Goal: Task Accomplishment & Management: Manage account settings

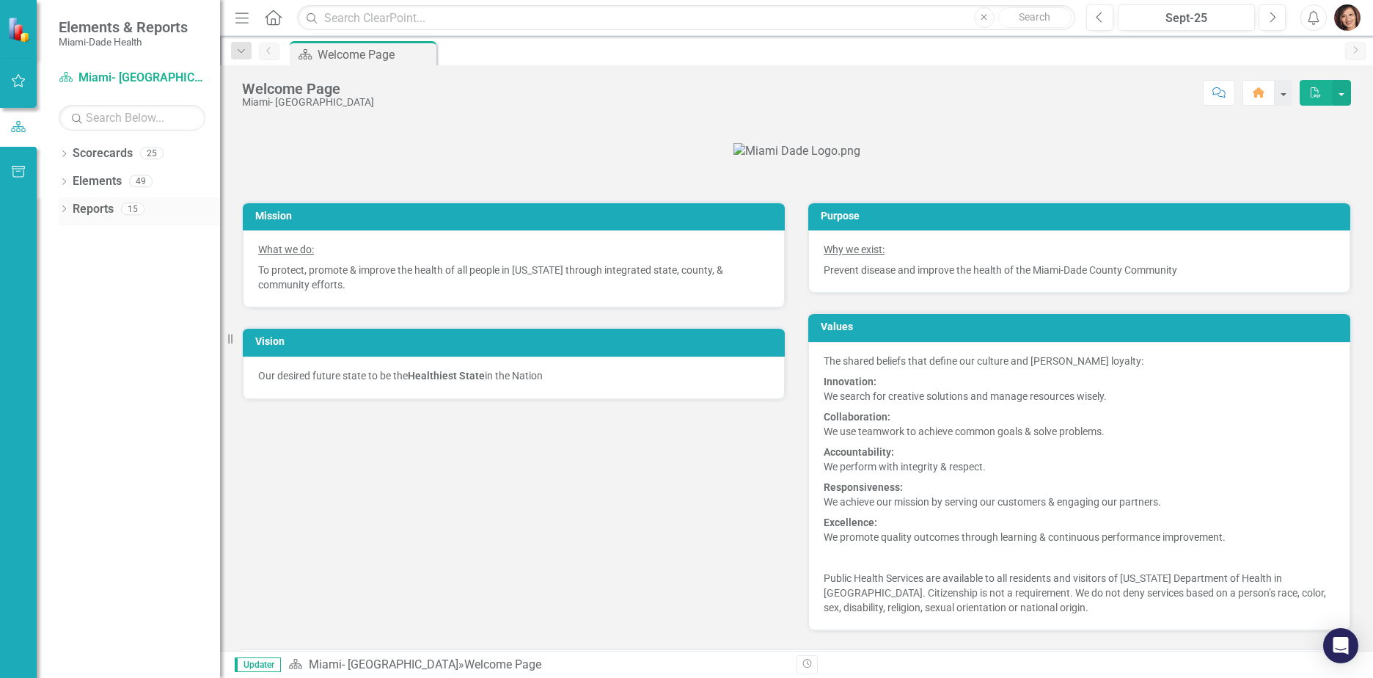
click at [65, 209] on icon "Dropdown" at bounding box center [64, 210] width 10 height 8
click at [65, 209] on icon at bounding box center [63, 209] width 7 height 4
click at [66, 180] on icon "Dropdown" at bounding box center [64, 183] width 10 height 8
click at [62, 155] on icon "Dropdown" at bounding box center [64, 155] width 10 height 8
click at [81, 180] on link "Miami- [GEOGRAPHIC_DATA]" at bounding box center [150, 181] width 139 height 17
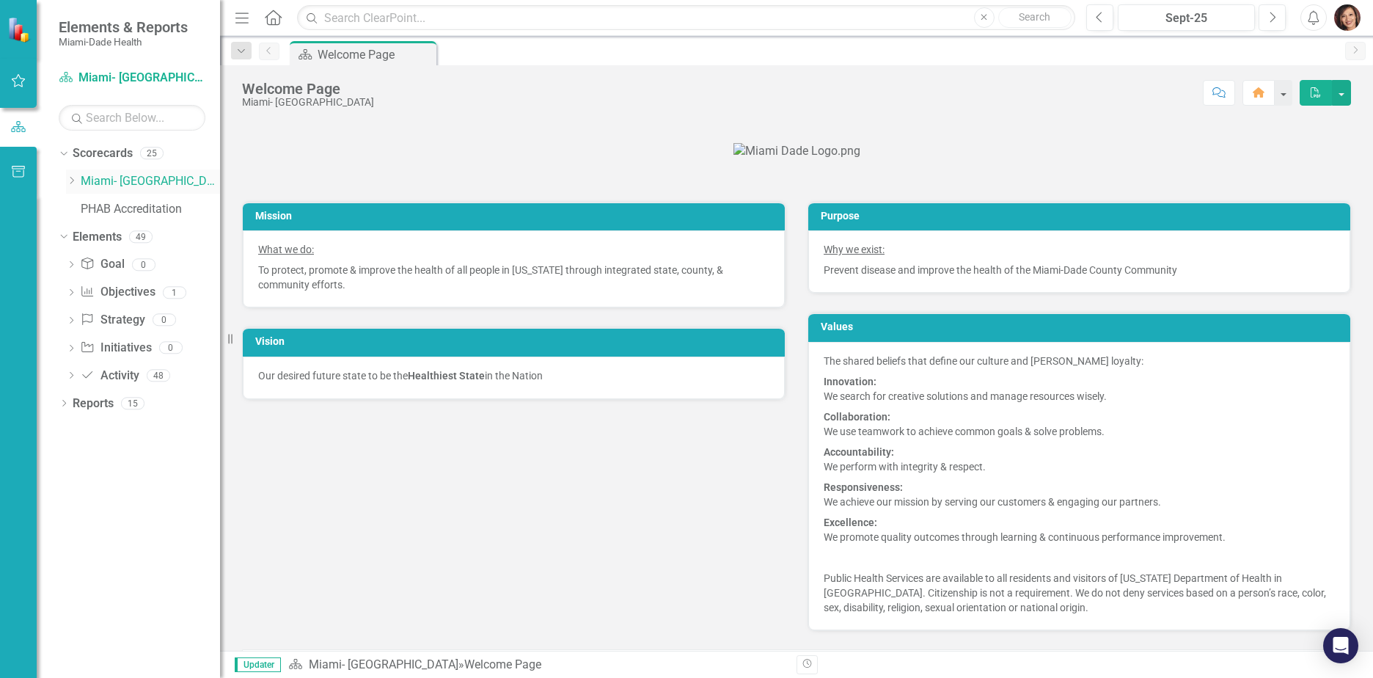
click at [73, 183] on icon "Dropdown" at bounding box center [71, 180] width 11 height 9
click at [111, 240] on link "Programmatic Plans" at bounding box center [157, 237] width 125 height 17
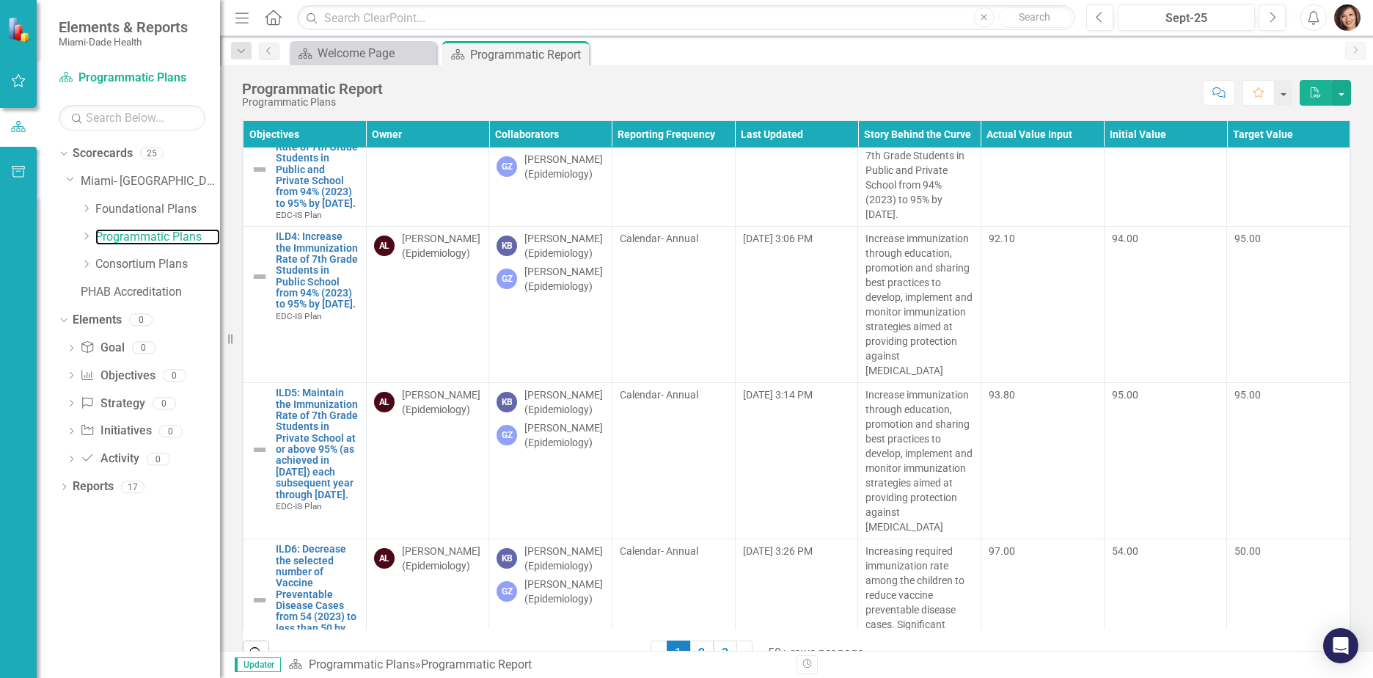
scroll to position [1100, 0]
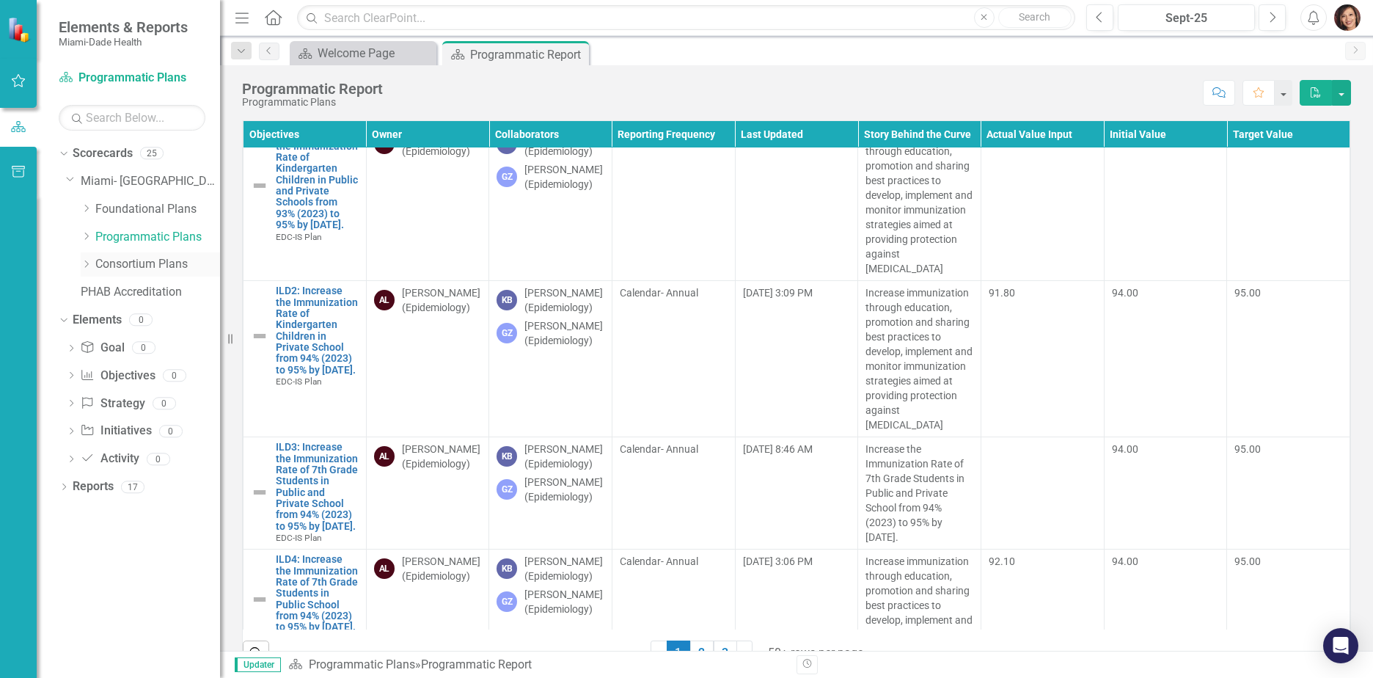
click at [86, 265] on icon "Dropdown" at bounding box center [86, 264] width 11 height 9
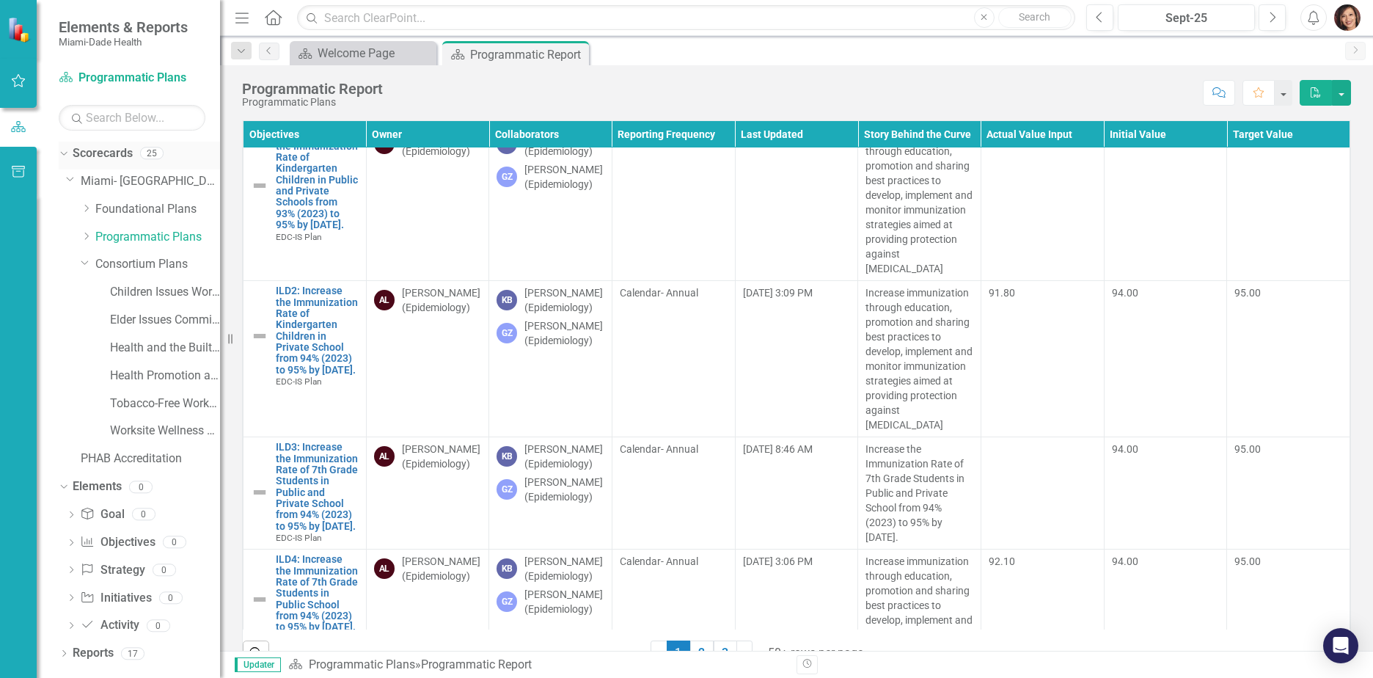
click at [65, 153] on icon at bounding box center [63, 154] width 7 height 4
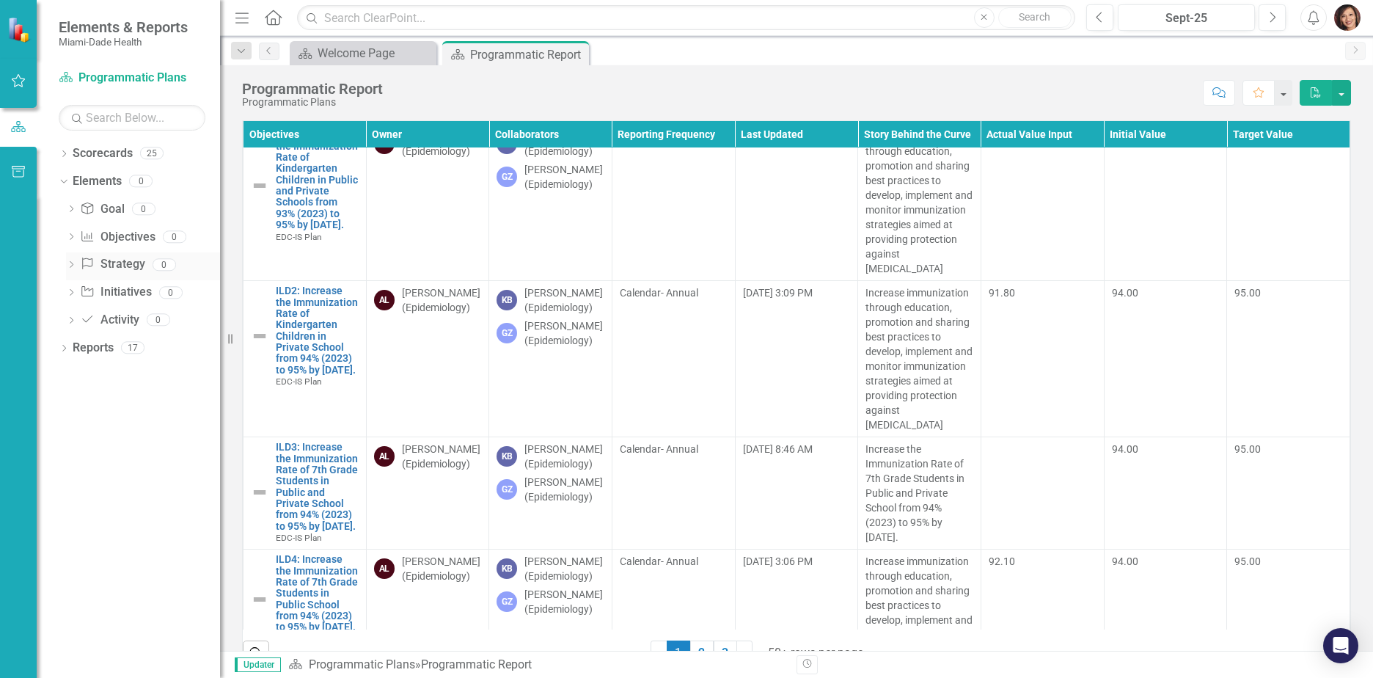
click at [122, 265] on link "Strategy Strategy" at bounding box center [112, 264] width 65 height 17
click at [96, 76] on link "Scorecard Programmatic Plans" at bounding box center [132, 78] width 147 height 17
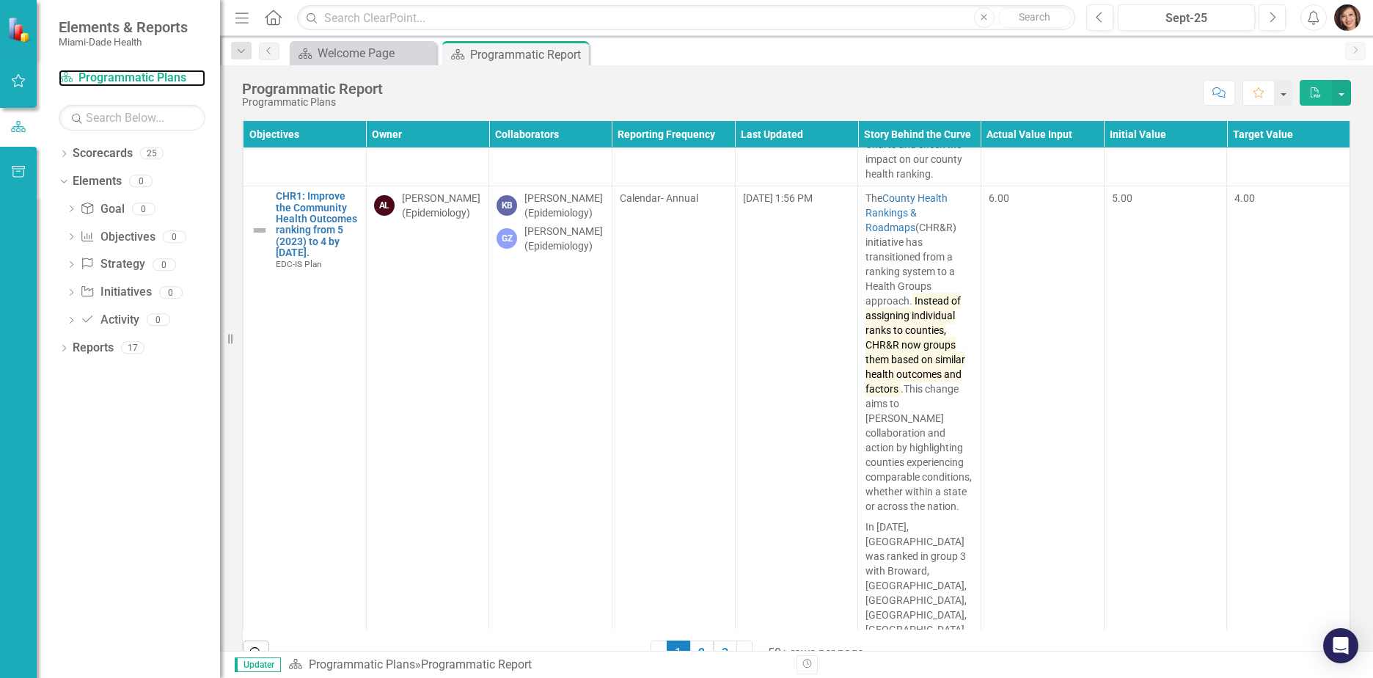
scroll to position [0, 0]
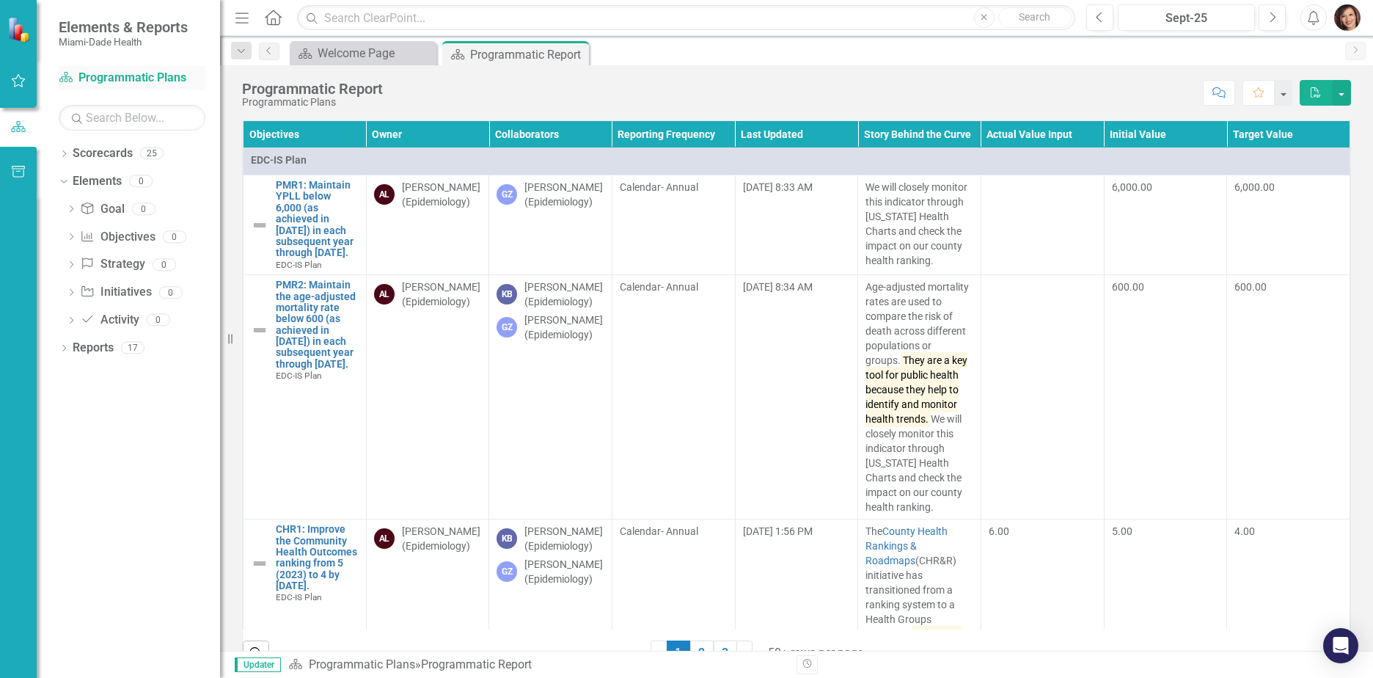
click at [63, 81] on icon at bounding box center [65, 77] width 13 height 10
click at [334, 57] on div "Welcome Page" at bounding box center [365, 53] width 97 height 18
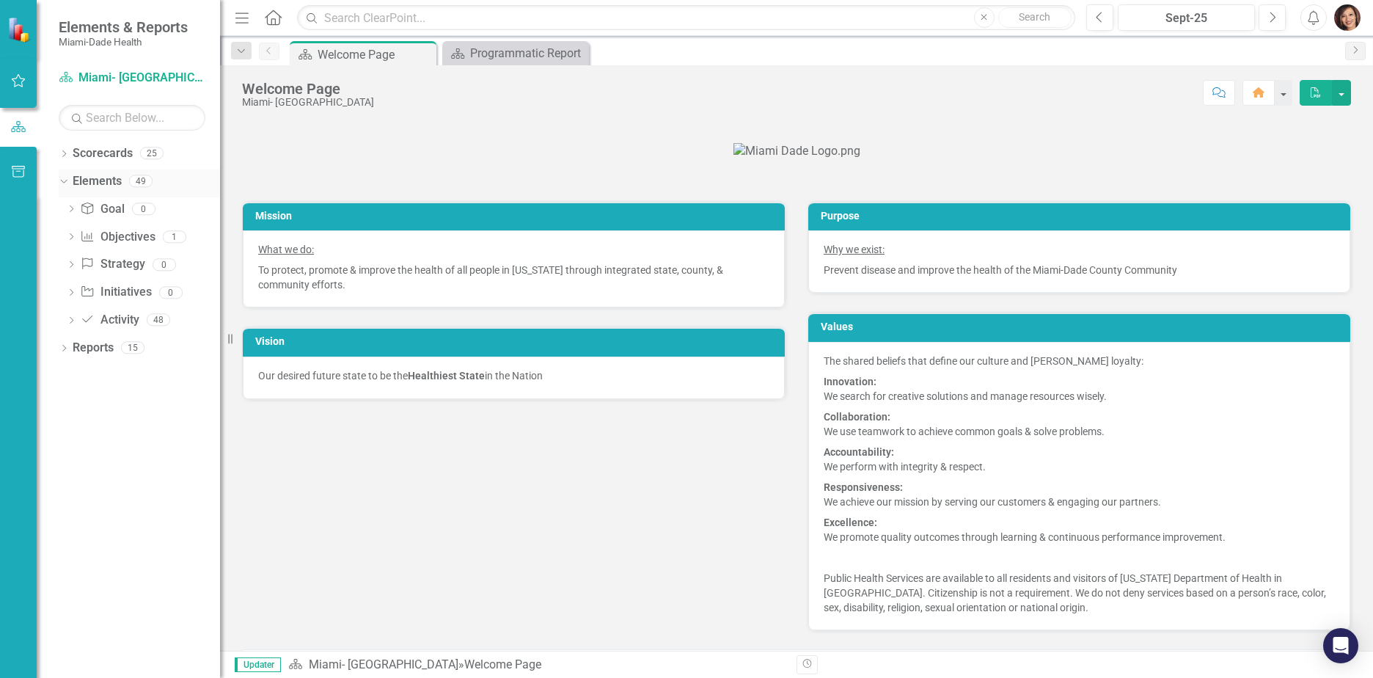
click at [62, 183] on icon "Dropdown" at bounding box center [62, 180] width 8 height 10
click at [65, 209] on icon "Dropdown" at bounding box center [64, 210] width 10 height 8
click at [67, 456] on icon "Dropdown" at bounding box center [70, 454] width 10 height 8
click at [76, 234] on div "Dropdown Scorecard Scorecards 2" at bounding box center [142, 237] width 155 height 28
click at [115, 238] on link "Scorecard Scorecards" at bounding box center [119, 235] width 80 height 17
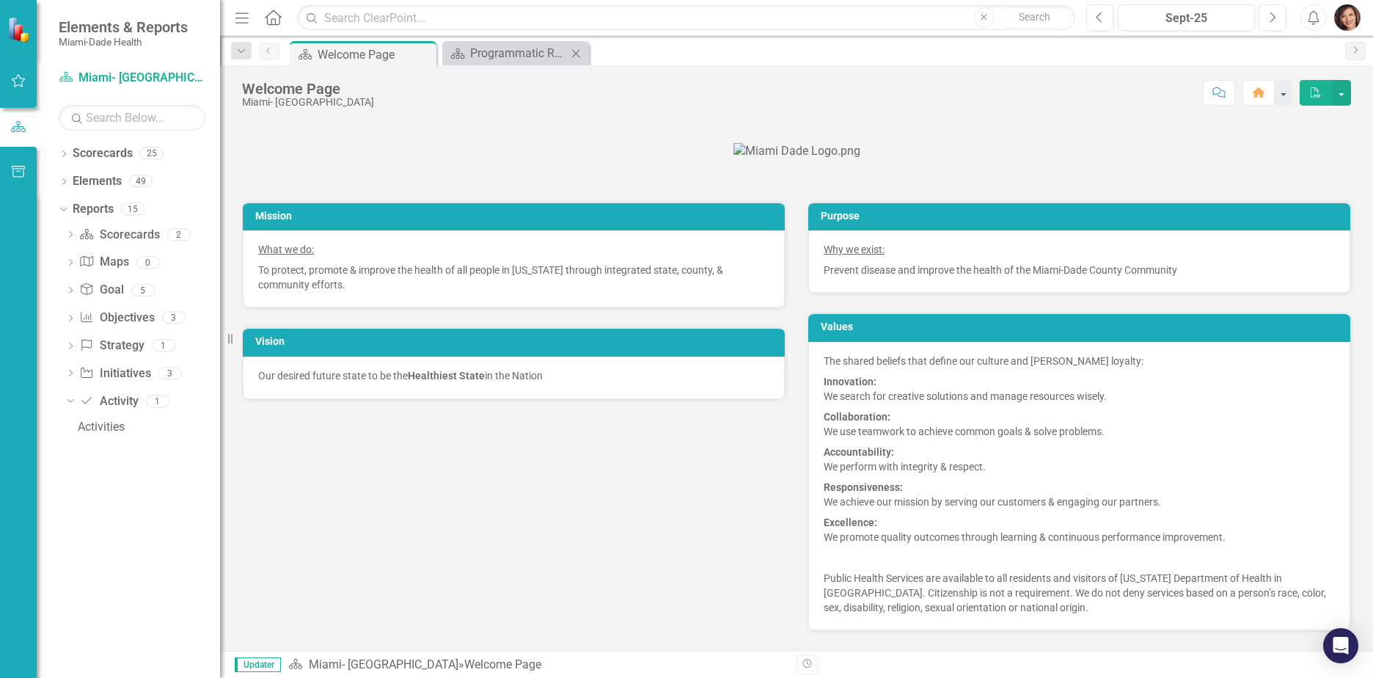
click at [522, 62] on div "Scorecard Programmatic Report Close" at bounding box center [515, 53] width 147 height 24
click at [525, 54] on div "Programmatic Report" at bounding box center [518, 53] width 97 height 18
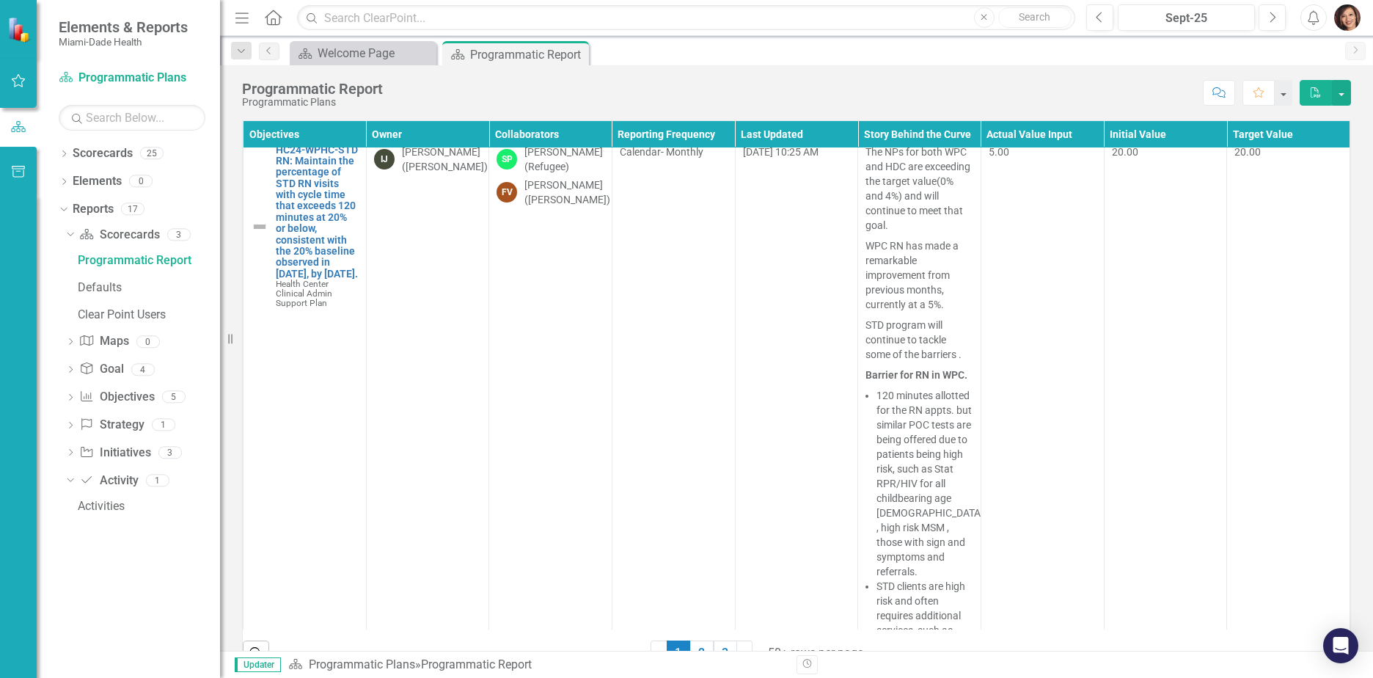
scroll to position [23171, 0]
click at [66, 210] on icon "Dropdown" at bounding box center [62, 208] width 8 height 10
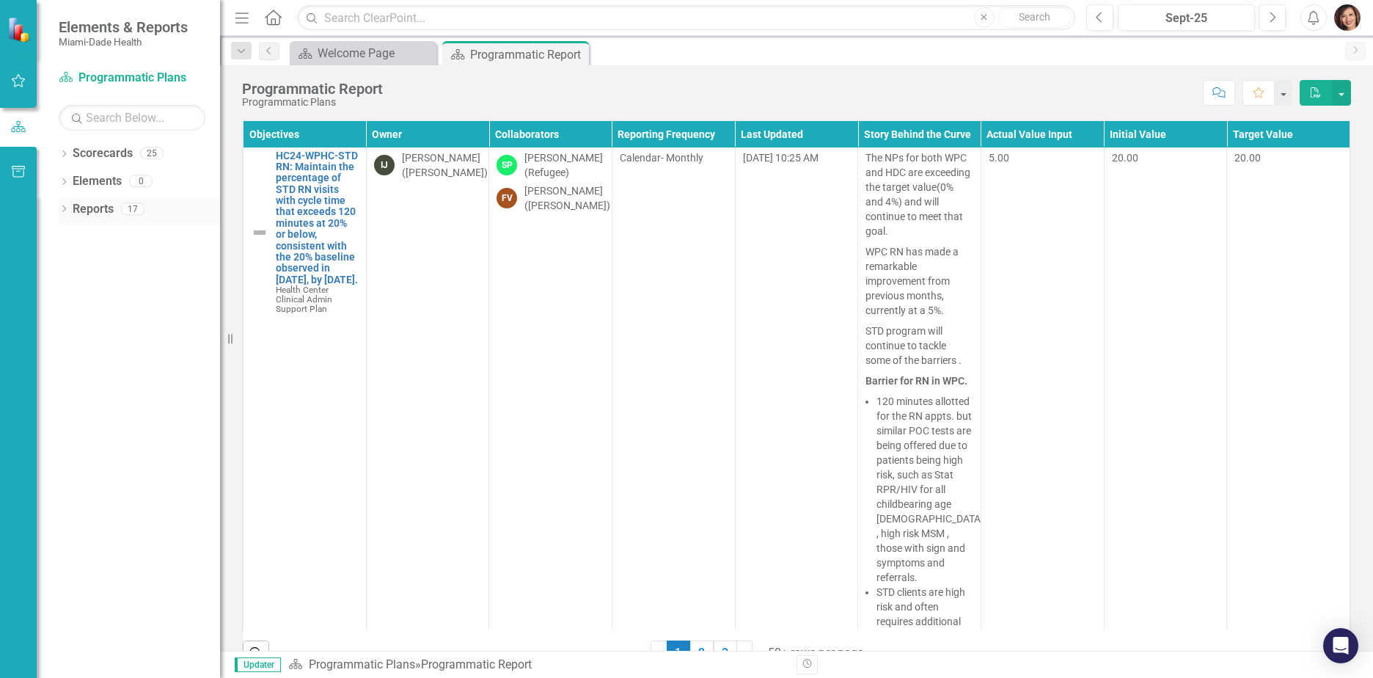
click at [64, 210] on icon "Dropdown" at bounding box center [64, 210] width 10 height 8
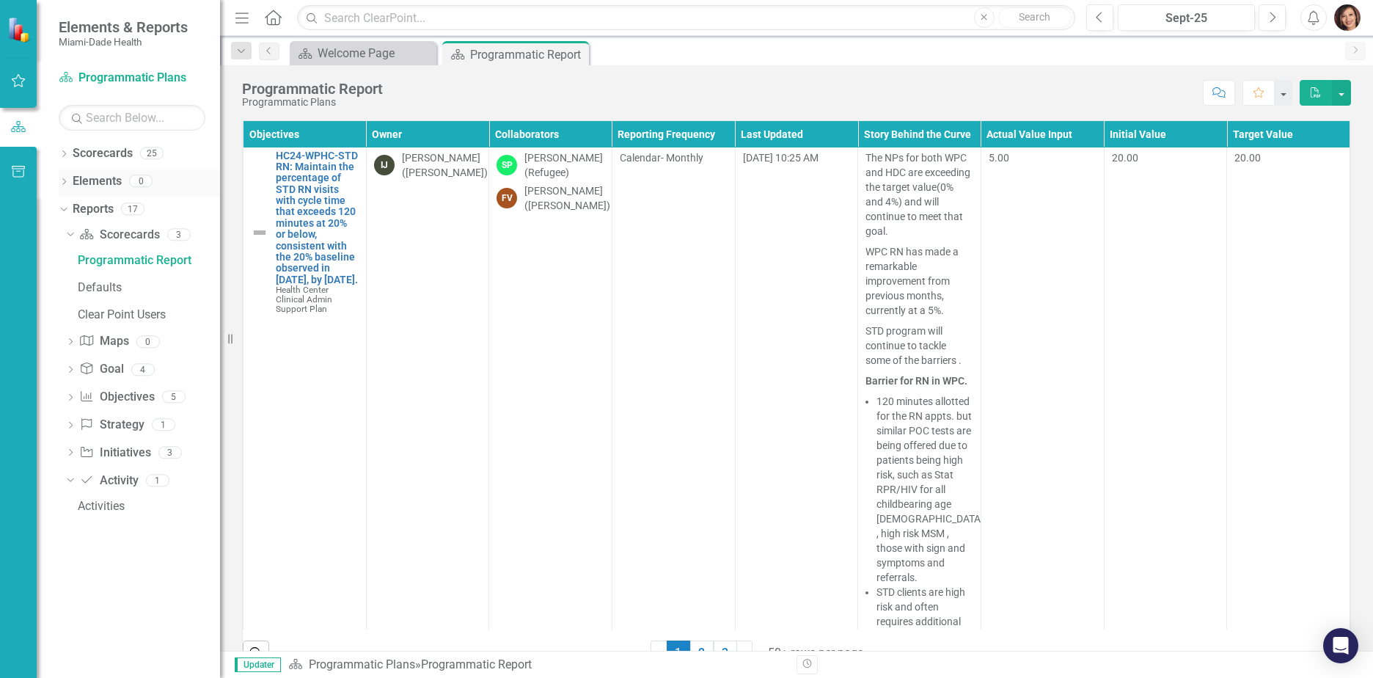
click at [63, 179] on icon "Dropdown" at bounding box center [64, 183] width 10 height 8
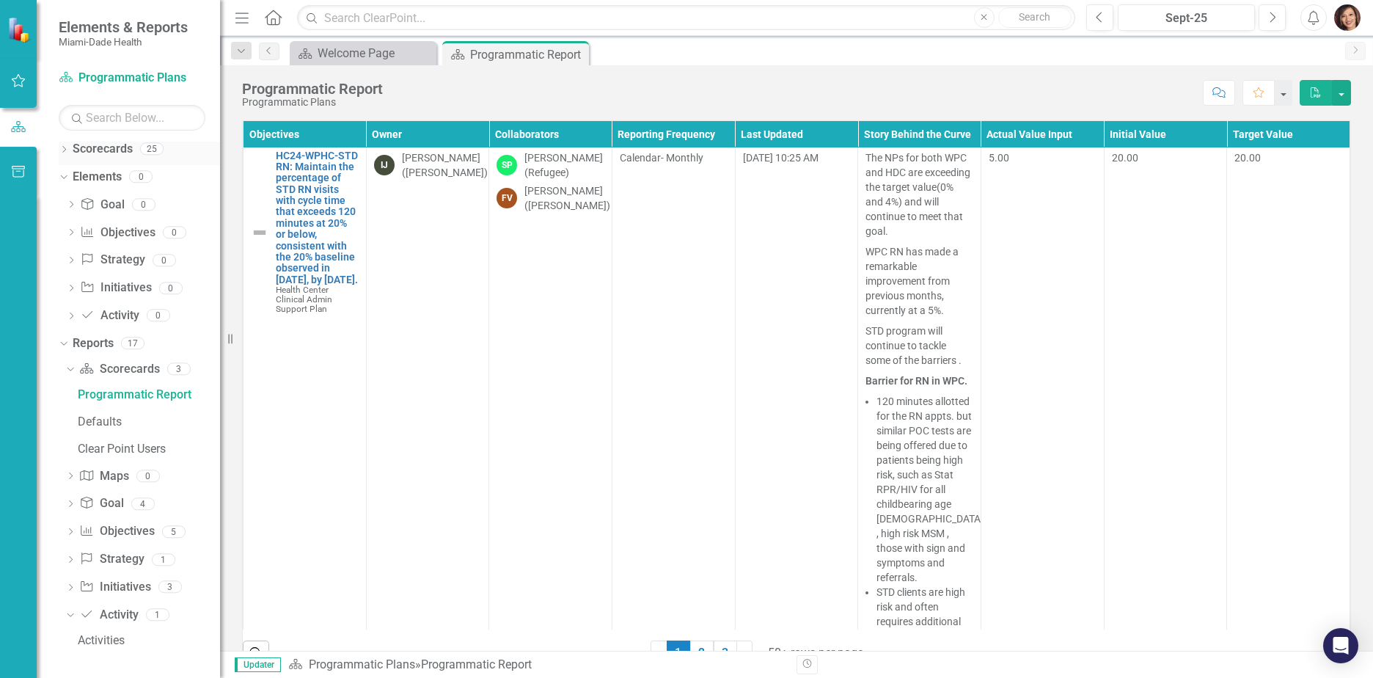
click at [62, 153] on icon "Dropdown" at bounding box center [64, 151] width 10 height 8
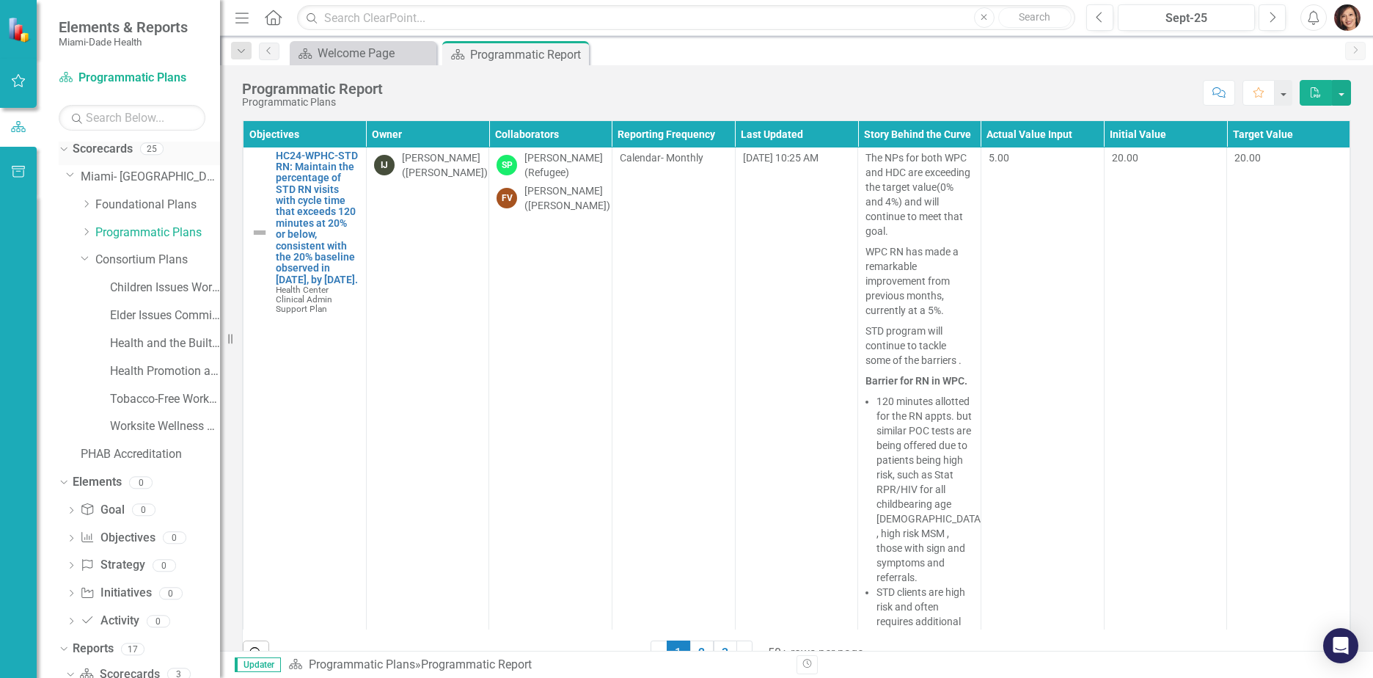
scroll to position [7, 0]
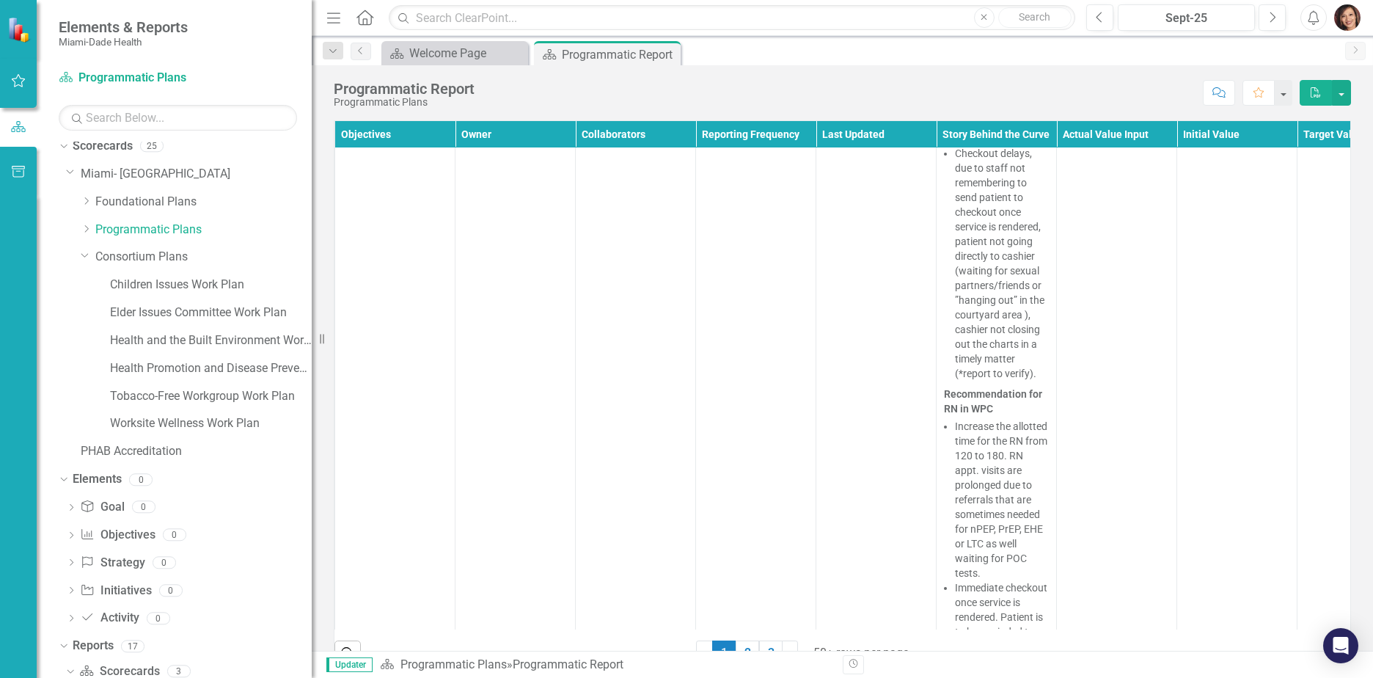
drag, startPoint x: 220, startPoint y: 334, endPoint x: 312, endPoint y: 337, distance: 91.7
click at [312, 337] on div "Resize" at bounding box center [318, 339] width 12 height 678
click at [85, 229] on icon "Dropdown" at bounding box center [86, 228] width 11 height 9
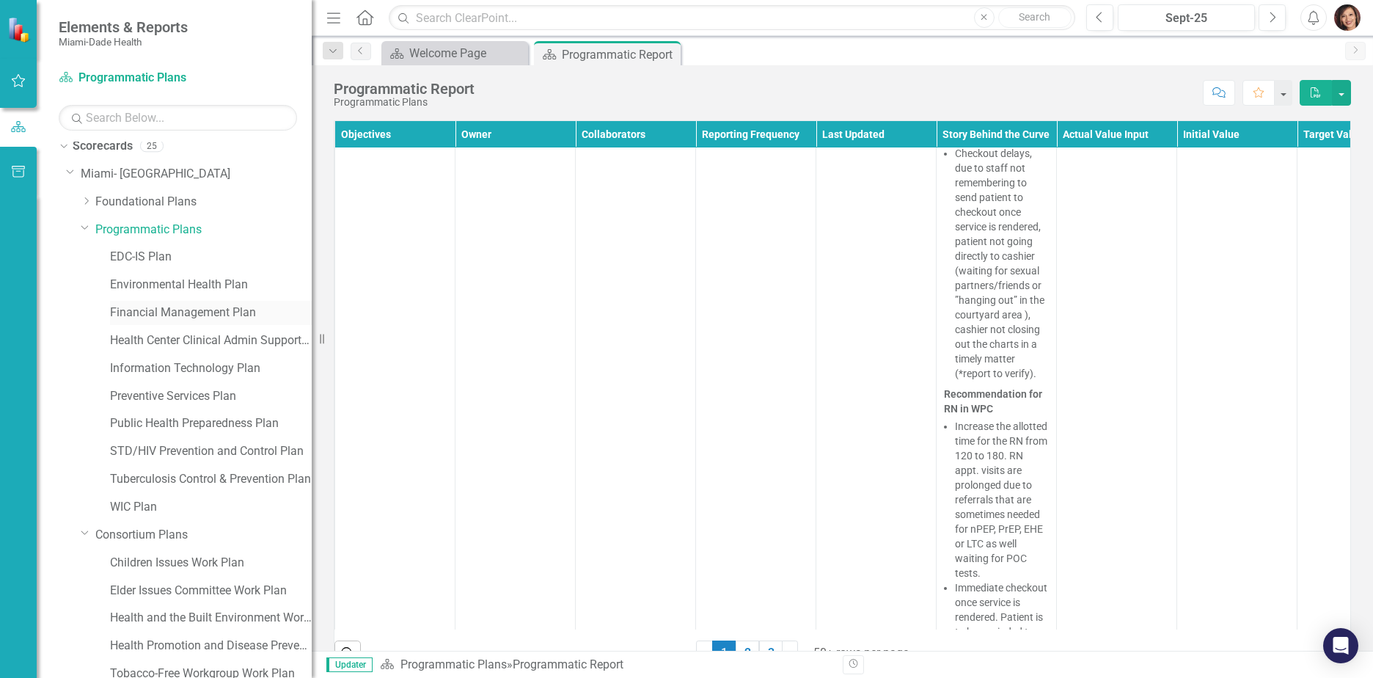
click at [179, 307] on link "Financial Management Plan" at bounding box center [211, 312] width 202 height 17
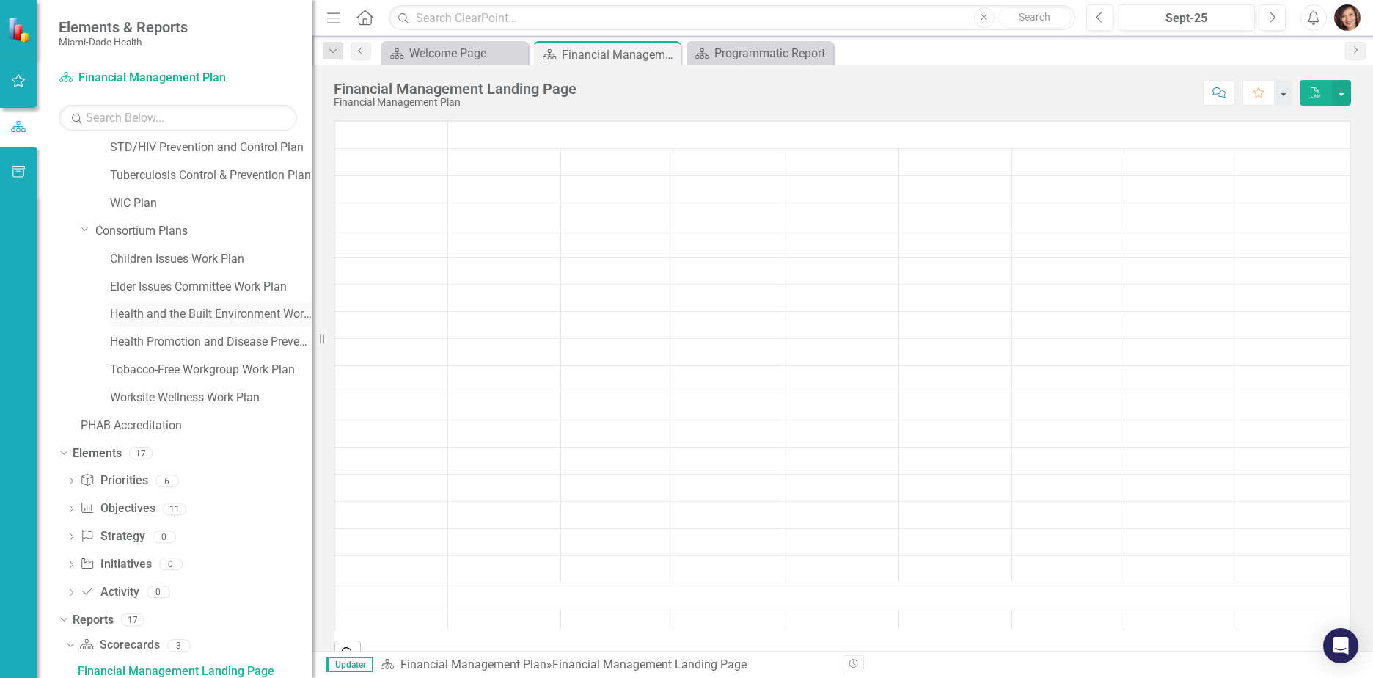
scroll to position [315, 0]
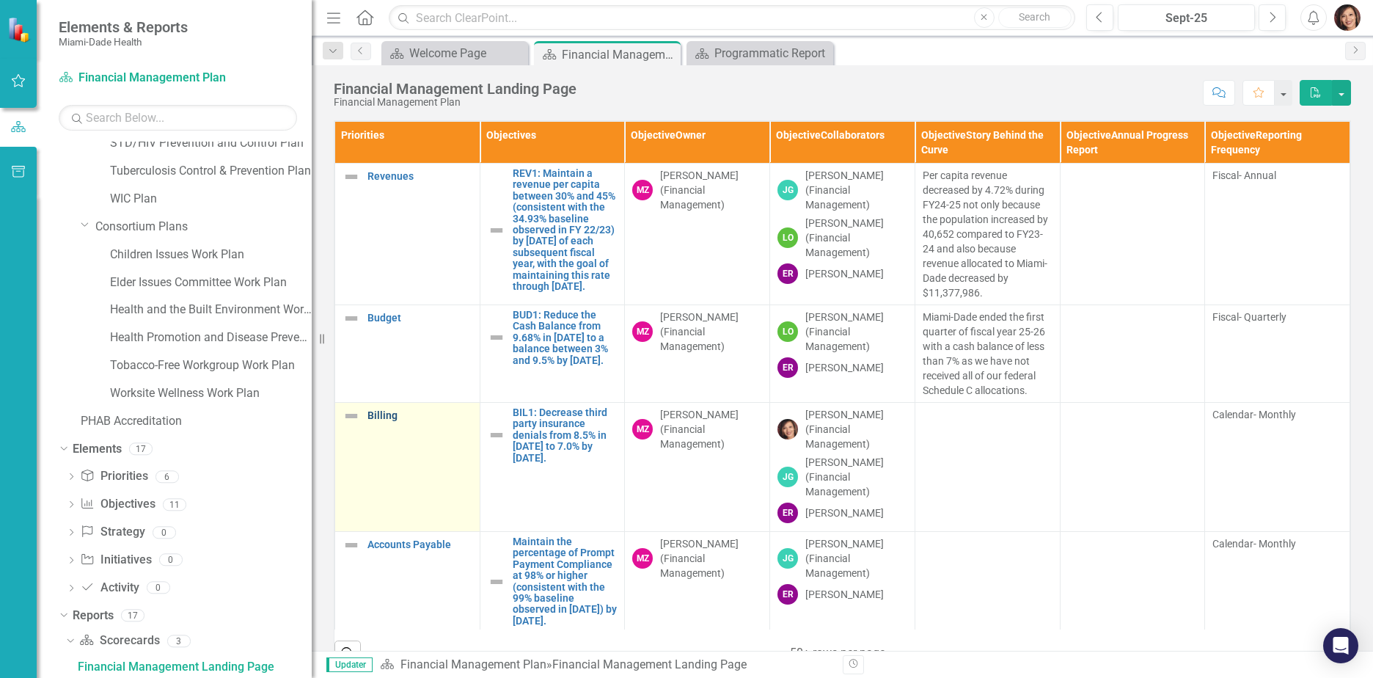
click at [380, 419] on link "Billing" at bounding box center [419, 415] width 105 height 11
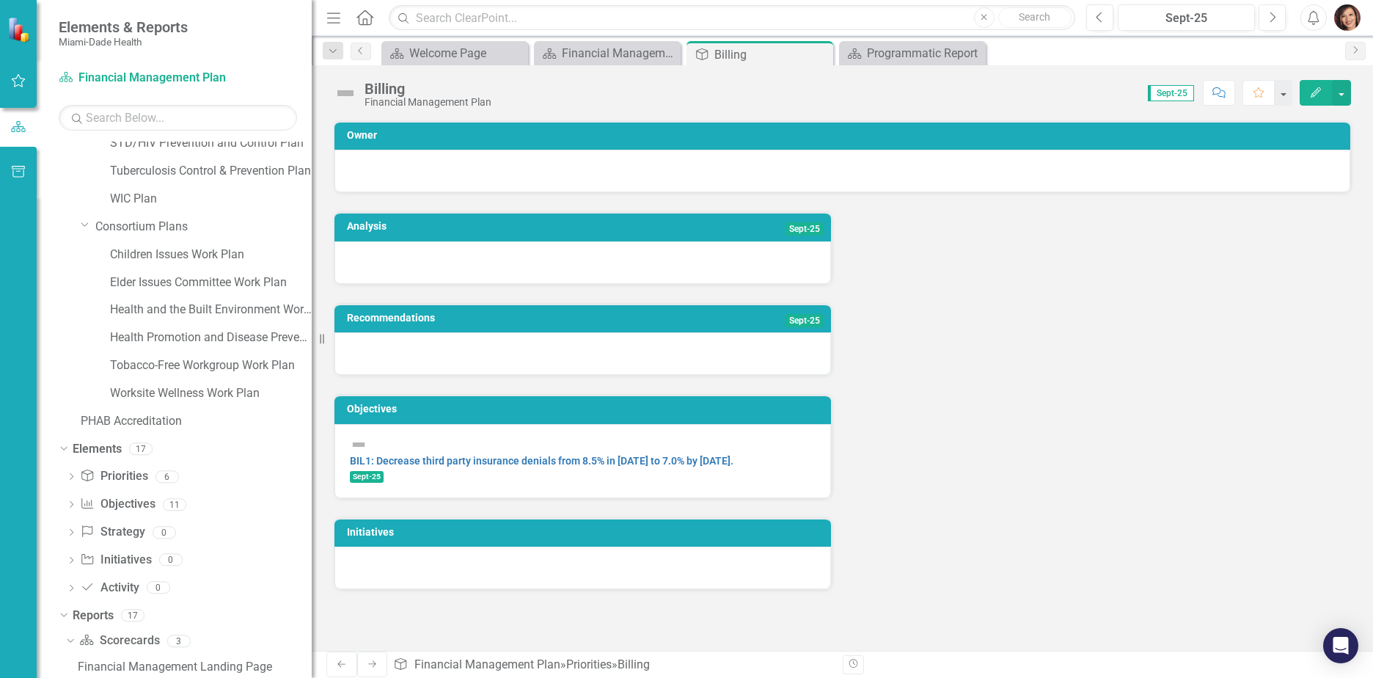
click at [1177, 340] on div "Analysis Sept-25 Recommendations Sept-25 Objectives BIL1: Decrease third party …" at bounding box center [842, 391] width 1039 height 397
click at [1254, 384] on div "Analysis Sept-25 Recommendations Sept-25 Objectives BIL1: Decrease third party …" at bounding box center [842, 391] width 1039 height 397
click at [510, 458] on link "BIL1: Decrease third party insurance denials from 8.5% in [DATE] to 7.0% by [DA…" at bounding box center [541, 461] width 383 height 12
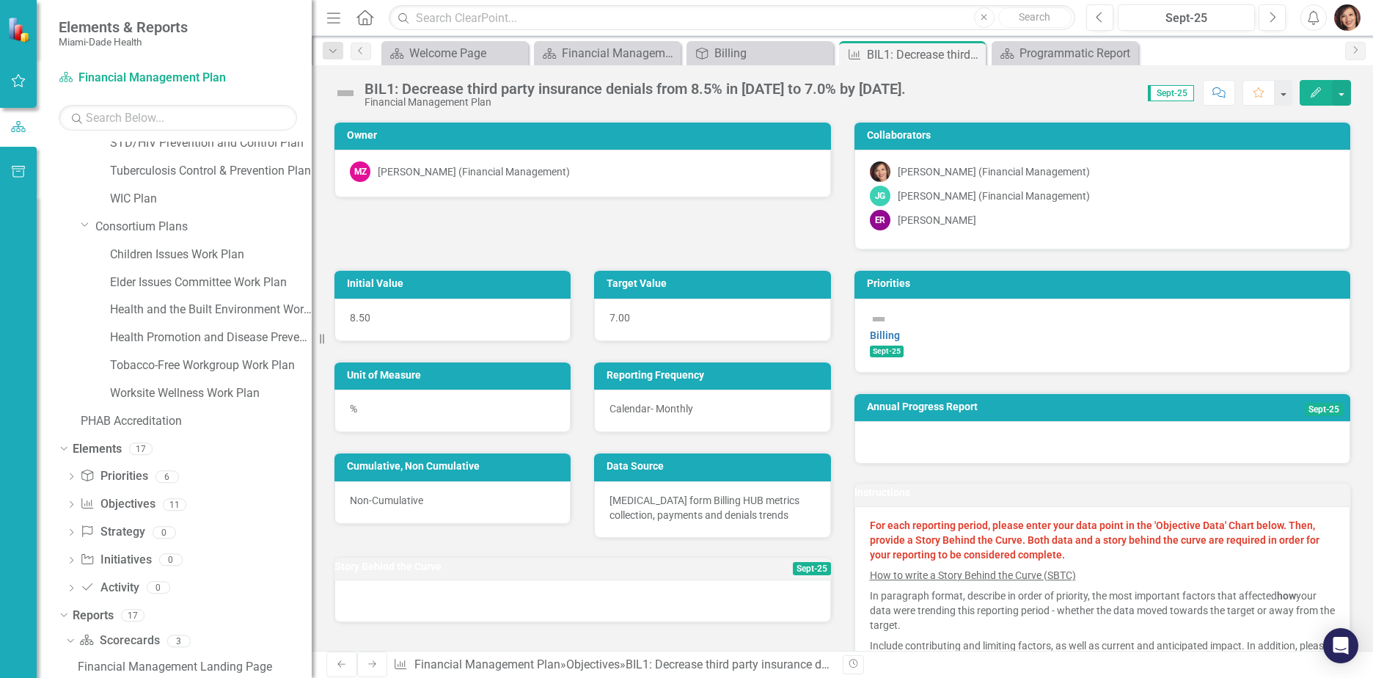
click at [973, 326] on div "Billing Sept-25" at bounding box center [1103, 333] width 466 height 47
click at [740, 59] on div "Billing" at bounding box center [762, 53] width 97 height 18
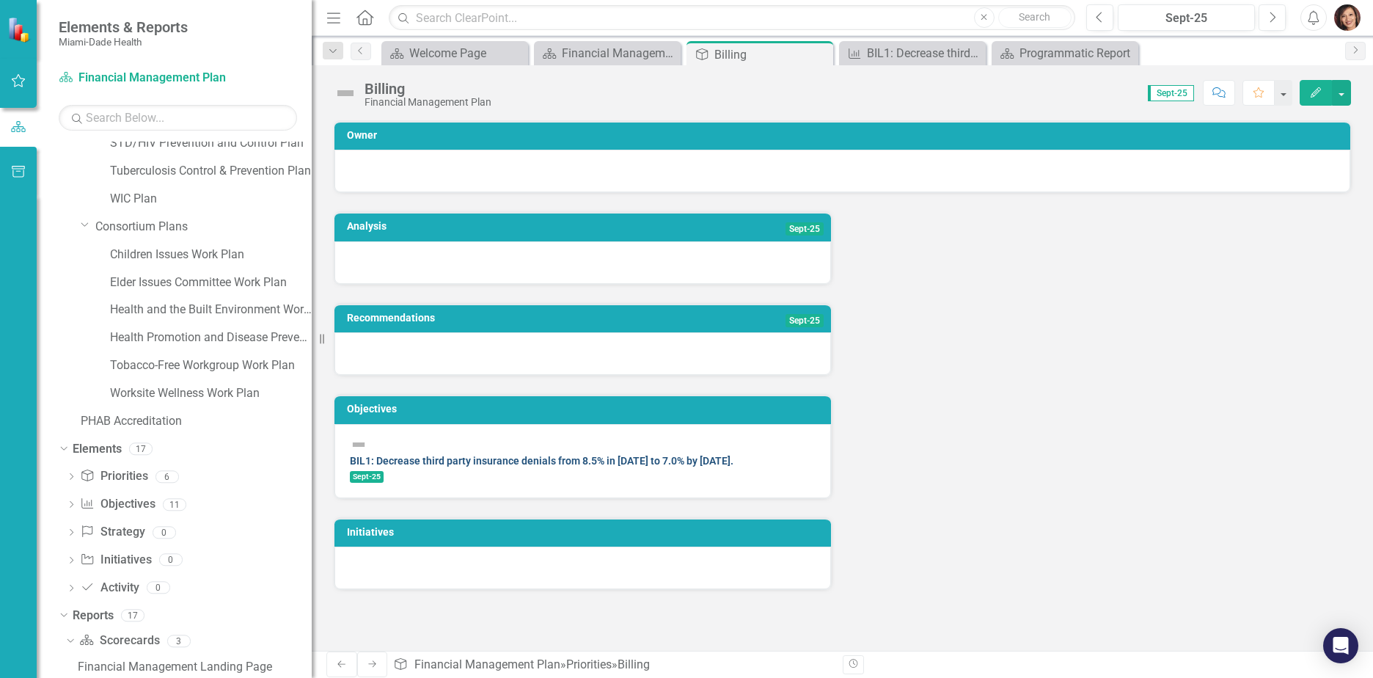
click at [636, 455] on link "BIL1: Decrease third party insurance denials from 8.5% in [DATE] to 7.0% by [DA…" at bounding box center [541, 461] width 383 height 12
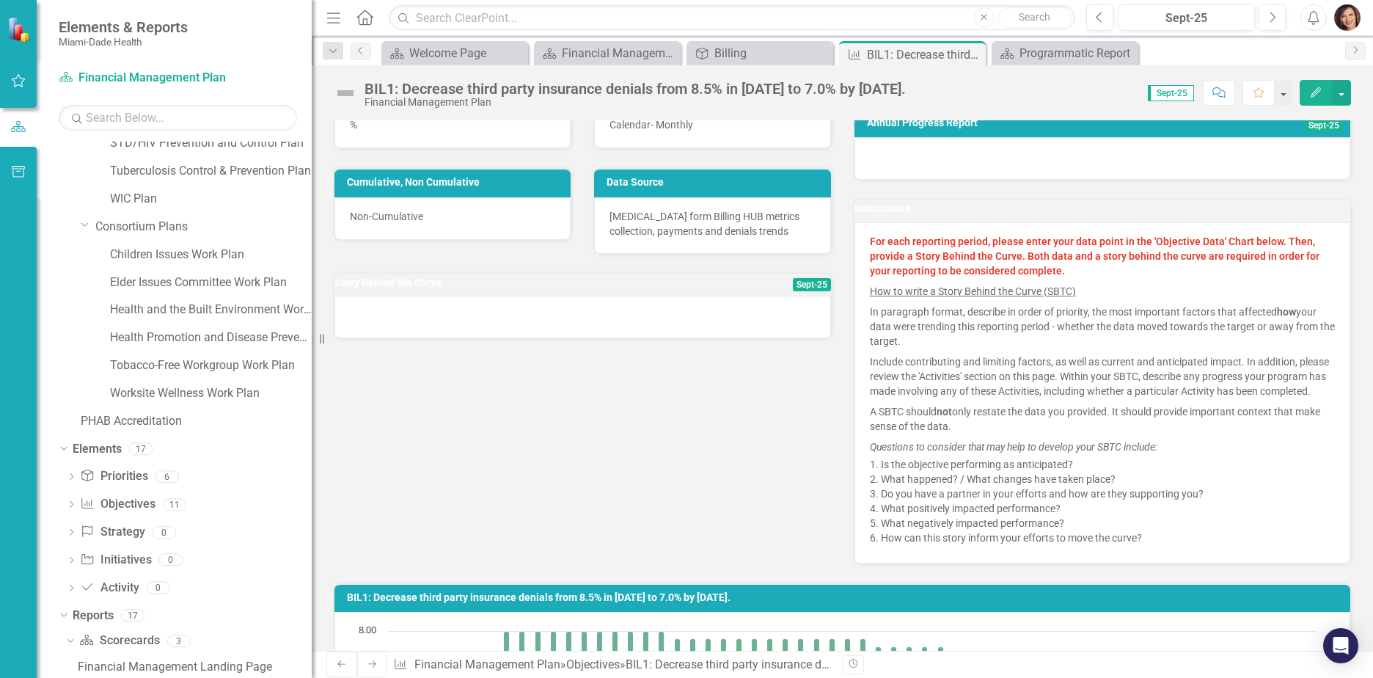
scroll to position [293, 0]
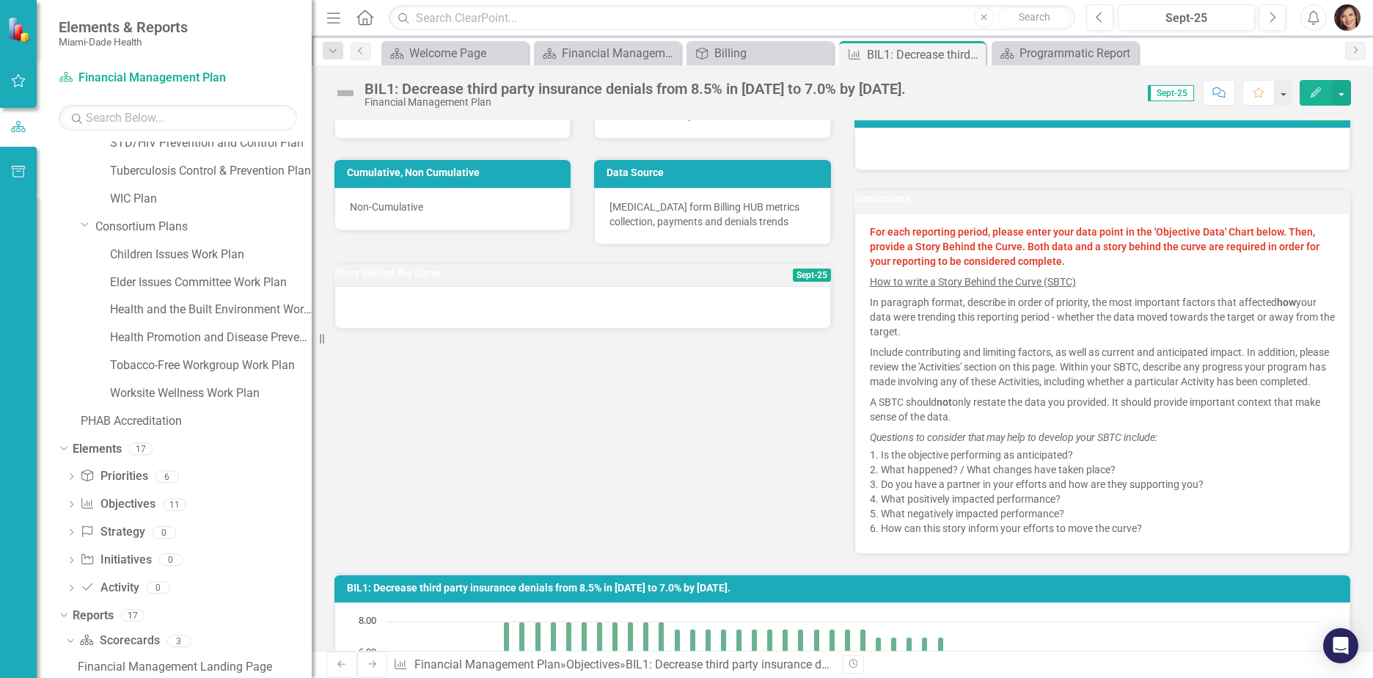
click at [701, 277] on td "Sept-25" at bounding box center [766, 275] width 130 height 22
click at [793, 279] on span "Sept-25" at bounding box center [812, 274] width 38 height 13
click at [492, 364] on div "Initial Value 8.50 Target Value 7.00 Unit of Measure % Reporting Frequency Cale…" at bounding box center [842, 255] width 1039 height 597
click at [466, 319] on div at bounding box center [582, 307] width 496 height 43
click at [355, 361] on div "Initial Value 8.50 Target Value 7.00 Unit of Measure % Reporting Frequency Cale…" at bounding box center [842, 255] width 1039 height 597
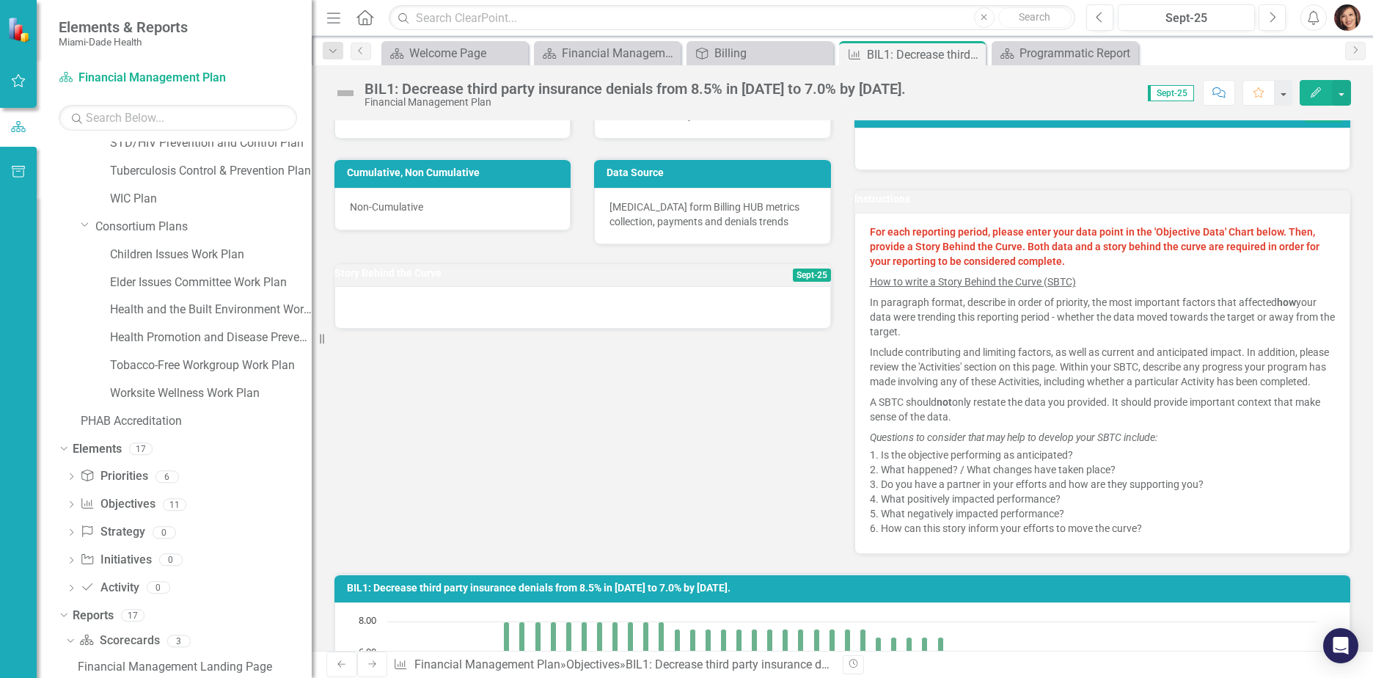
click at [517, 477] on div "Initial Value 8.50 Target Value 7.00 Unit of Measure % Reporting Frequency Cale…" at bounding box center [842, 255] width 1039 height 597
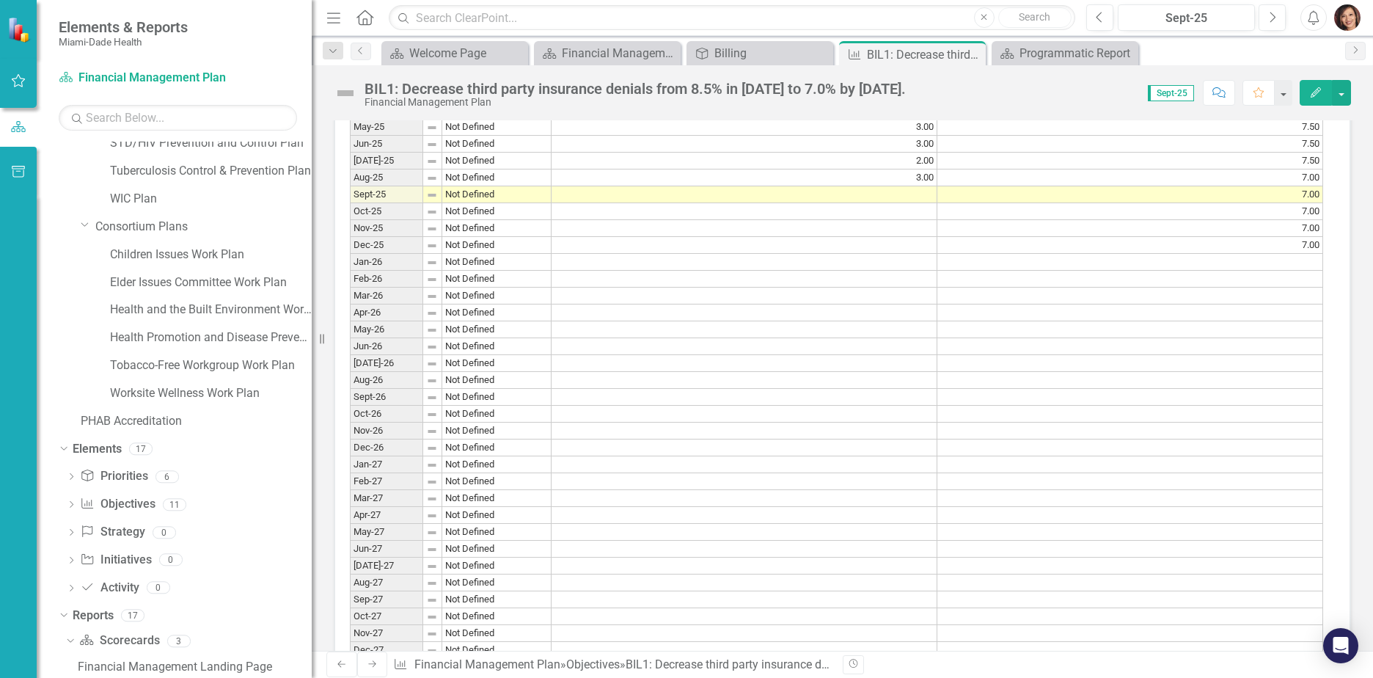
scroll to position [1540, 0]
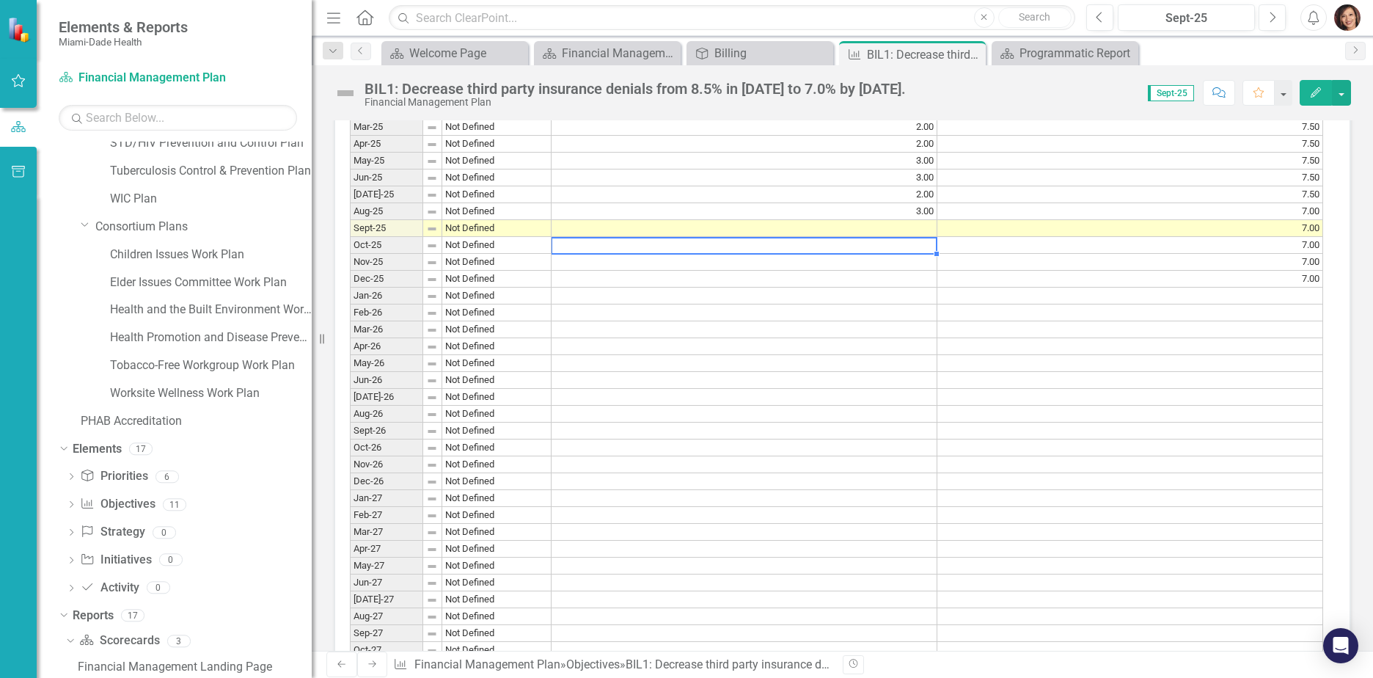
click at [892, 253] on td at bounding box center [744, 245] width 386 height 17
click at [911, 237] on td at bounding box center [744, 228] width 386 height 17
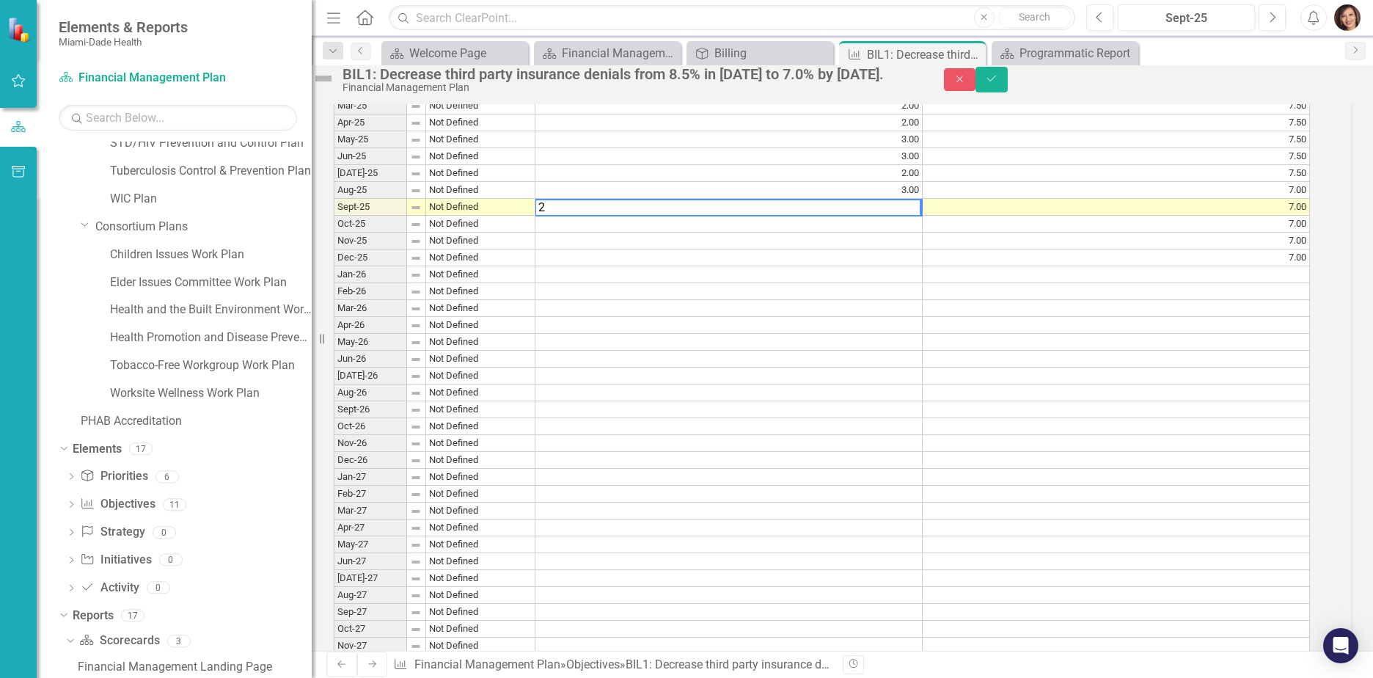
scroll to position [1546, 0]
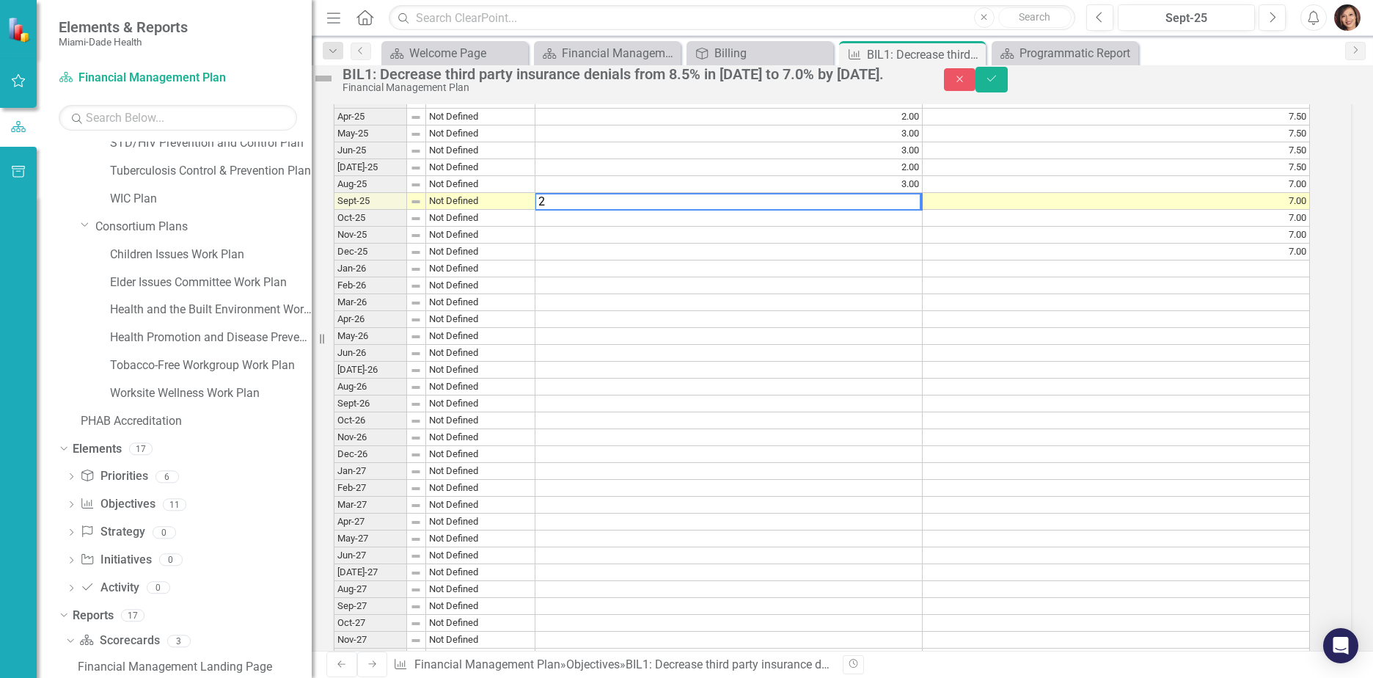
type textarea "2"
click at [979, 311] on td at bounding box center [1115, 302] width 387 height 17
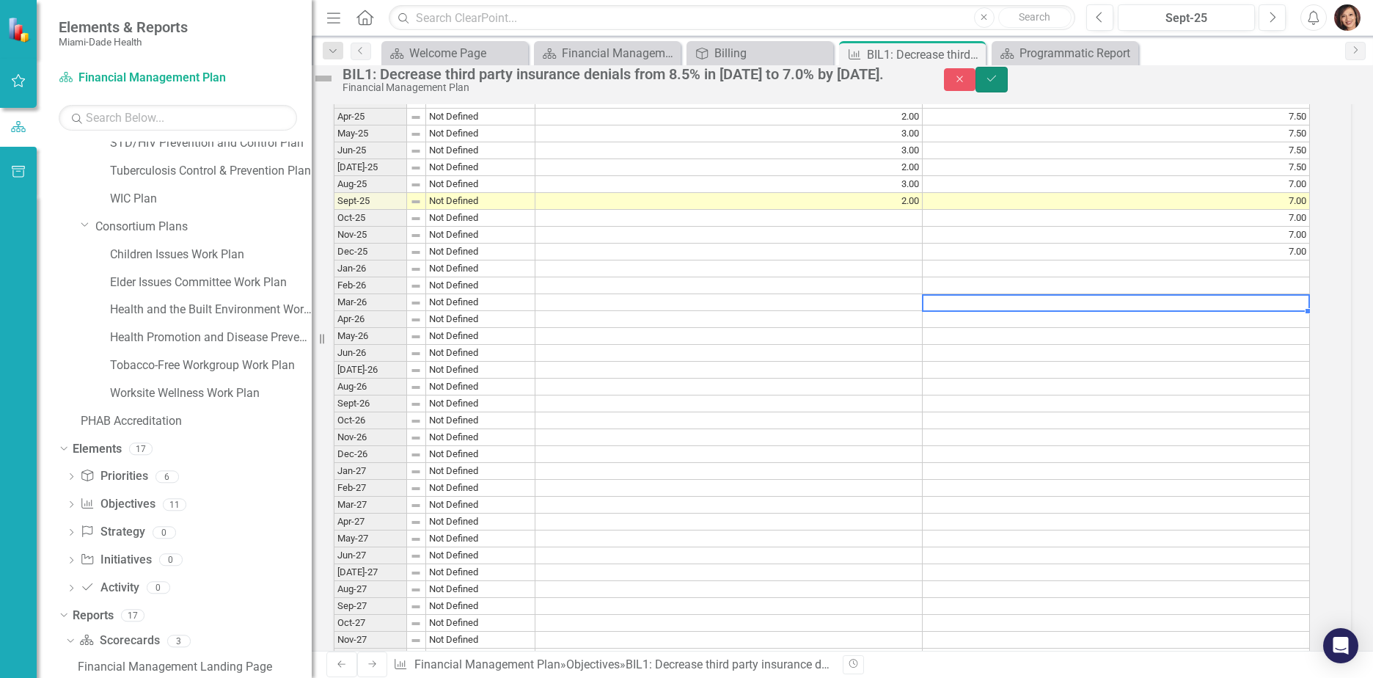
click at [998, 84] on icon "Save" at bounding box center [991, 78] width 13 height 10
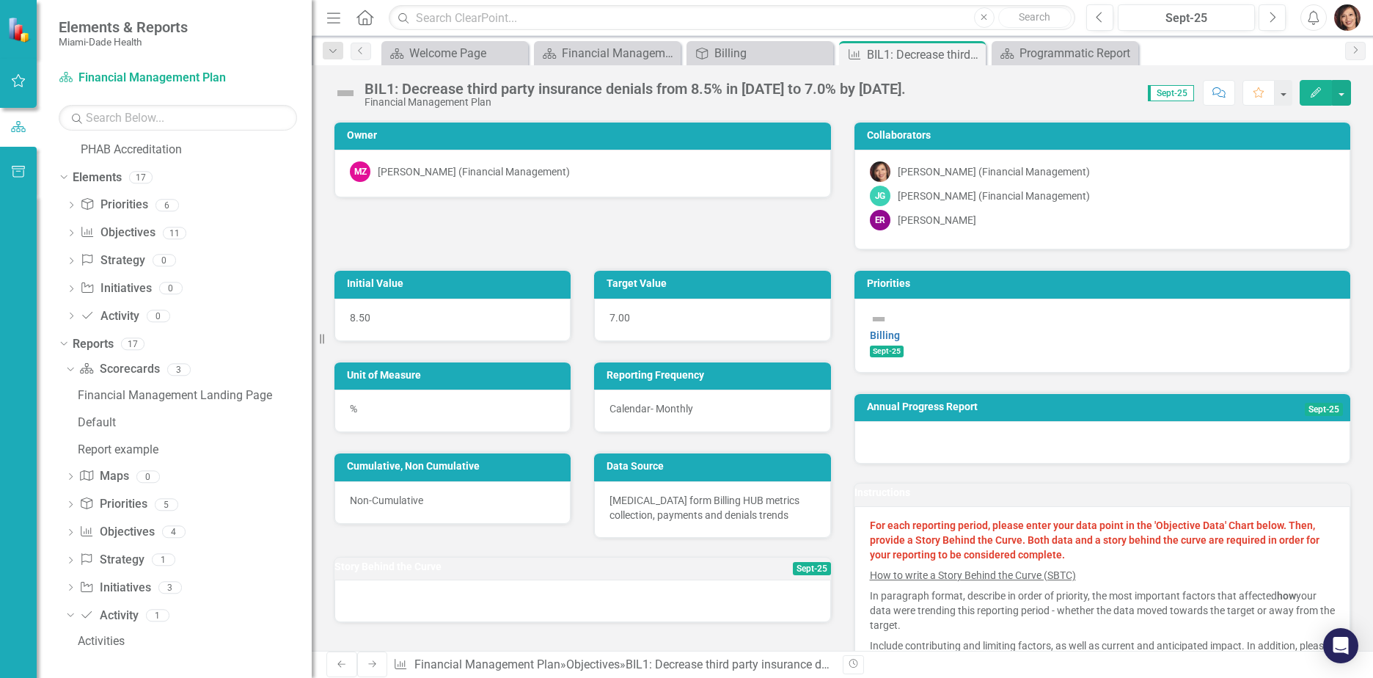
scroll to position [59, 0]
click at [993, 329] on div "Billing Sept-25" at bounding box center [1103, 333] width 466 height 47
click at [900, 329] on link "Billing" at bounding box center [885, 335] width 30 height 12
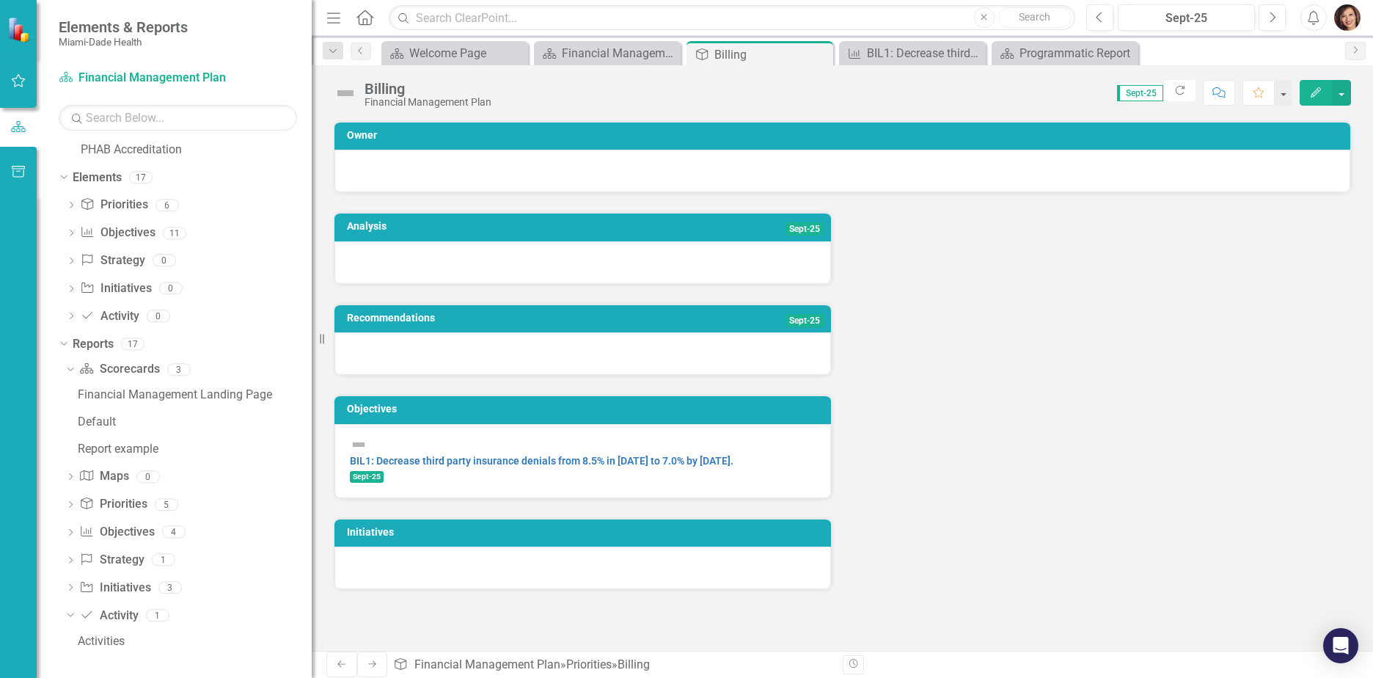
click at [383, 471] on span "Sept-25" at bounding box center [367, 477] width 34 height 12
click at [654, 457] on link "BIL1: Decrease third party insurance denials from 8.5% in [DATE] to 7.0% by [DA…" at bounding box center [541, 461] width 383 height 12
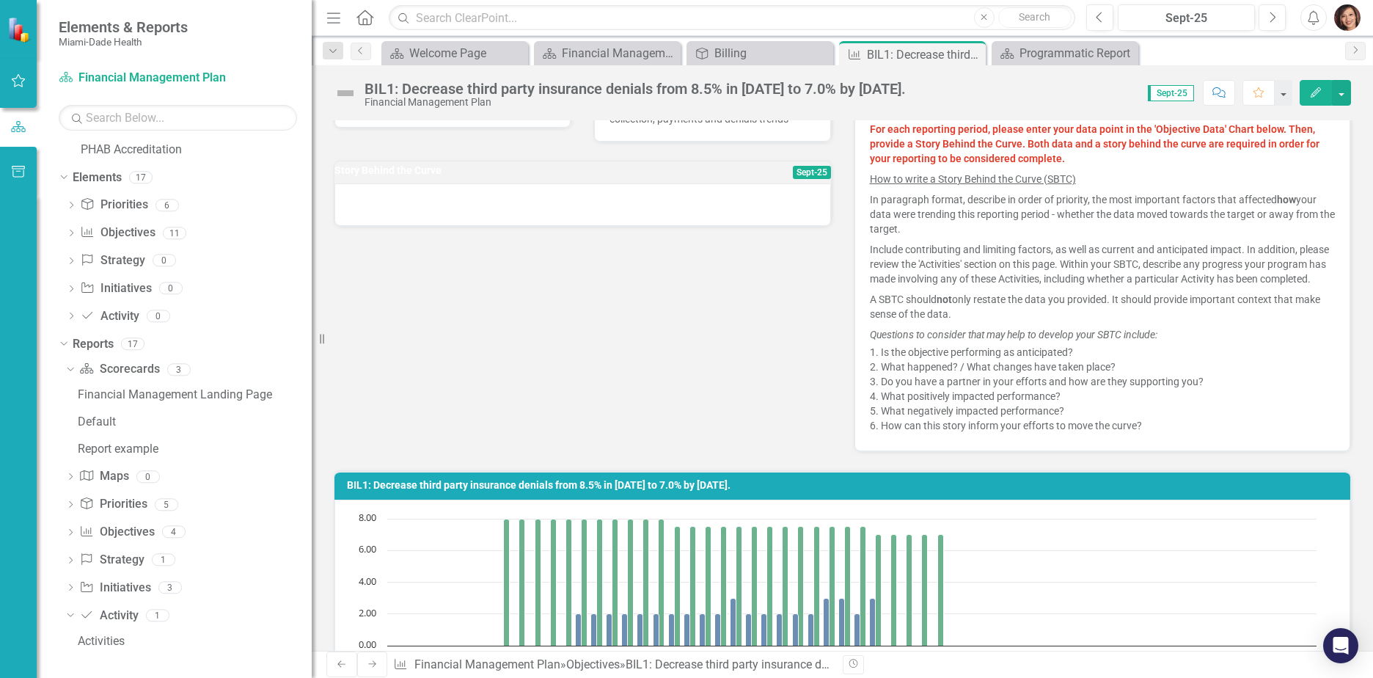
scroll to position [440, 0]
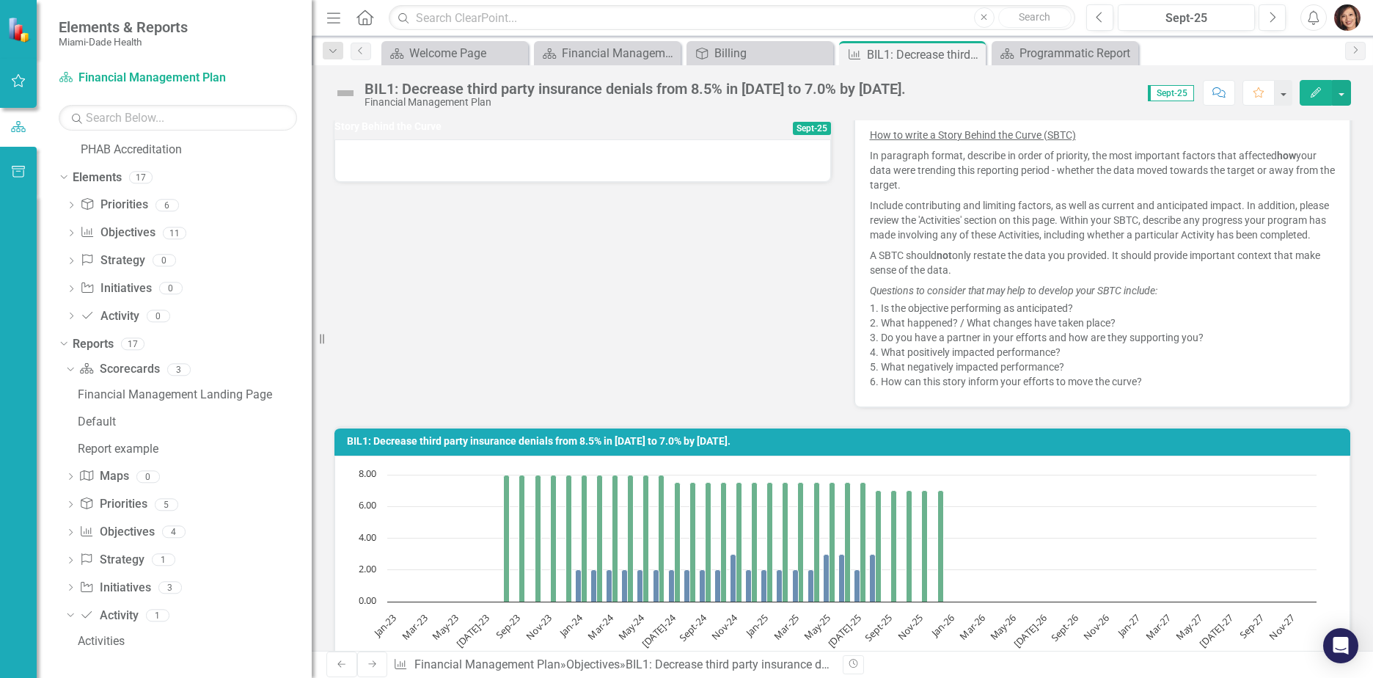
click at [1183, 95] on span "Sept-25" at bounding box center [1170, 93] width 46 height 16
click at [1099, 20] on icon "button" at bounding box center [1098, 17] width 6 height 10
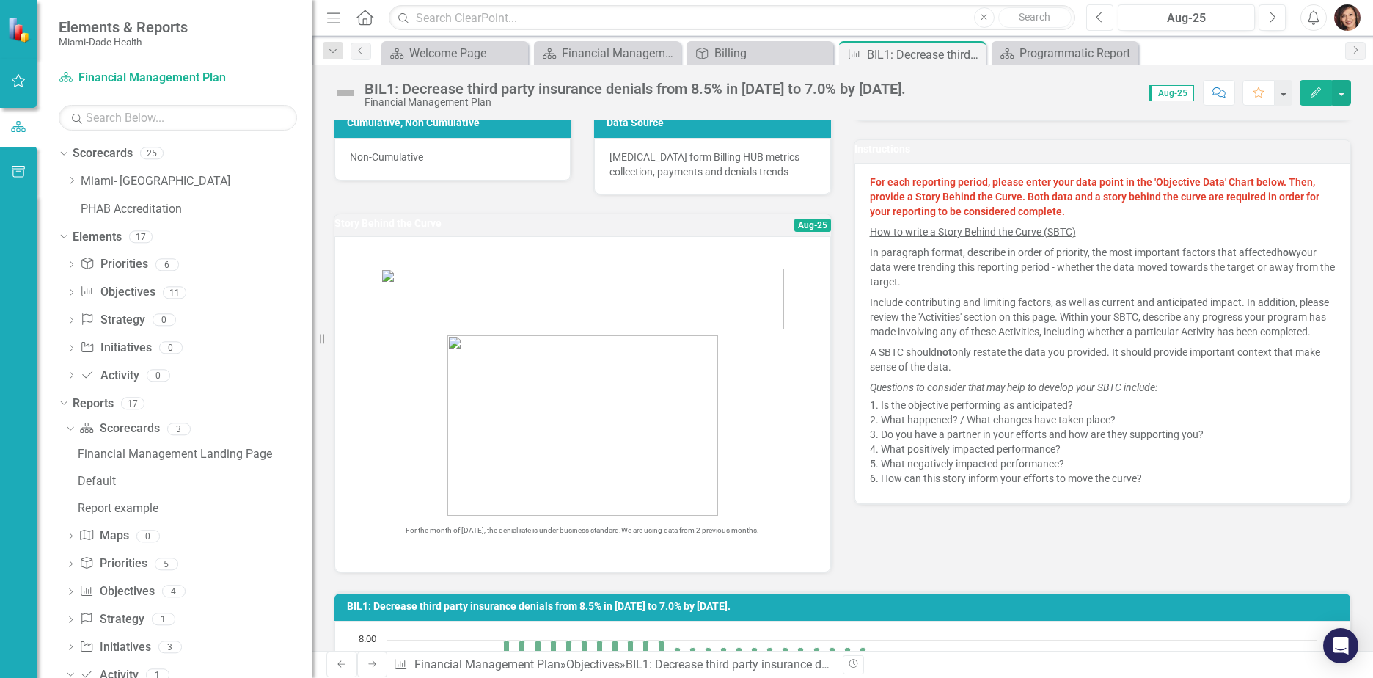
scroll to position [367, 0]
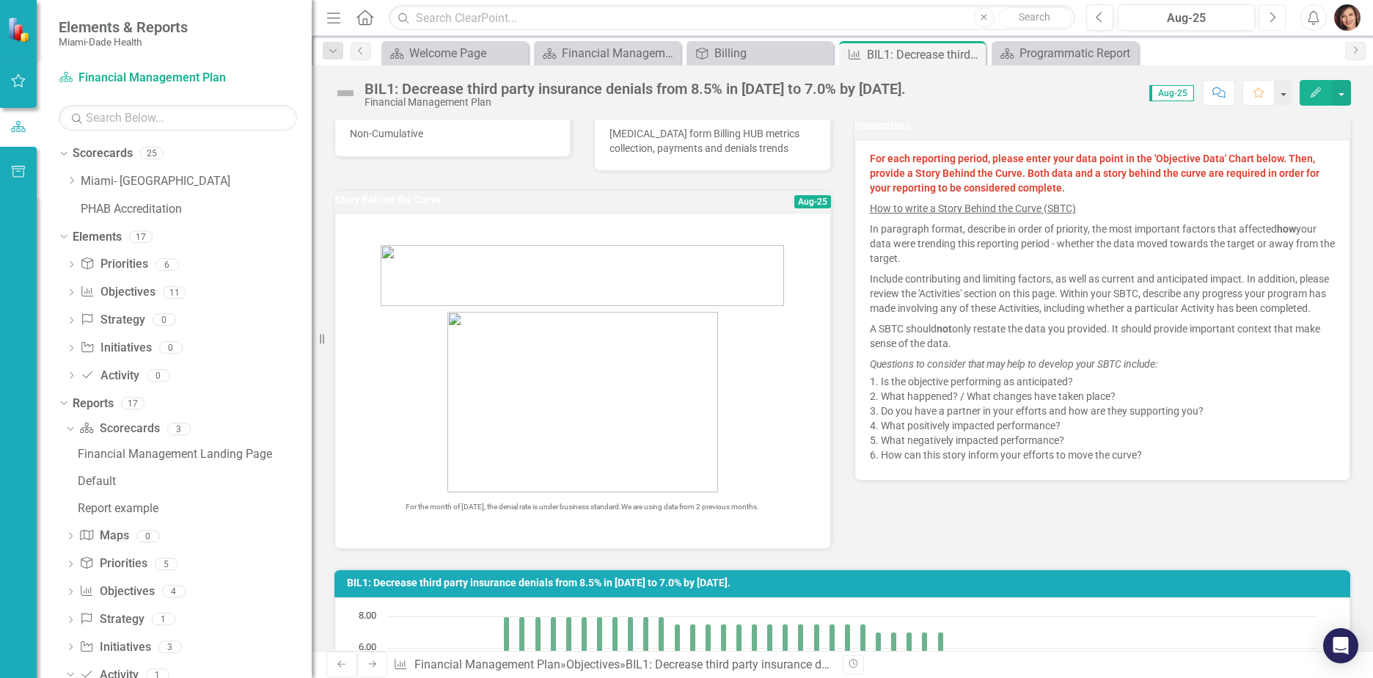
click at [1270, 18] on icon "Next" at bounding box center [1272, 17] width 8 height 13
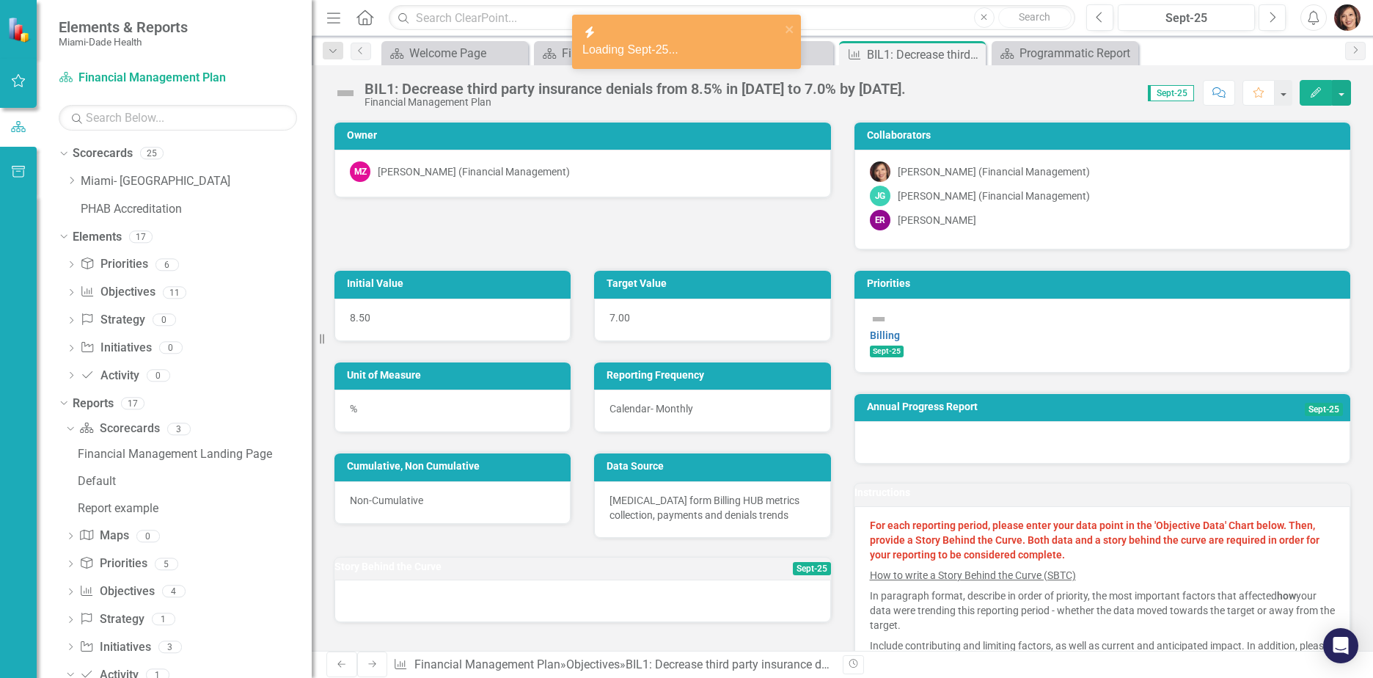
click at [620, 570] on h3 "Story Behind the Curve" at bounding box center [517, 566] width 367 height 11
click at [430, 572] on h3 "Story Behind the Curve" at bounding box center [517, 566] width 367 height 11
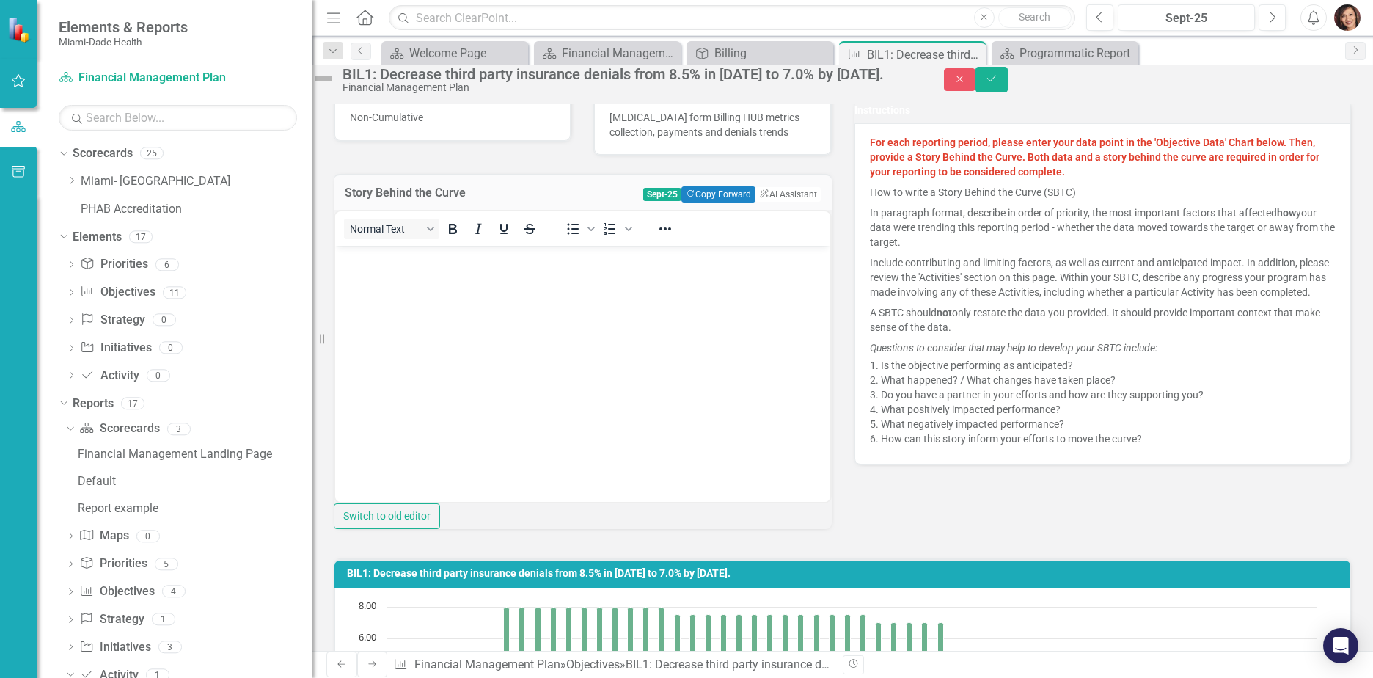
click at [461, 307] on body "Rich Text Area. Press ALT-0 for help." at bounding box center [582, 355] width 495 height 220
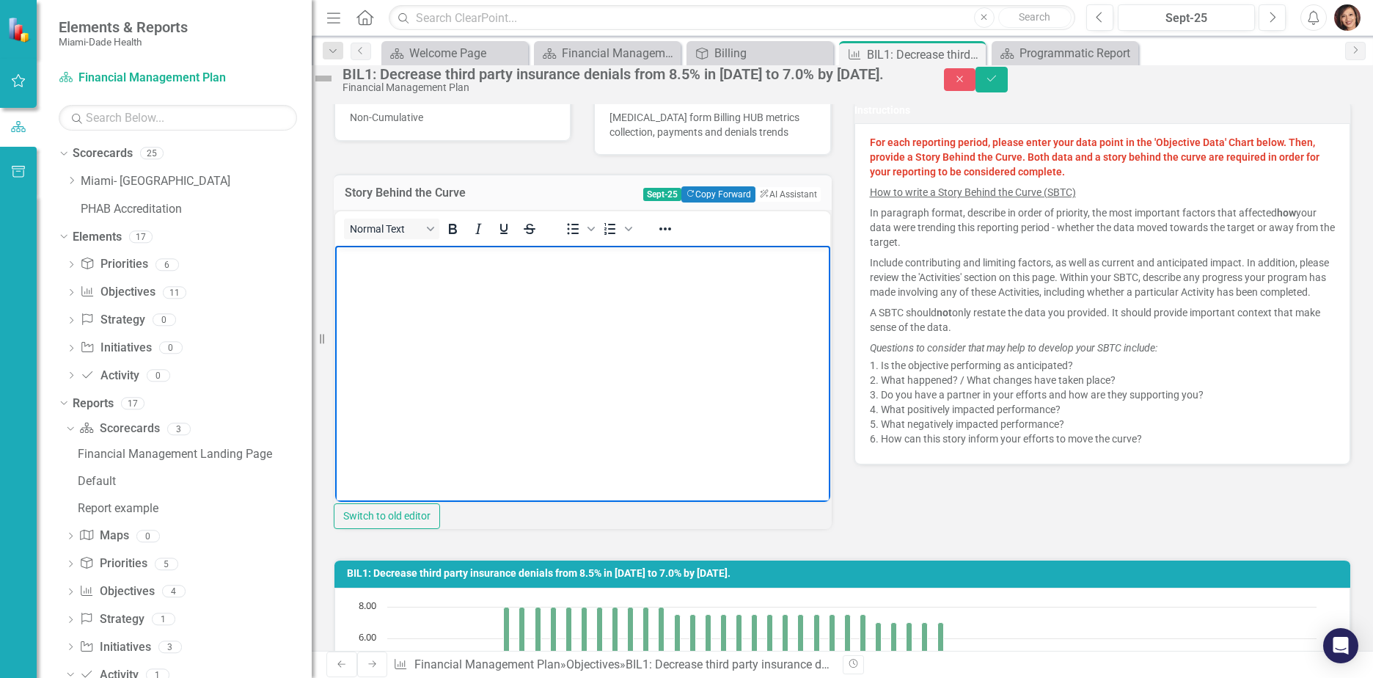
click at [414, 280] on body "Rich Text Area. Press ALT-0 for help." at bounding box center [582, 355] width 495 height 220
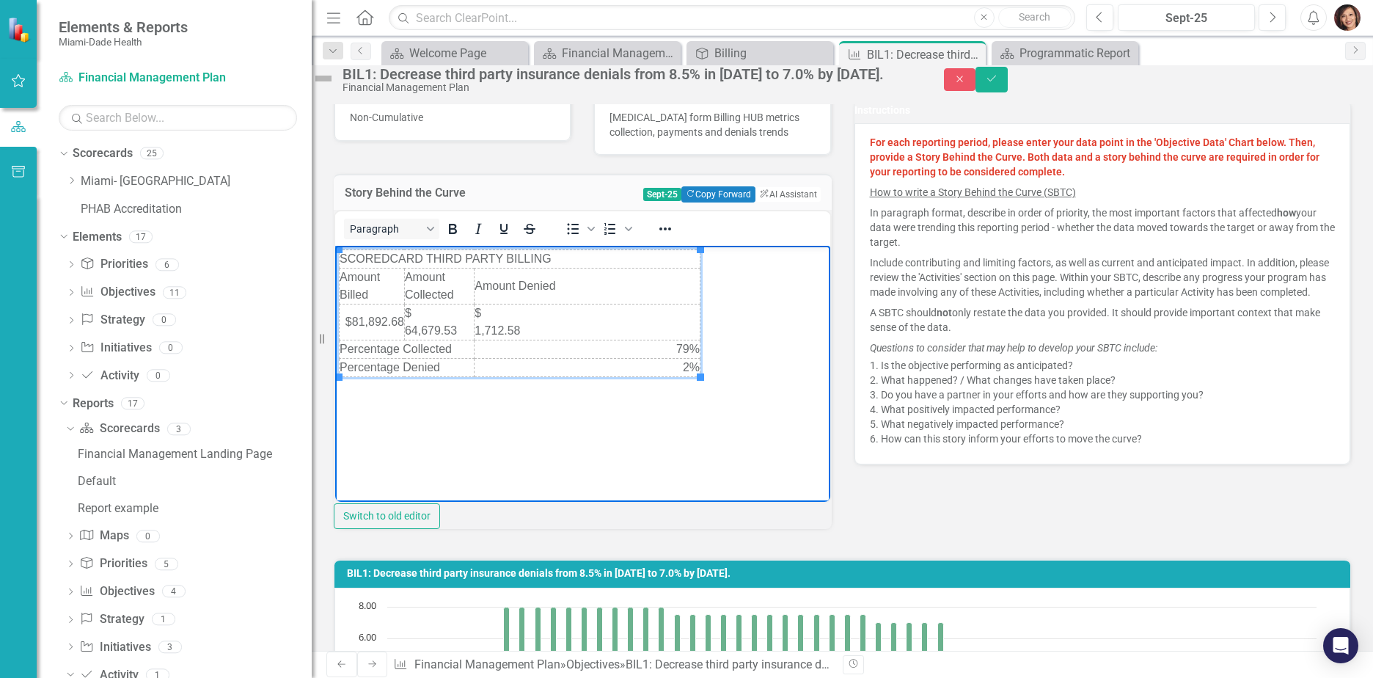
click at [702, 392] on body "SCOREDCARD THIRD PARTY BILLING Amount Billed Amount Collected Amount Denied $81…" at bounding box center [582, 355] width 495 height 220
drag, startPoint x: 713, startPoint y: 376, endPoint x: 708, endPoint y: 520, distance: 143.8
click at [358, 245] on html "SCOREDCARD THIRD PARTY BILLING Amount Billed Amount Collected Amount Denied $81…" at bounding box center [582, 355] width 495 height 220
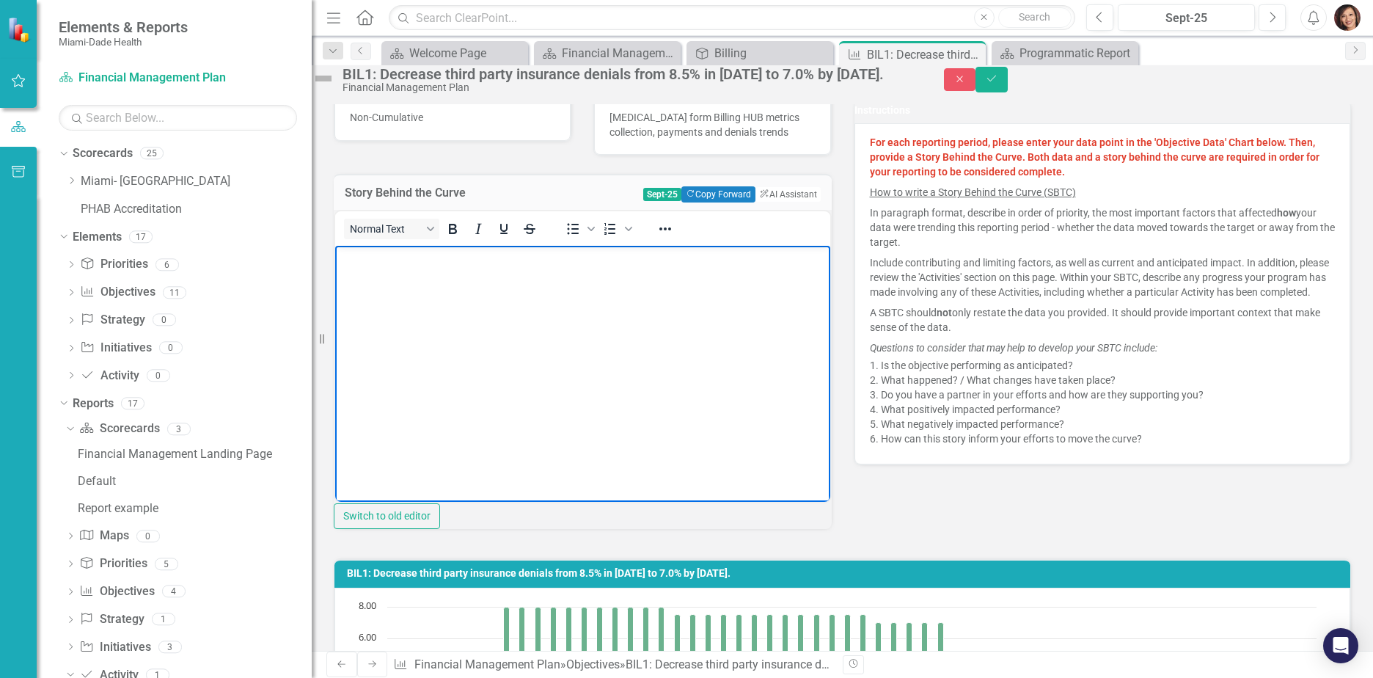
click at [485, 355] on body "Rich Text Area. Press ALT-0 for help." at bounding box center [582, 355] width 495 height 220
click at [372, 271] on body "Rich Text Area. Press ALT-0 for help." at bounding box center [582, 355] width 495 height 220
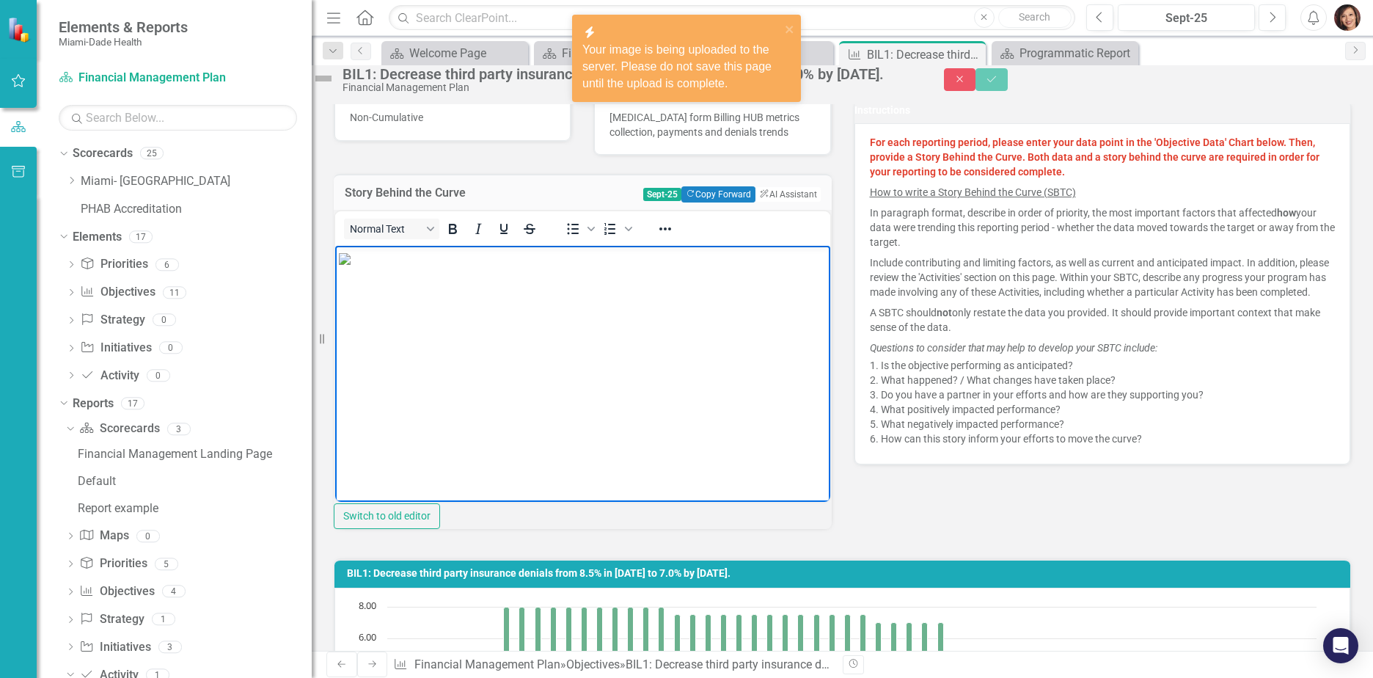
click at [350, 264] on img "Rich Text Area. Press ALT-0 for help." at bounding box center [345, 258] width 12 height 12
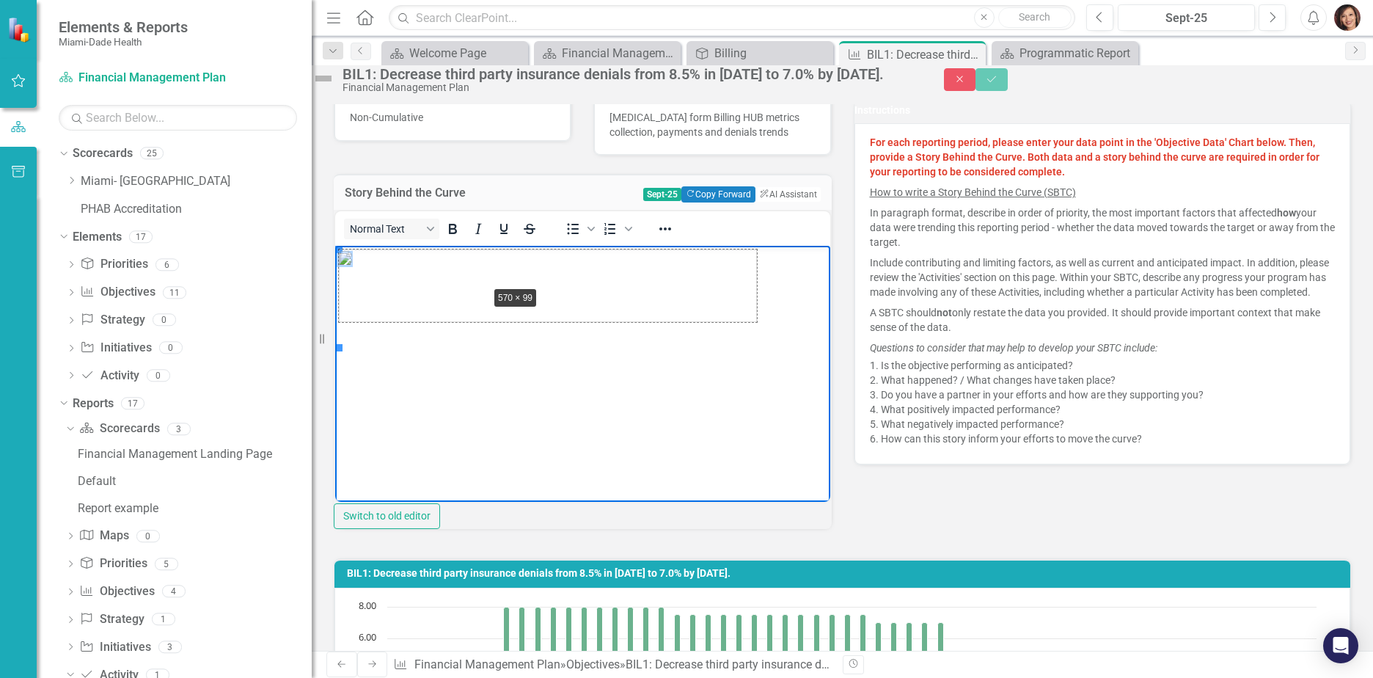
drag, startPoint x: 339, startPoint y: 250, endPoint x: 487, endPoint y: 286, distance: 152.4
click at [571, 392] on body "Rich Text Area. Press ALT-0 for help." at bounding box center [582, 355] width 495 height 220
click at [559, 273] on img "Rich Text Area. Press ALT-0 for help." at bounding box center [548, 285] width 418 height 73
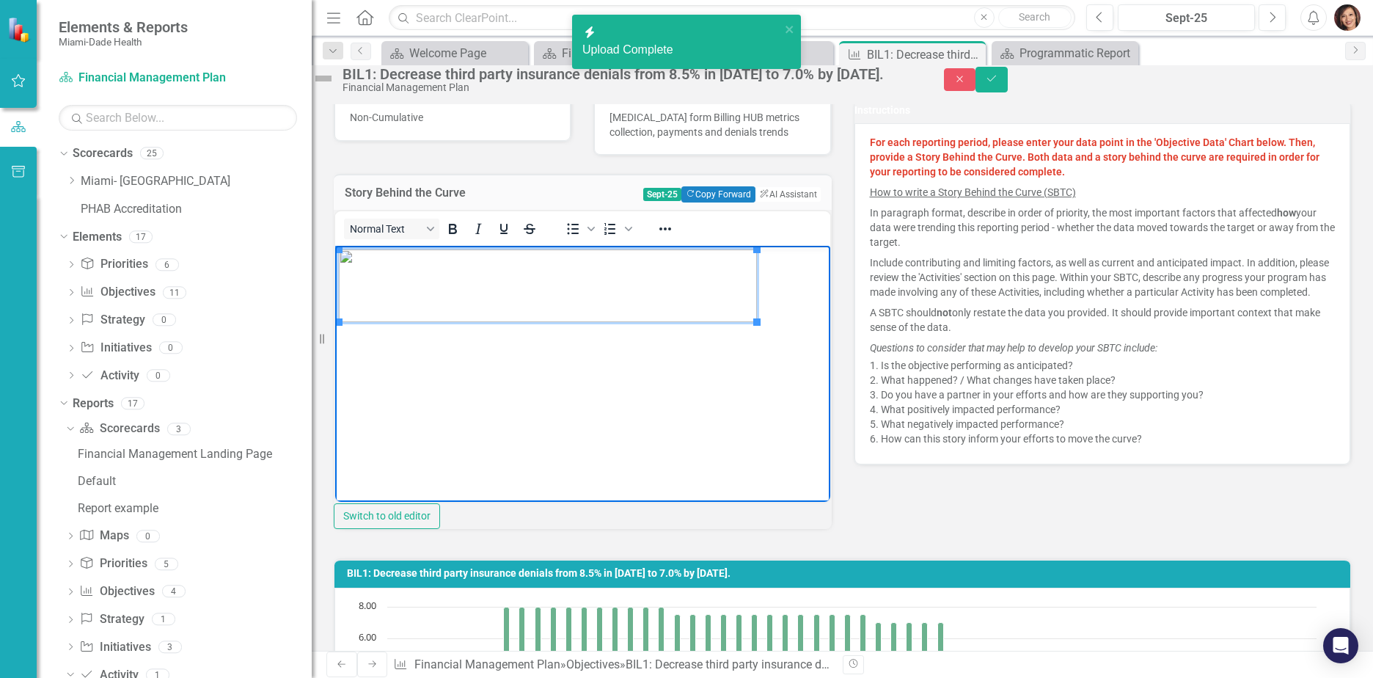
click at [587, 284] on img "Rich Text Area. Press ALT-0 for help." at bounding box center [548, 285] width 418 height 73
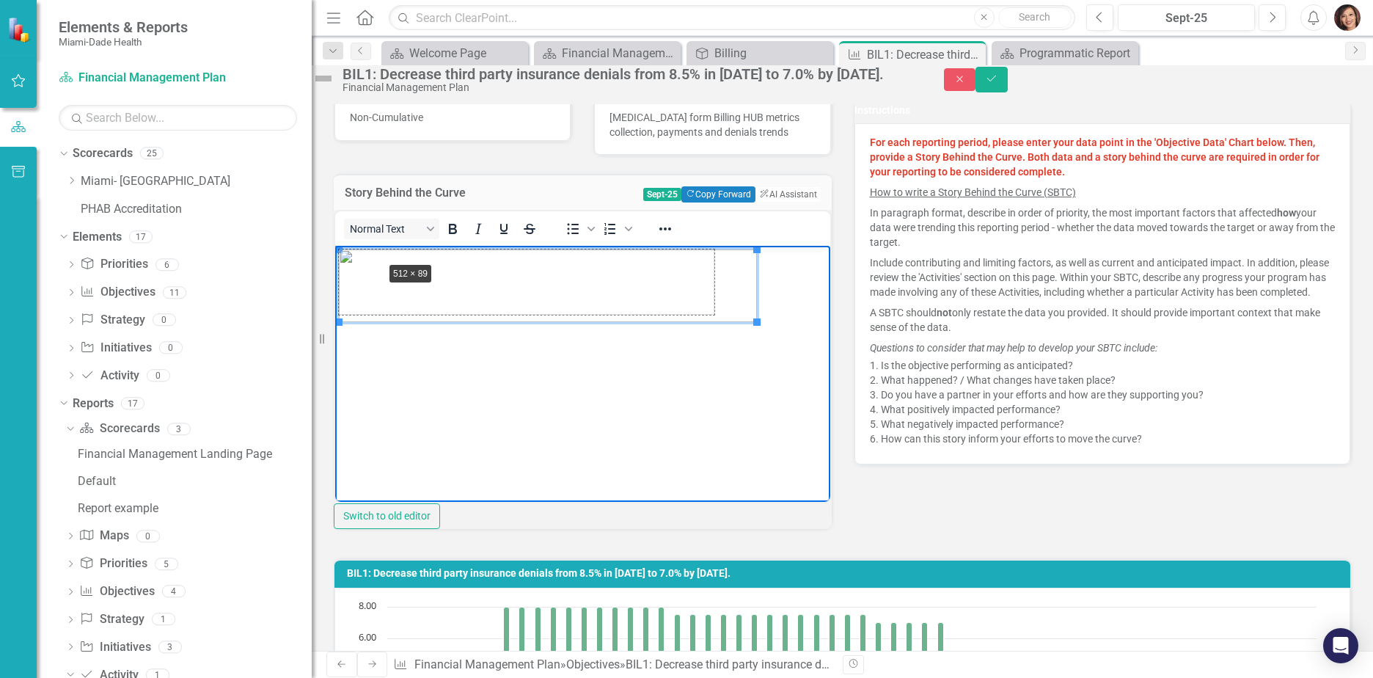
drag, startPoint x: 341, startPoint y: 251, endPoint x: 384, endPoint y: 262, distance: 44.8
click at [566, 392] on body "Rich Text Area. Press ALT-0 for help." at bounding box center [582, 355] width 495 height 220
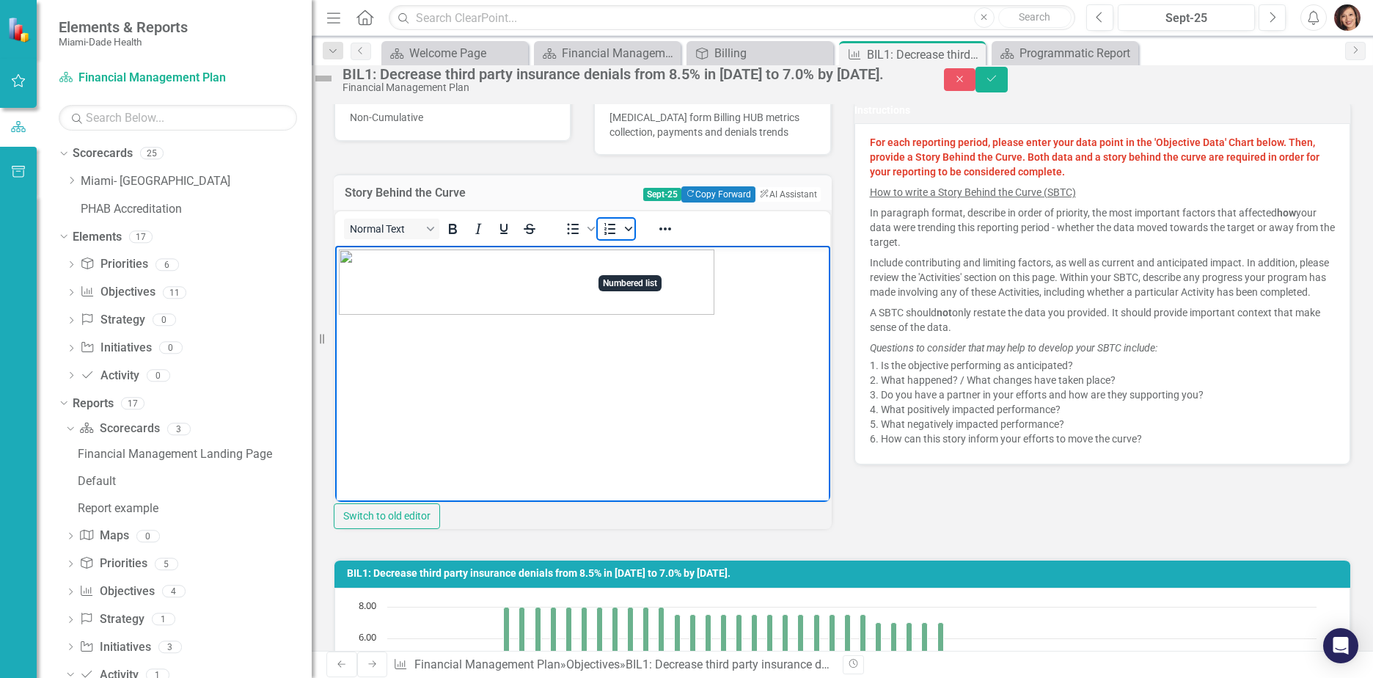
click at [632, 232] on icon "Numbered list" at bounding box center [628, 228] width 7 height 7
click at [600, 382] on body "Rich Text Area. Press ALT-0 for help." at bounding box center [582, 355] width 495 height 220
click at [546, 286] on img "Rich Text Area. Press ALT-0 for help." at bounding box center [526, 281] width 375 height 65
click at [564, 257] on img "Rich Text Area. Press ALT-0 for help." at bounding box center [526, 281] width 375 height 65
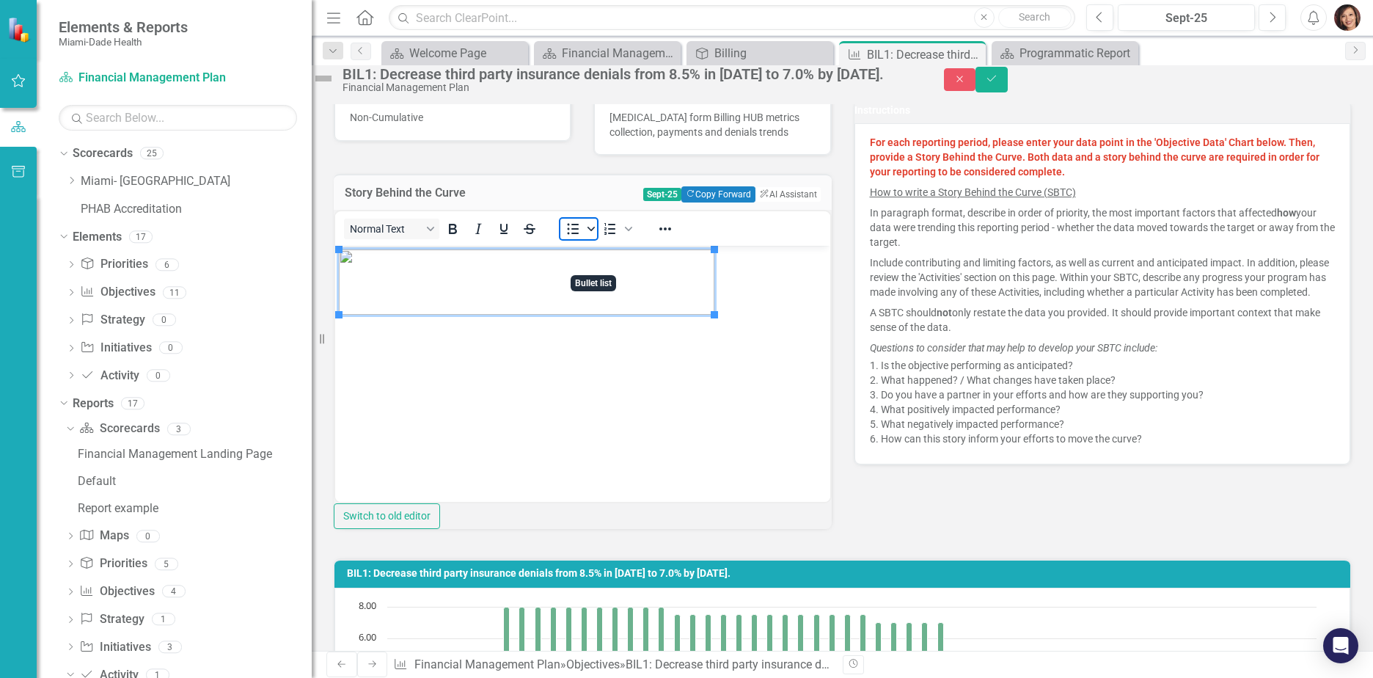
click at [595, 232] on icon "Bullet list" at bounding box center [590, 228] width 7 height 7
click at [632, 232] on icon "Numbered list" at bounding box center [628, 228] width 7 height 7
click at [674, 238] on icon "Reveal or hide additional toolbar items" at bounding box center [665, 229] width 18 height 18
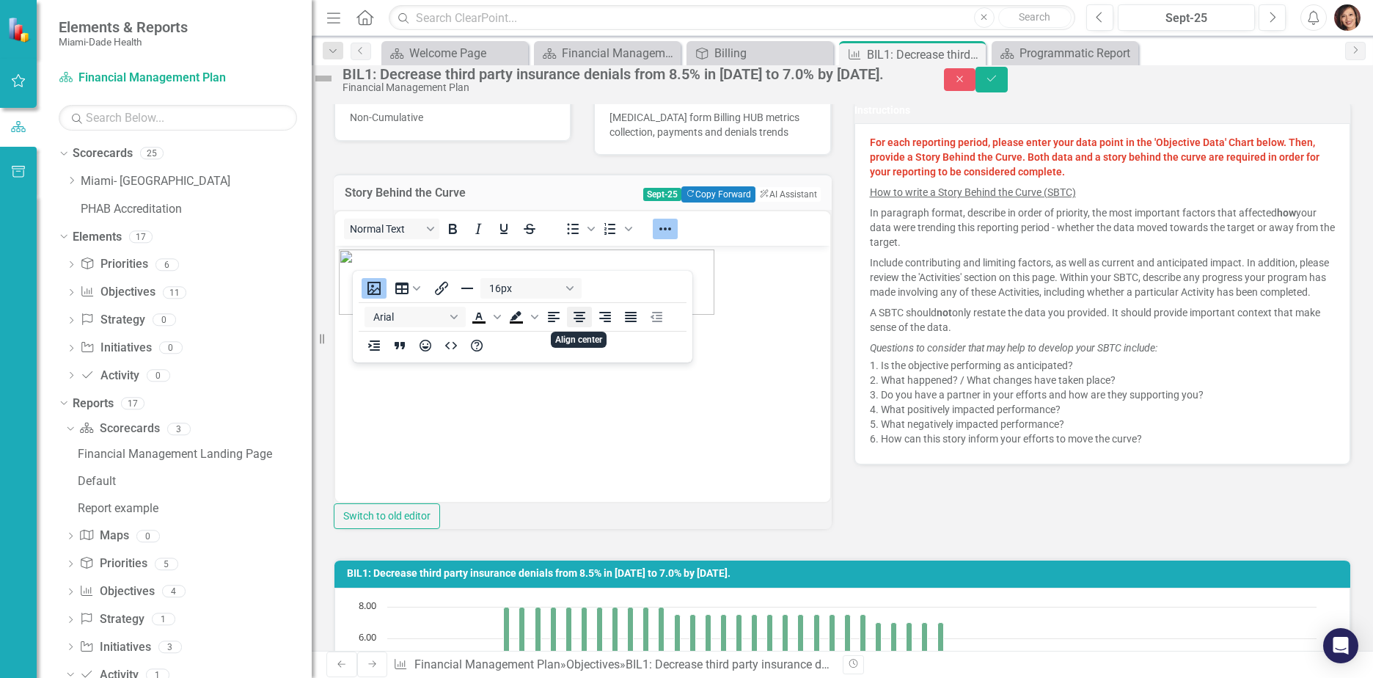
click at [583, 317] on icon "Align center" at bounding box center [579, 317] width 12 height 10
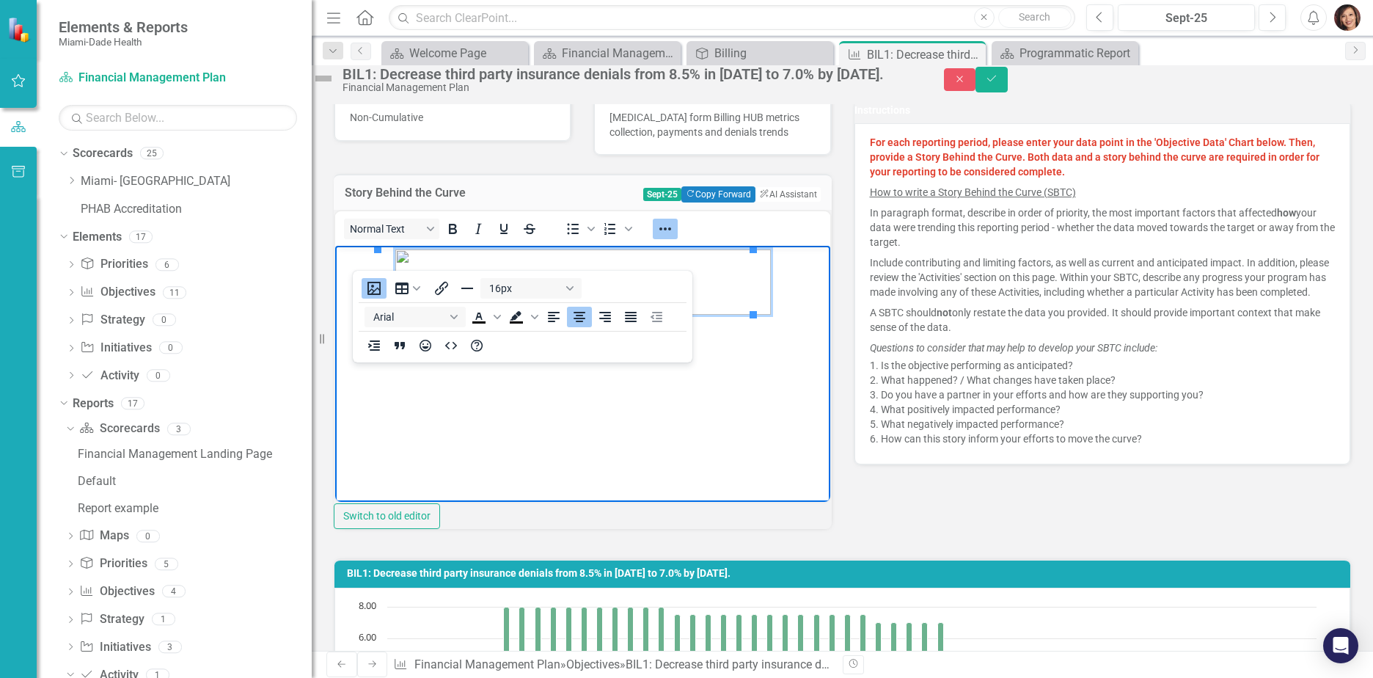
click at [576, 375] on body "Rich Text Area. Press ALT-0 for help." at bounding box center [582, 355] width 495 height 220
click at [622, 415] on body "Rich Text Area. Press ALT-0 for help." at bounding box center [582, 355] width 495 height 220
click at [671, 230] on icon "Reveal or hide additional toolbar items" at bounding box center [665, 228] width 12 height 3
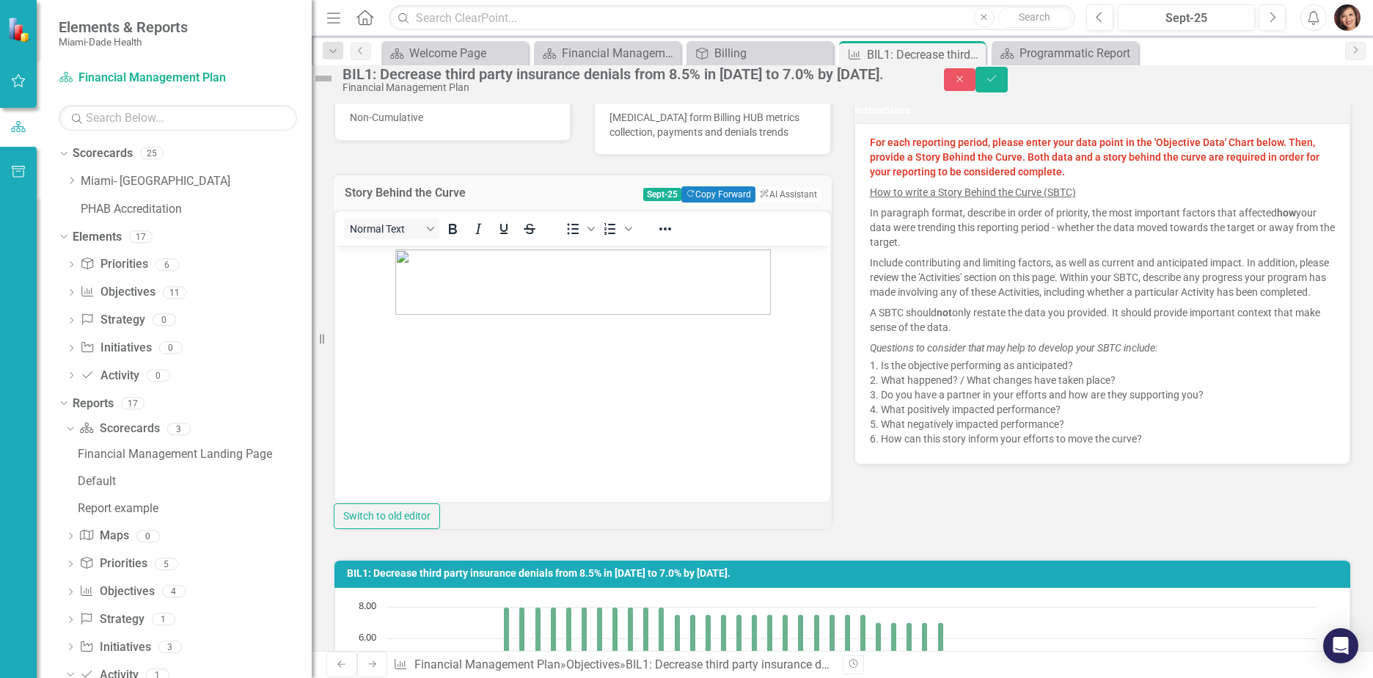
click at [640, 378] on body "Rich Text Area. Press ALT-0 for help." at bounding box center [582, 355] width 495 height 220
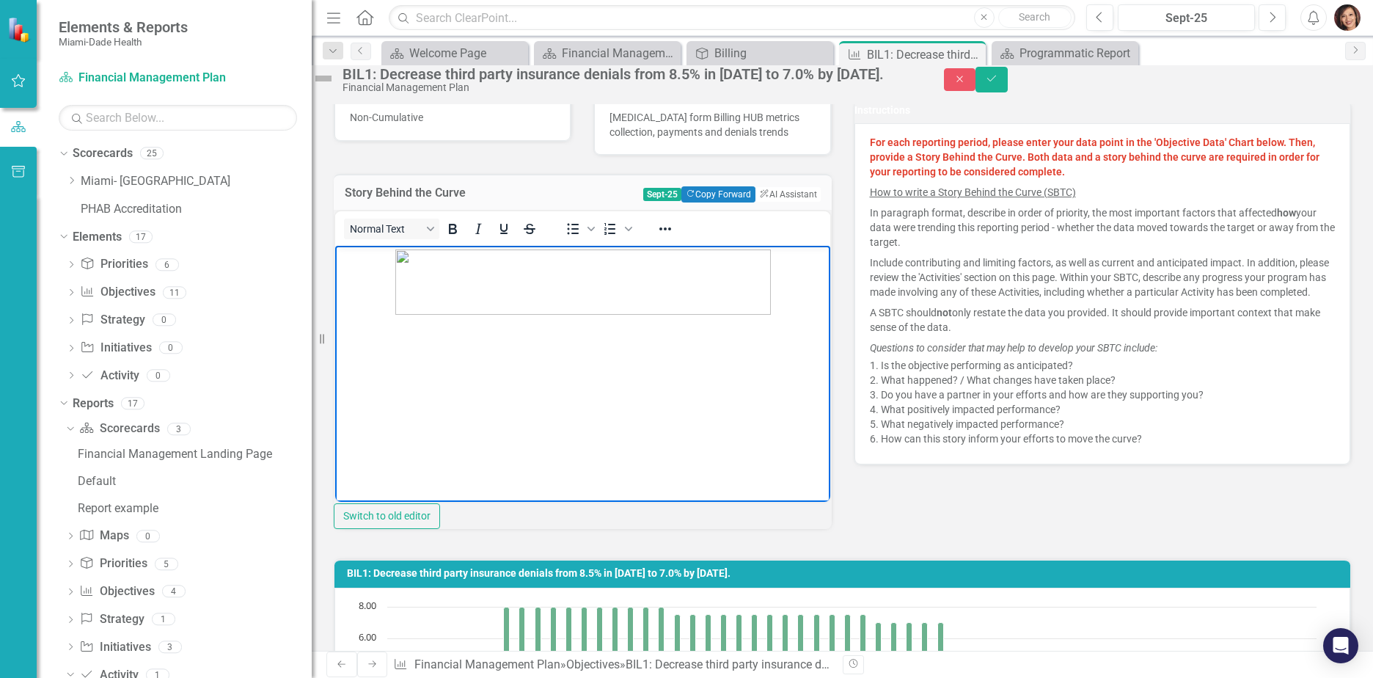
scroll to position [293, 0]
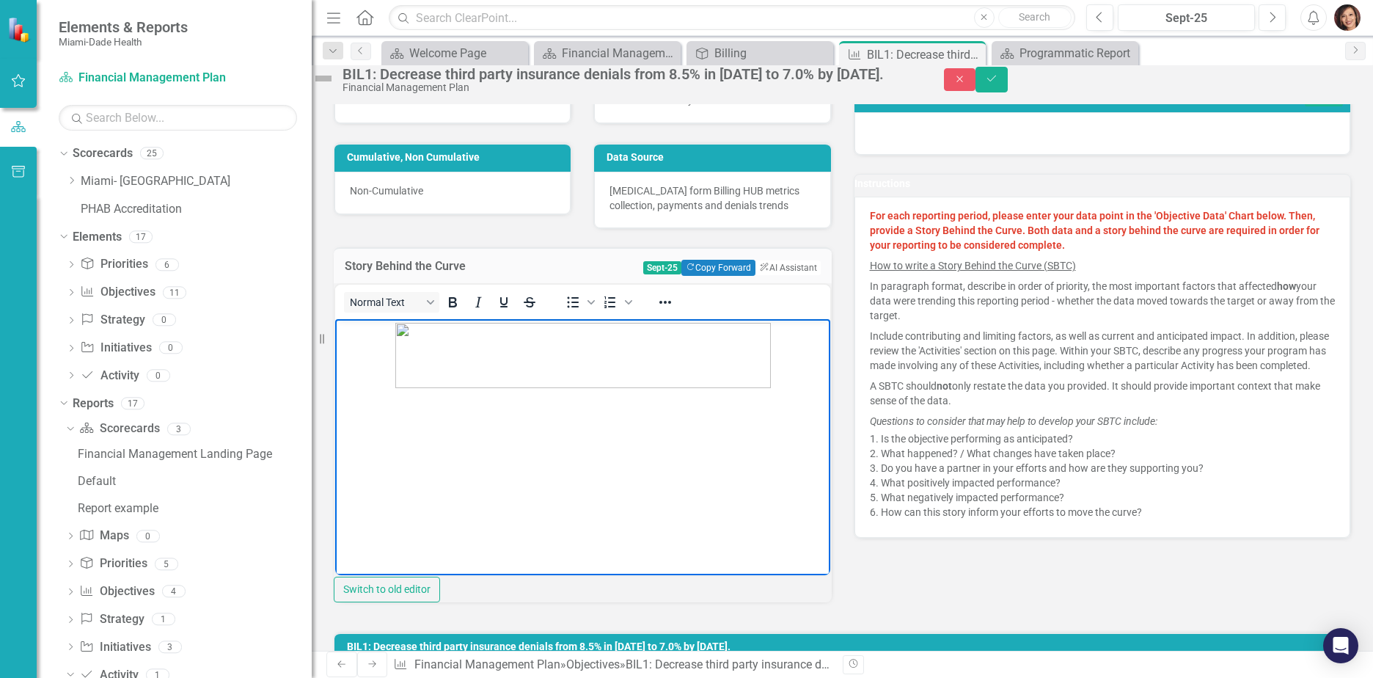
click at [405, 438] on body "Rich Text Area. Press ALT-0 for help." at bounding box center [582, 428] width 495 height 220
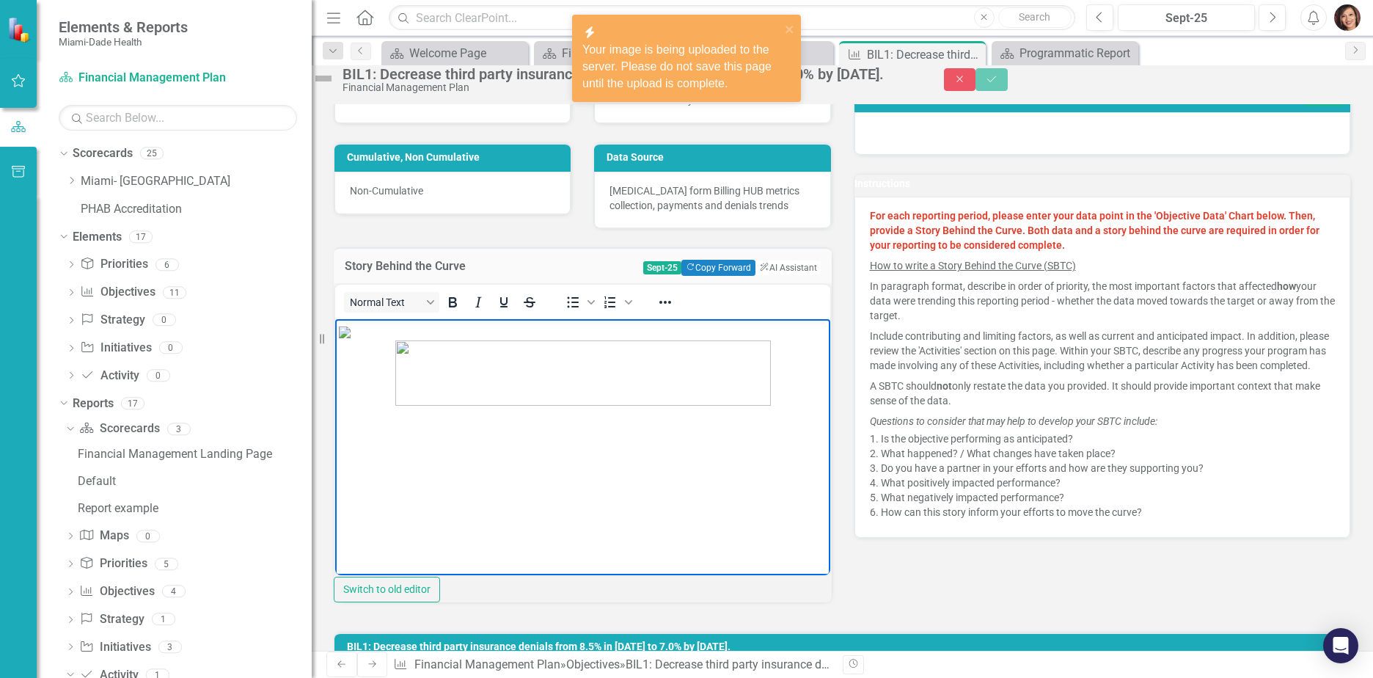
click at [350, 337] on img "Rich Text Area. Press ALT-0 for help." at bounding box center [345, 332] width 12 height 12
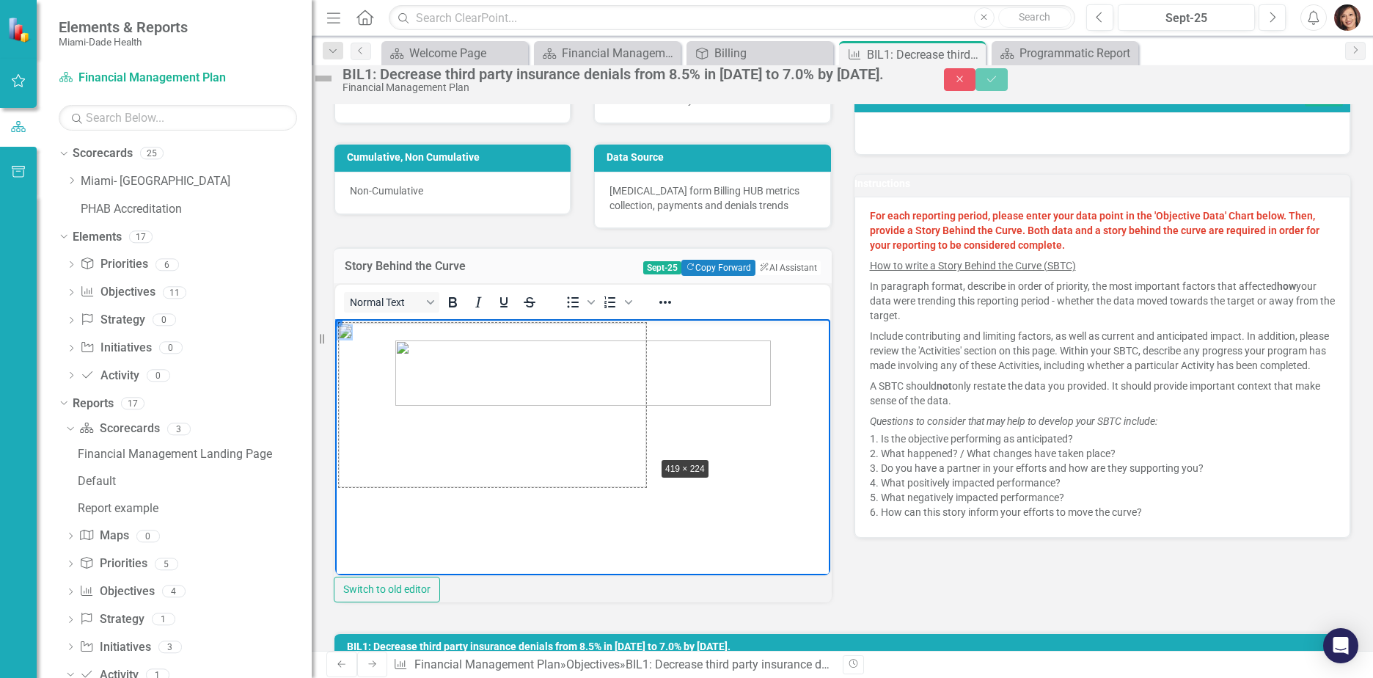
drag, startPoint x: 340, startPoint y: 324, endPoint x: 656, endPoint y: 458, distance: 342.4
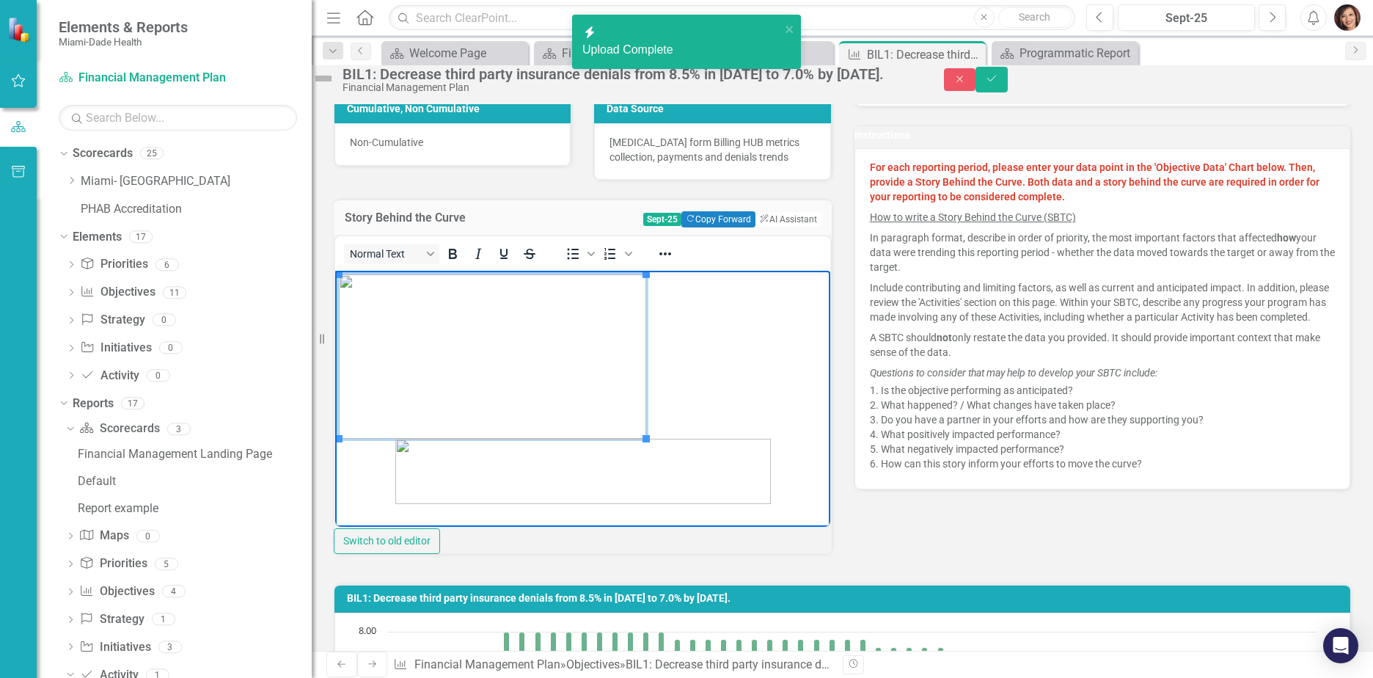
scroll to position [367, 0]
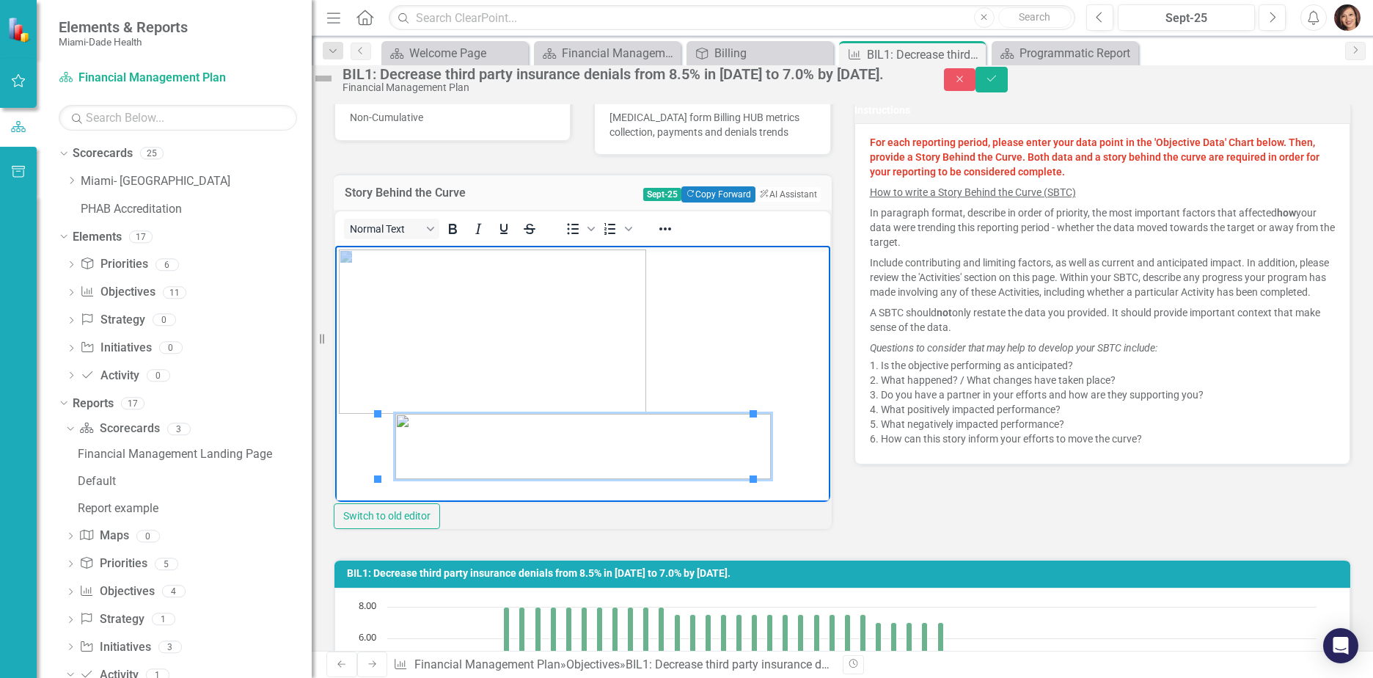
click at [673, 428] on img "Rich Text Area. Press ALT-0 for help." at bounding box center [582, 445] width 375 height 65
click at [515, 317] on img "Rich Text Area. Press ALT-0 for help." at bounding box center [492, 331] width 307 height 164
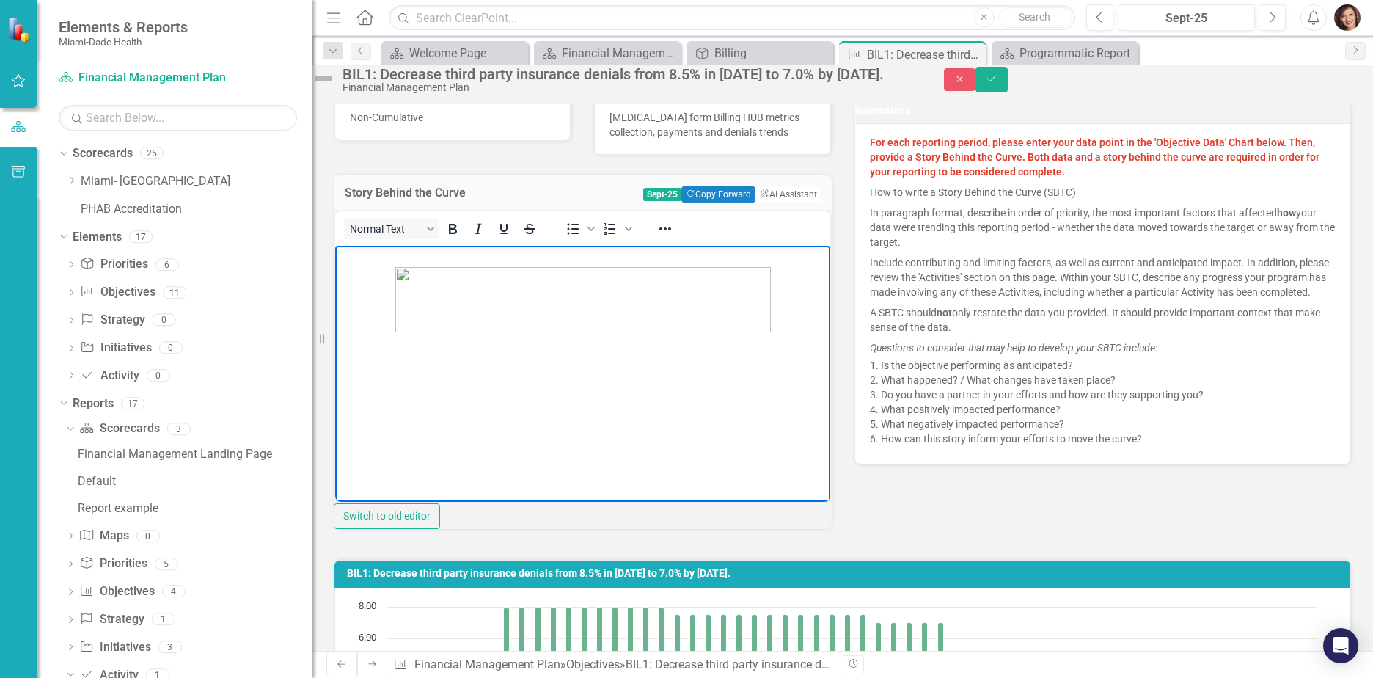
click at [769, 328] on p "Rich Text Area. Press ALT-0 for help." at bounding box center [583, 290] width 488 height 83
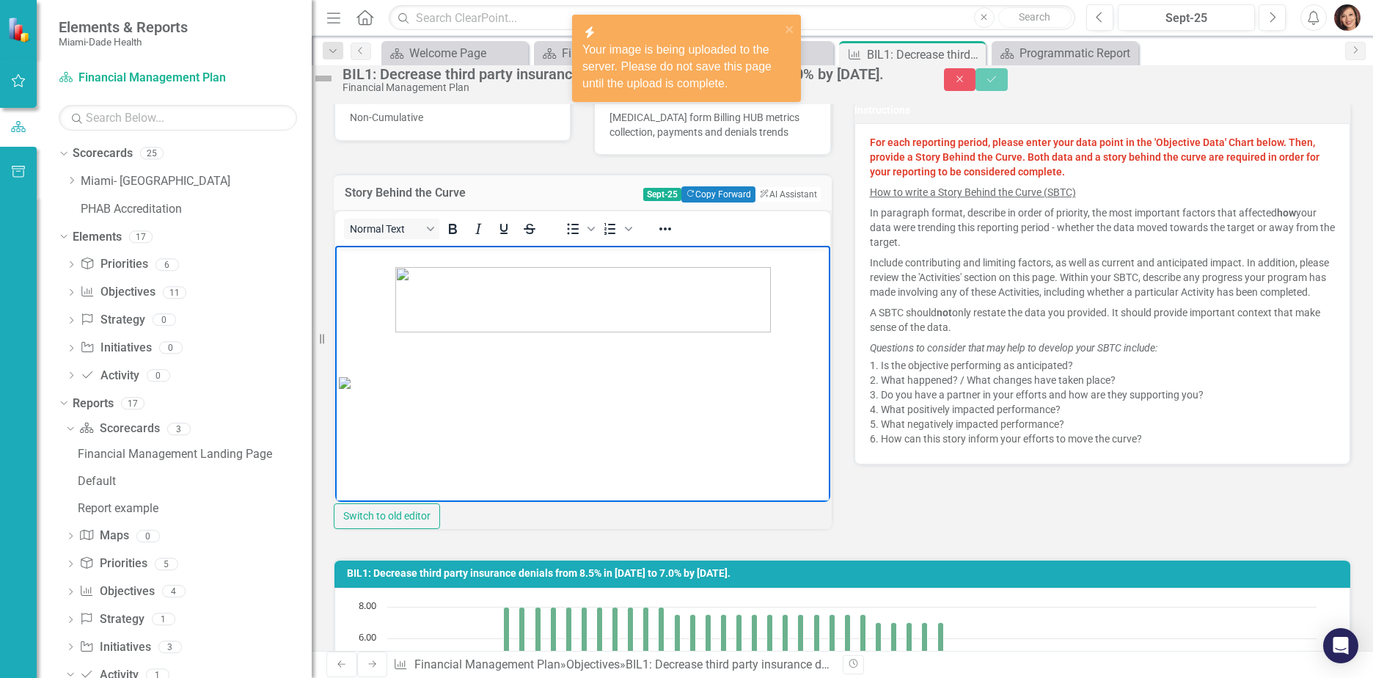
click at [350, 388] on img "Rich Text Area. Press ALT-0 for help." at bounding box center [345, 382] width 12 height 12
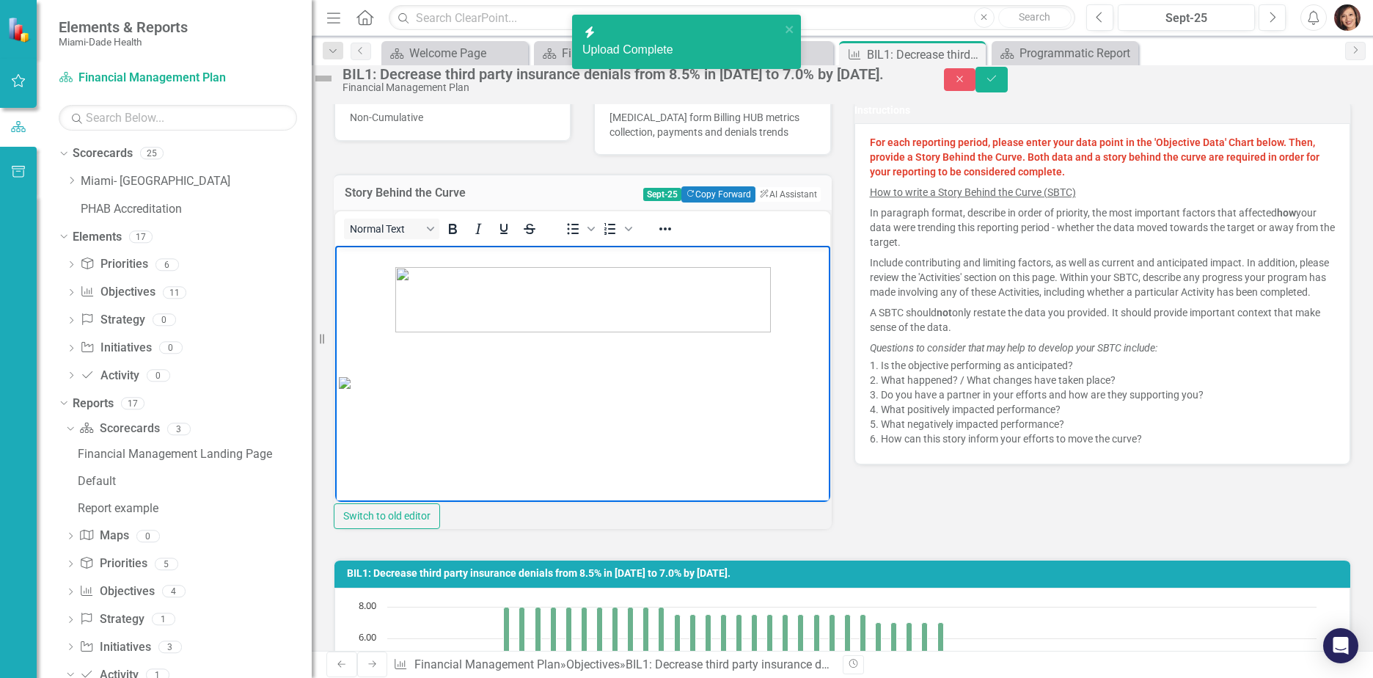
drag, startPoint x: 339, startPoint y: 375, endPoint x: 579, endPoint y: 426, distance: 245.2
drag, startPoint x: 578, startPoint y: 416, endPoint x: 503, endPoint y: 399, distance: 76.8
click at [350, 388] on img "Rich Text Area. Press ALT-0 for help." at bounding box center [345, 382] width 12 height 12
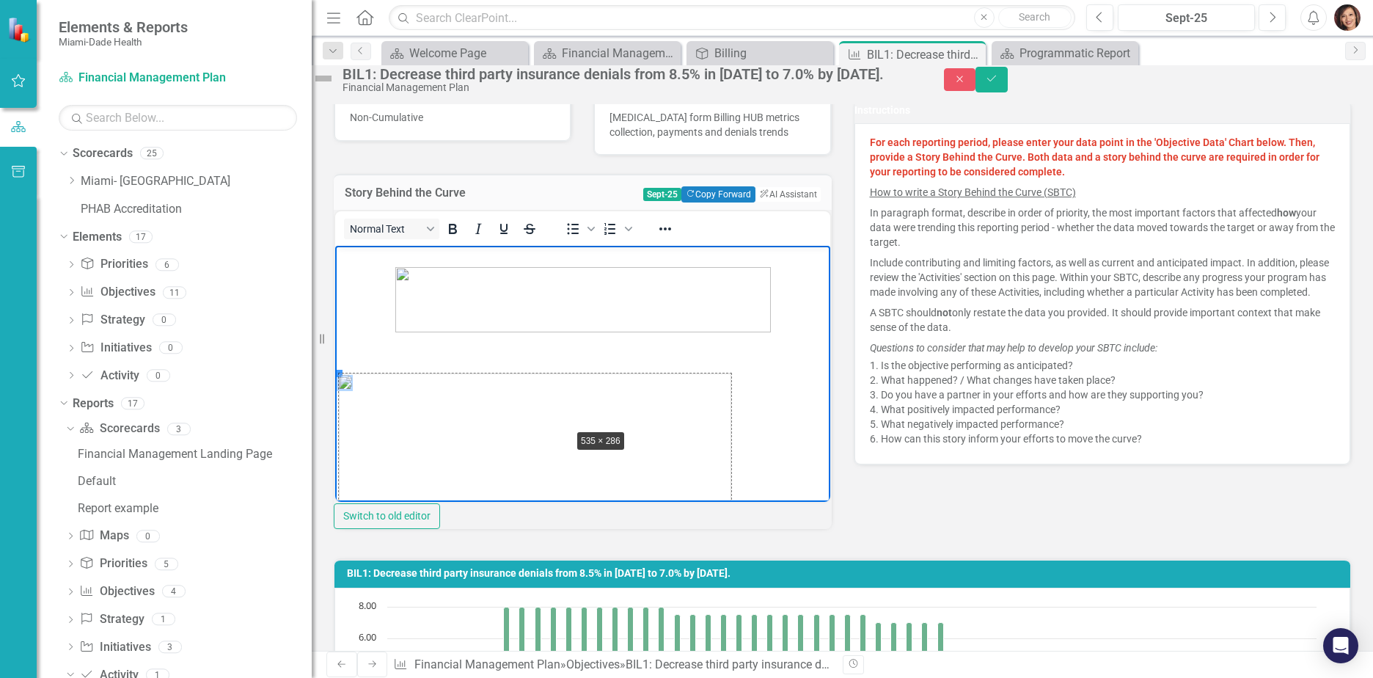
drag, startPoint x: 339, startPoint y: 371, endPoint x: 570, endPoint y: 426, distance: 238.1
click at [671, 230] on icon "Reveal or hide additional toolbar items" at bounding box center [665, 228] width 12 height 3
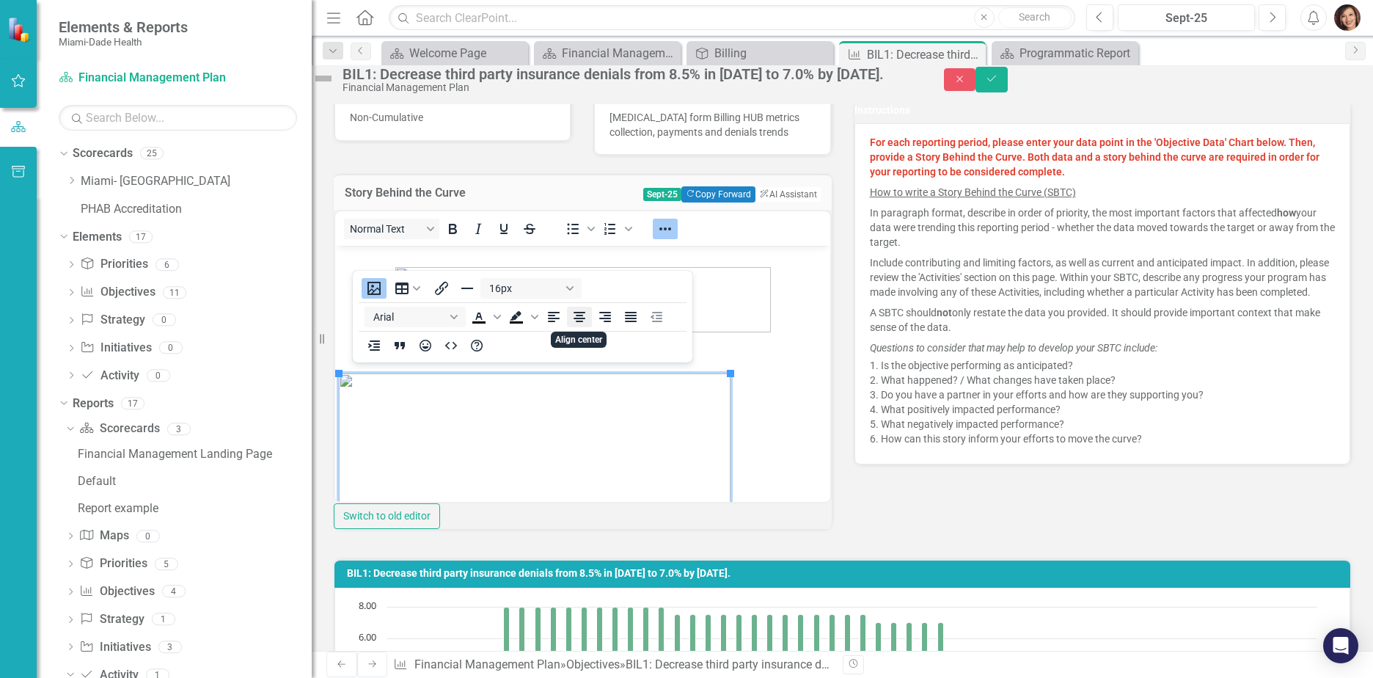
click at [582, 314] on icon "Align center" at bounding box center [579, 317] width 18 height 18
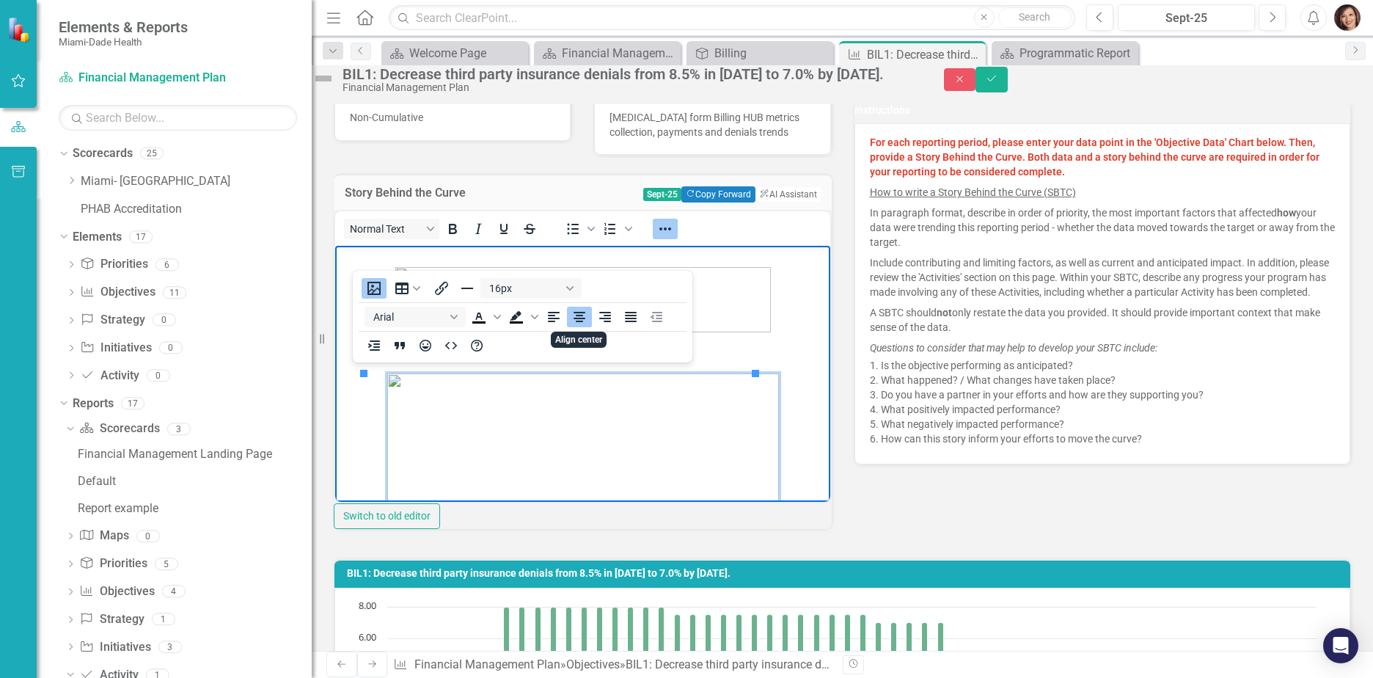
scroll to position [81, 0]
click at [494, 372] on img "Rich Text Area. Press ALT-0 for help." at bounding box center [583, 396] width 392 height 209
click at [674, 238] on icon "Reveal or hide additional toolbar items" at bounding box center [665, 229] width 18 height 18
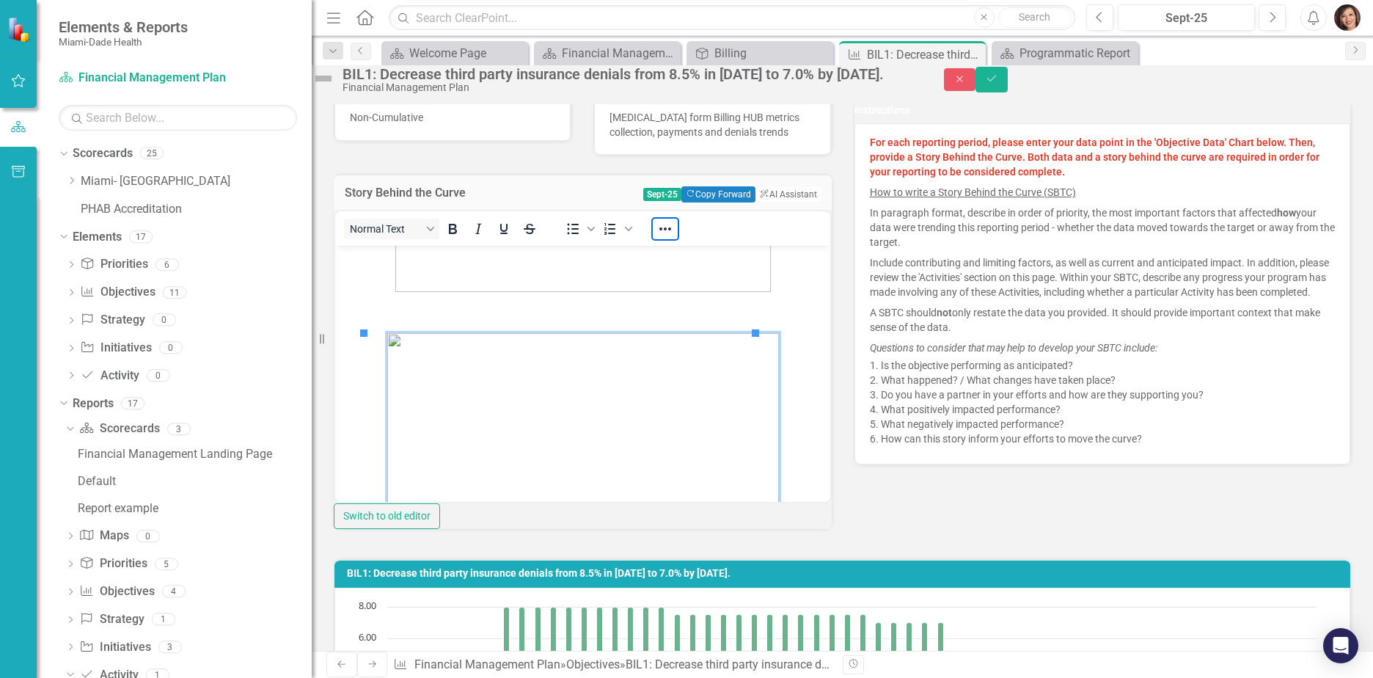
scroll to position [0, 0]
drag, startPoint x: 367, startPoint y: 372, endPoint x: 477, endPoint y: 395, distance: 113.0
click at [502, 359] on p "Rich Text Area. Press ALT-0 for help." at bounding box center [583, 352] width 488 height 18
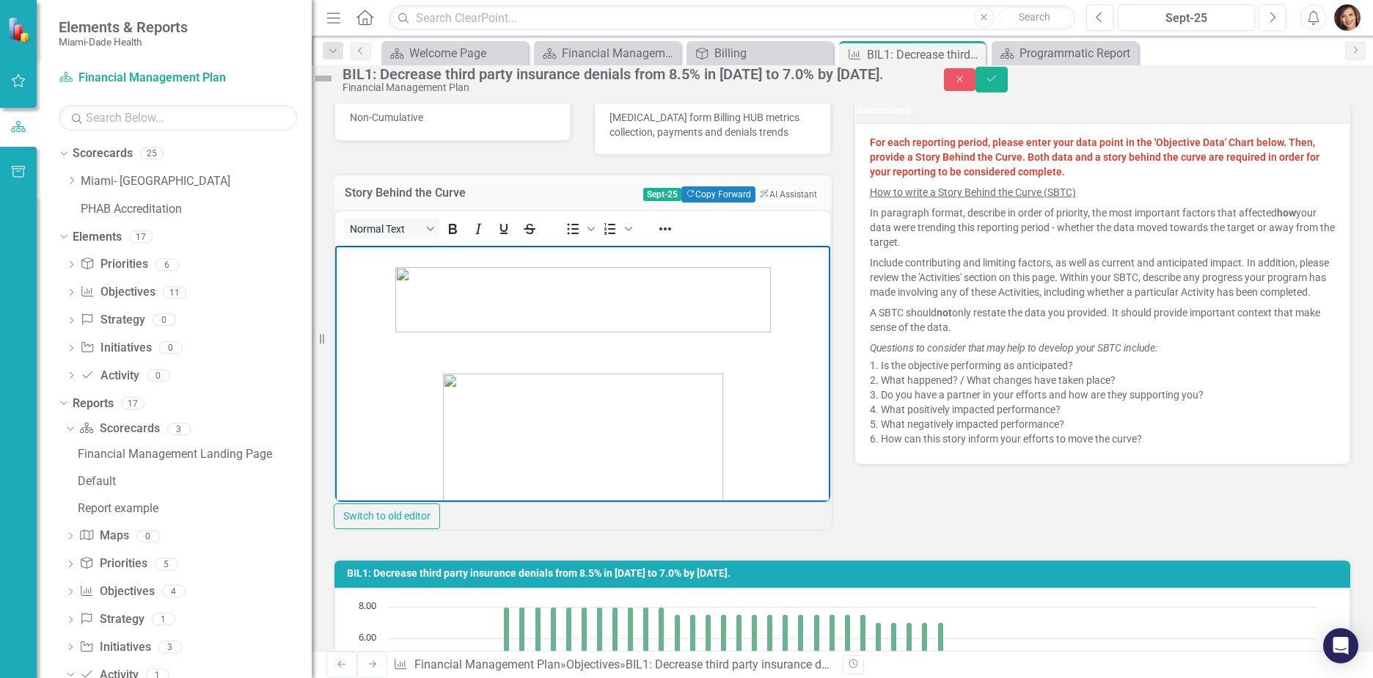
click at [436, 359] on p "Rich Text Area. Press ALT-0 for help." at bounding box center [583, 352] width 488 height 18
click at [428, 361] on body "Rich Text Area. Press ALT-0 for help." at bounding box center [582, 391] width 495 height 293
click at [721, 386] on p "Rich Text Area. Press ALT-0 for help." at bounding box center [583, 418] width 488 height 150
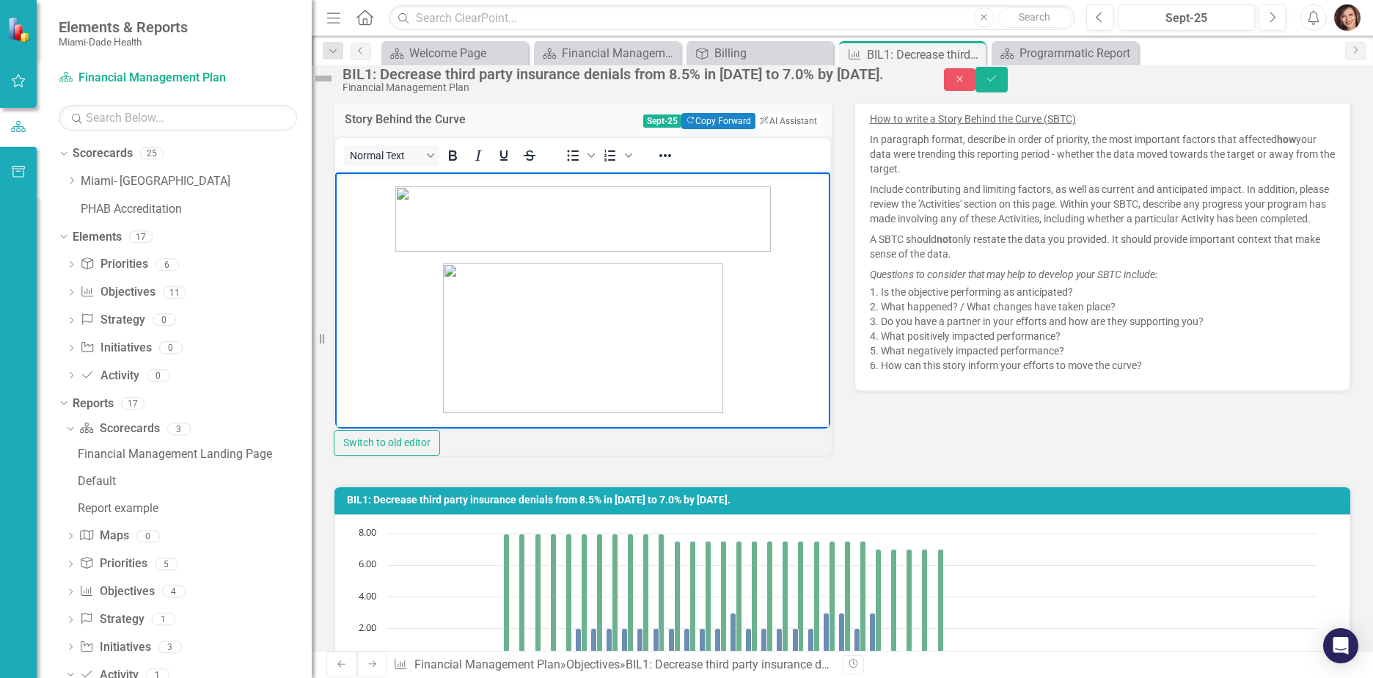
click at [713, 408] on p "Rich Text Area. Press ALT-0 for help." at bounding box center [583, 337] width 488 height 150
click at [718, 400] on p "Rich Text Area. Press ALT-0 for help." at bounding box center [583, 337] width 488 height 150
click at [713, 411] on p "Rich Text Area. Press ALT-0 for help." at bounding box center [583, 337] width 488 height 150
click at [736, 373] on p "Rich Text Area. Press ALT-0 for help." at bounding box center [583, 324] width 488 height 150
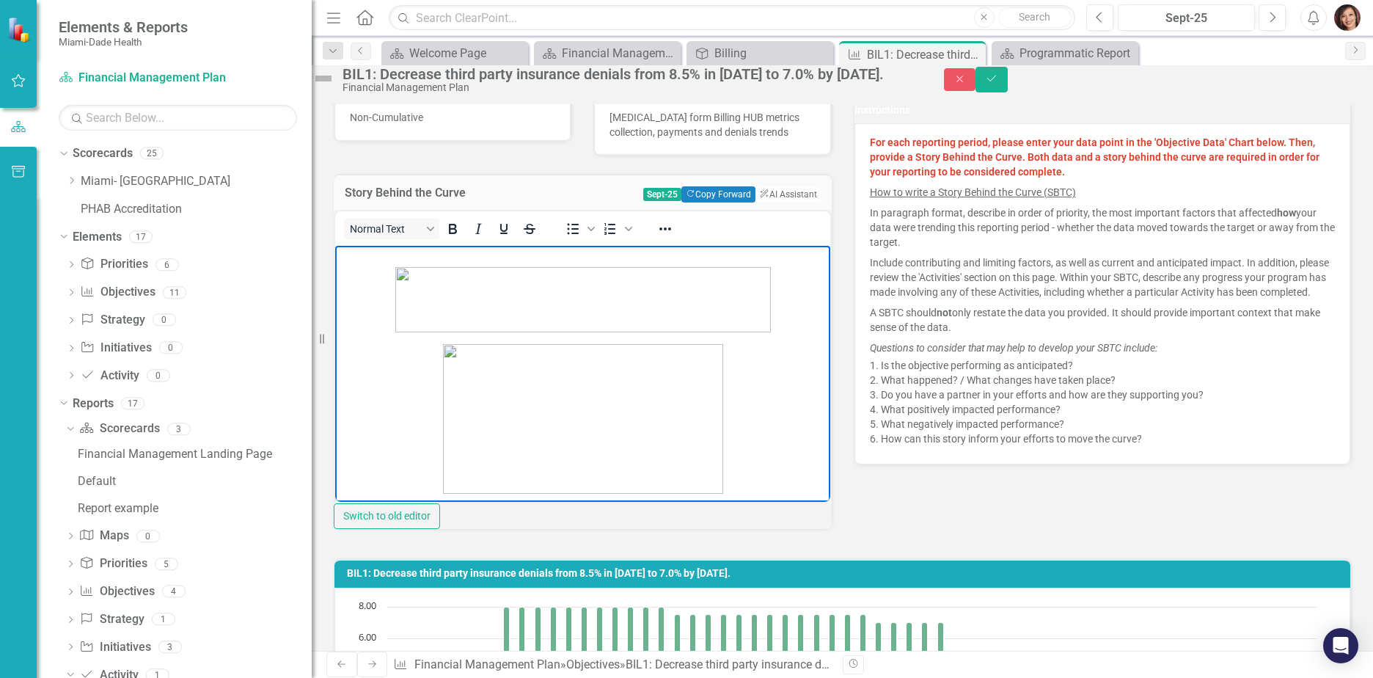
scroll to position [37, 0]
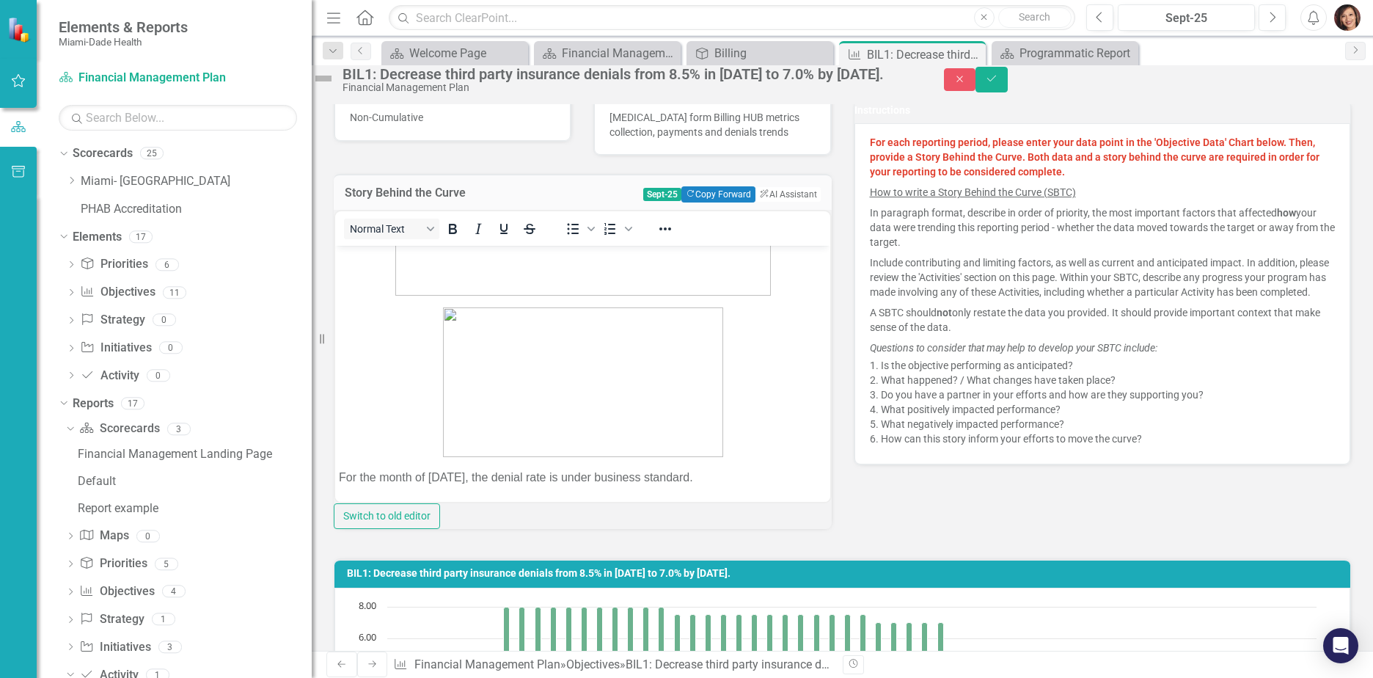
click at [1106, 540] on div "Initial Value 8.50 Target Value 7.00 Unit of Measure % Reporting Frequency Cale…" at bounding box center [842, 204] width 1039 height 672
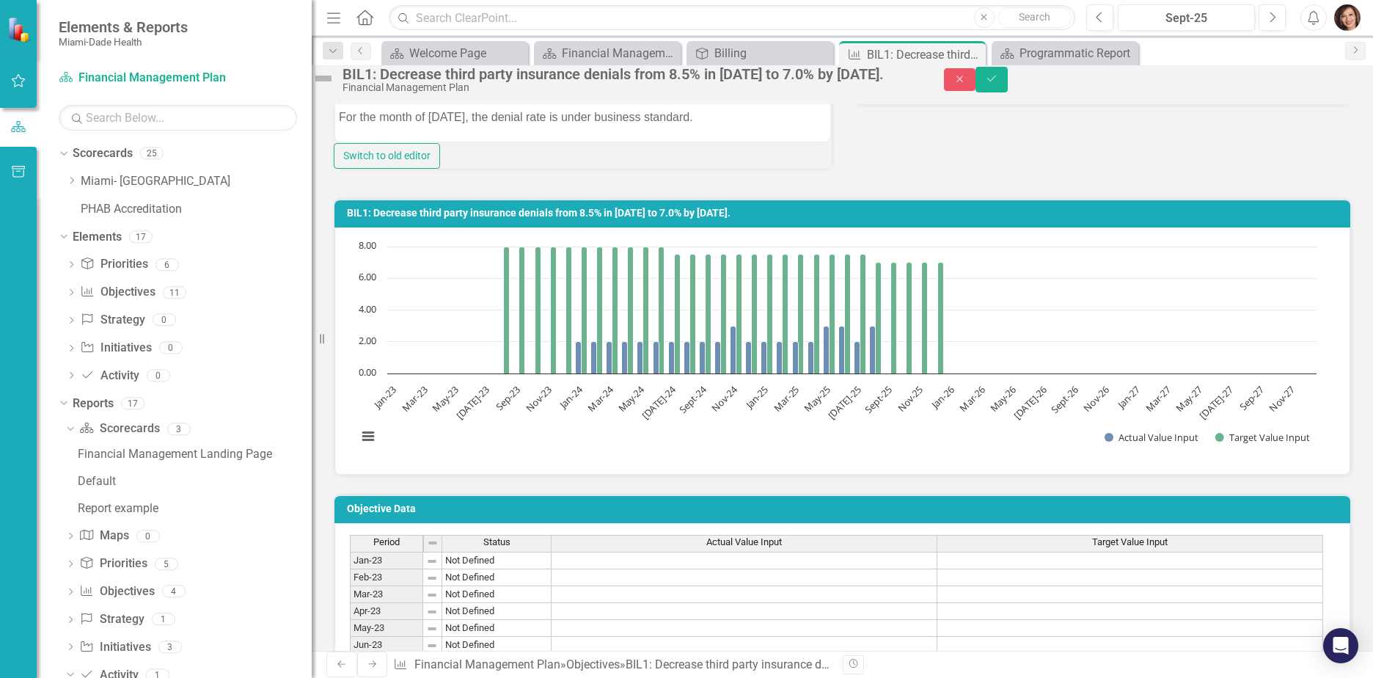
scroll to position [513, 0]
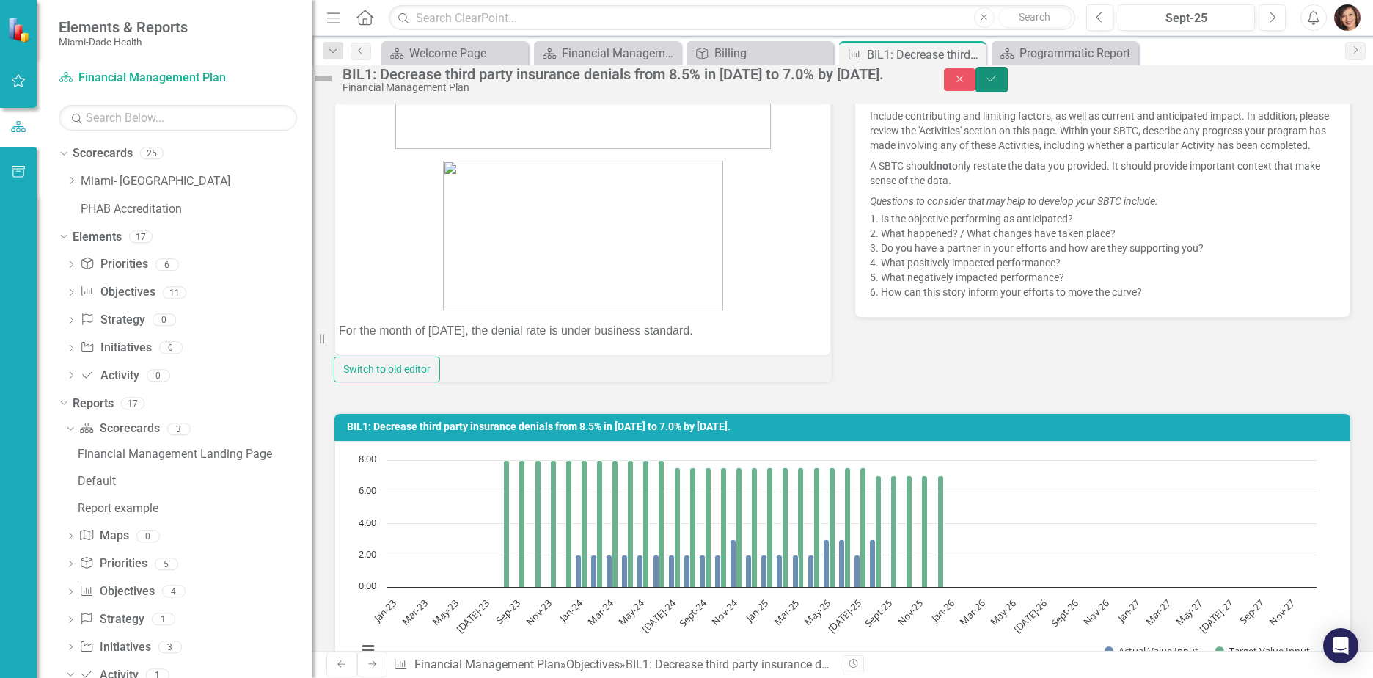
click at [1007, 82] on button "Save" at bounding box center [991, 80] width 32 height 26
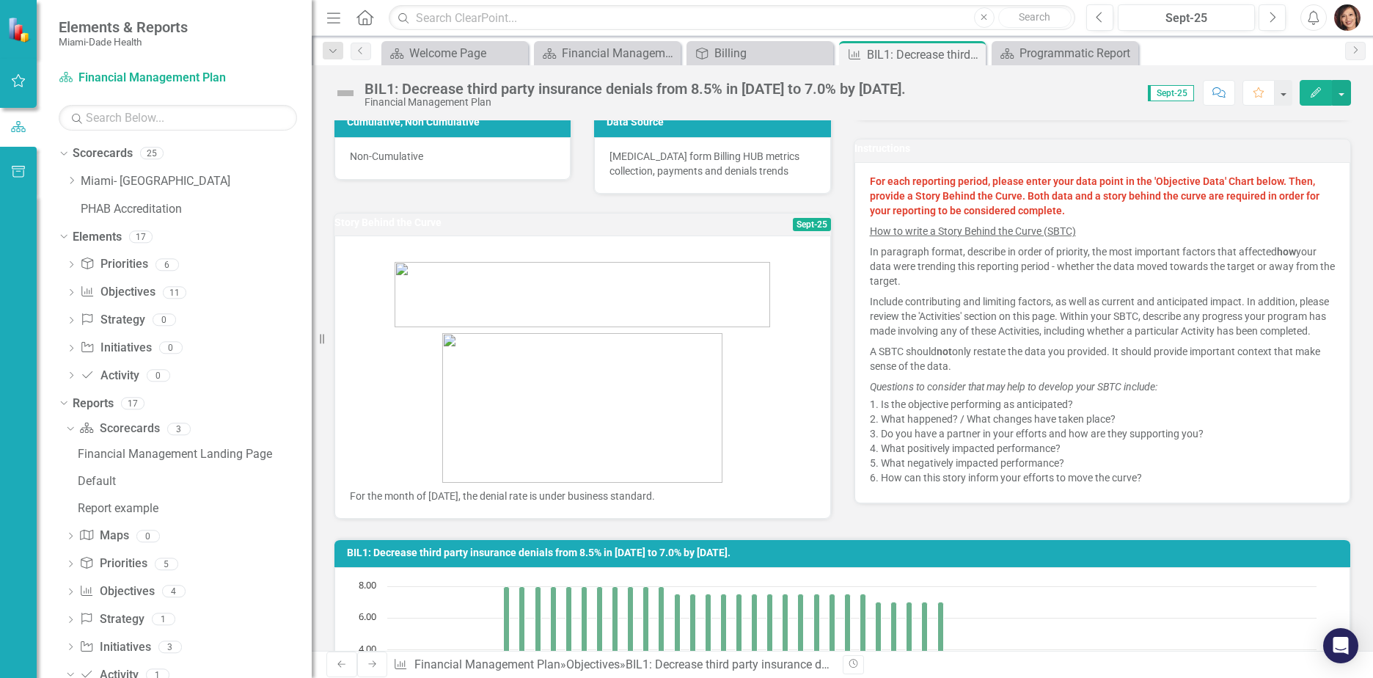
scroll to position [367, 0]
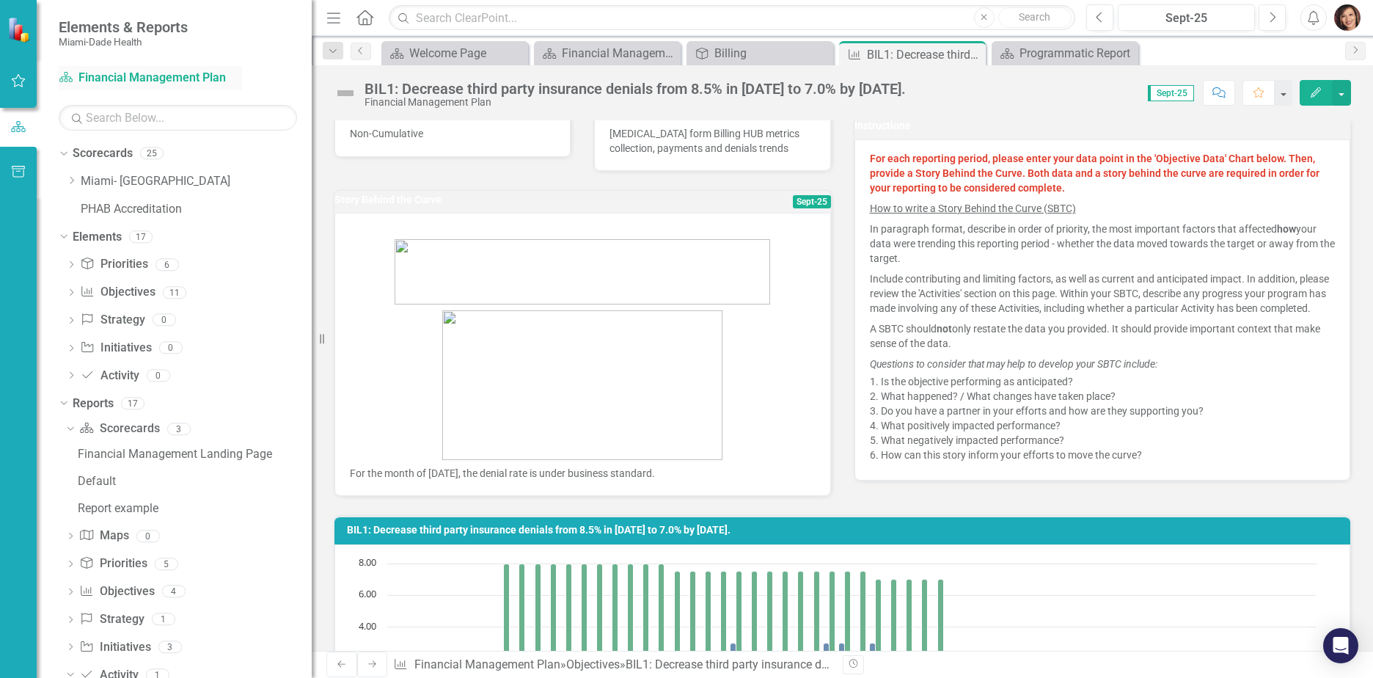
click at [95, 75] on link "Scorecard Financial Management Plan" at bounding box center [150, 78] width 183 height 17
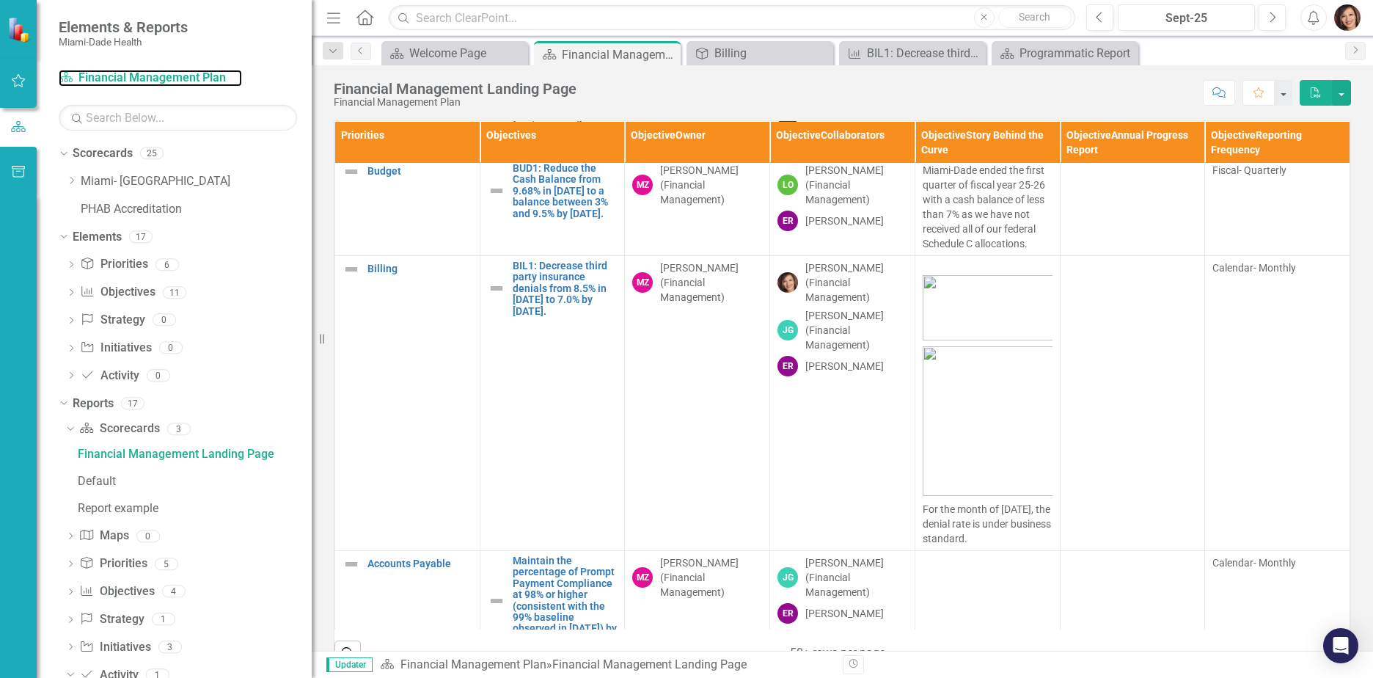
scroll to position [73, 0]
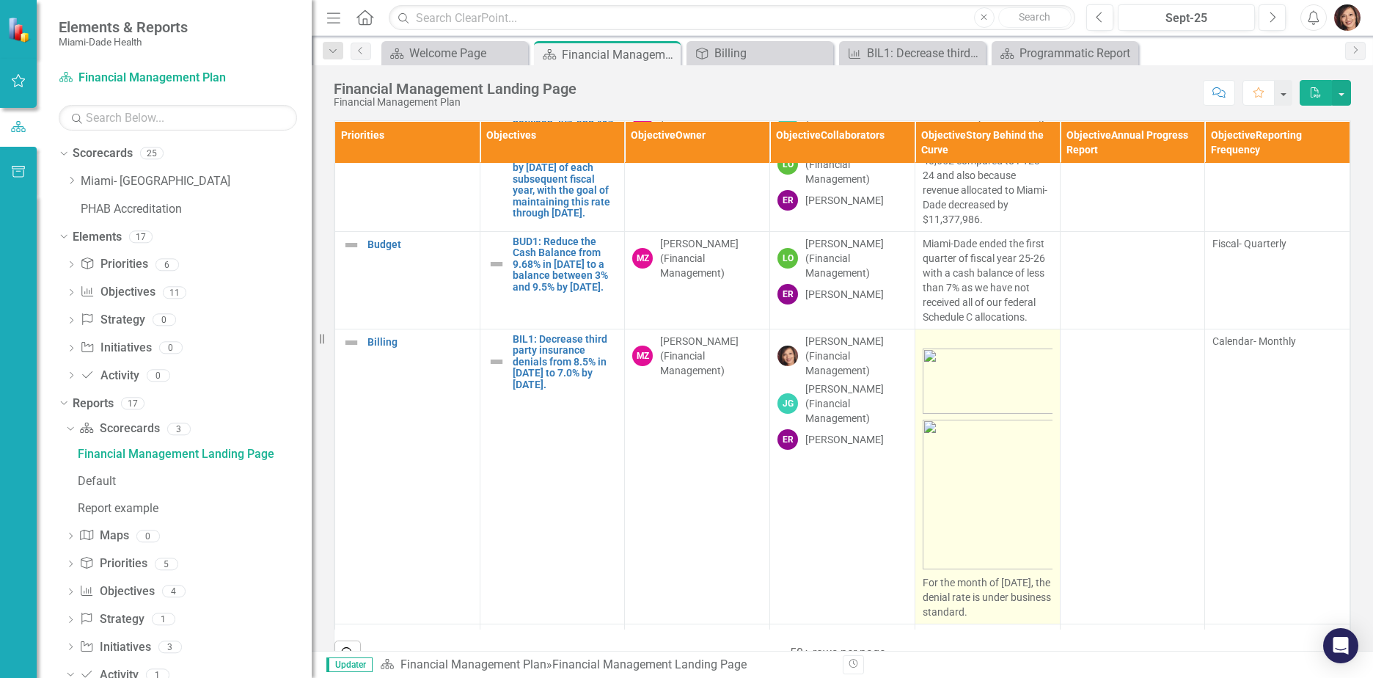
click at [1016, 440] on img at bounding box center [987, 494] width 130 height 150
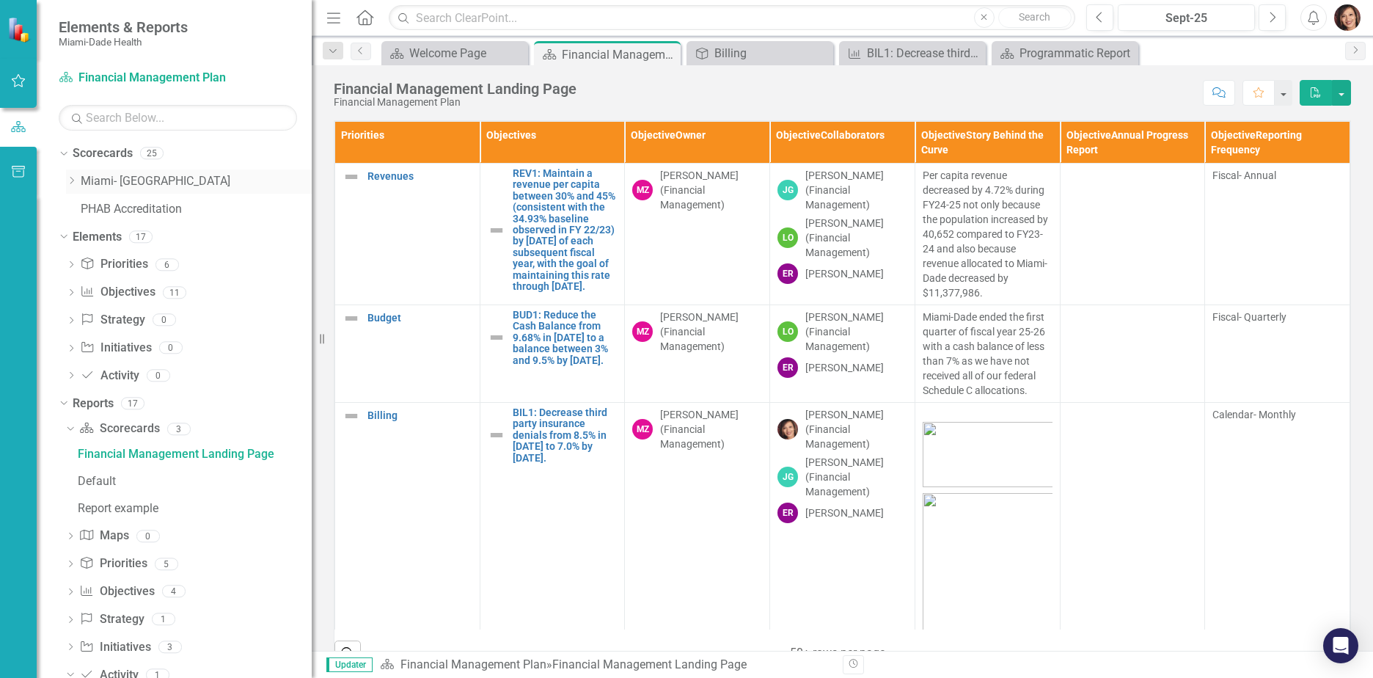
click at [70, 180] on icon "Dropdown" at bounding box center [71, 180] width 11 height 9
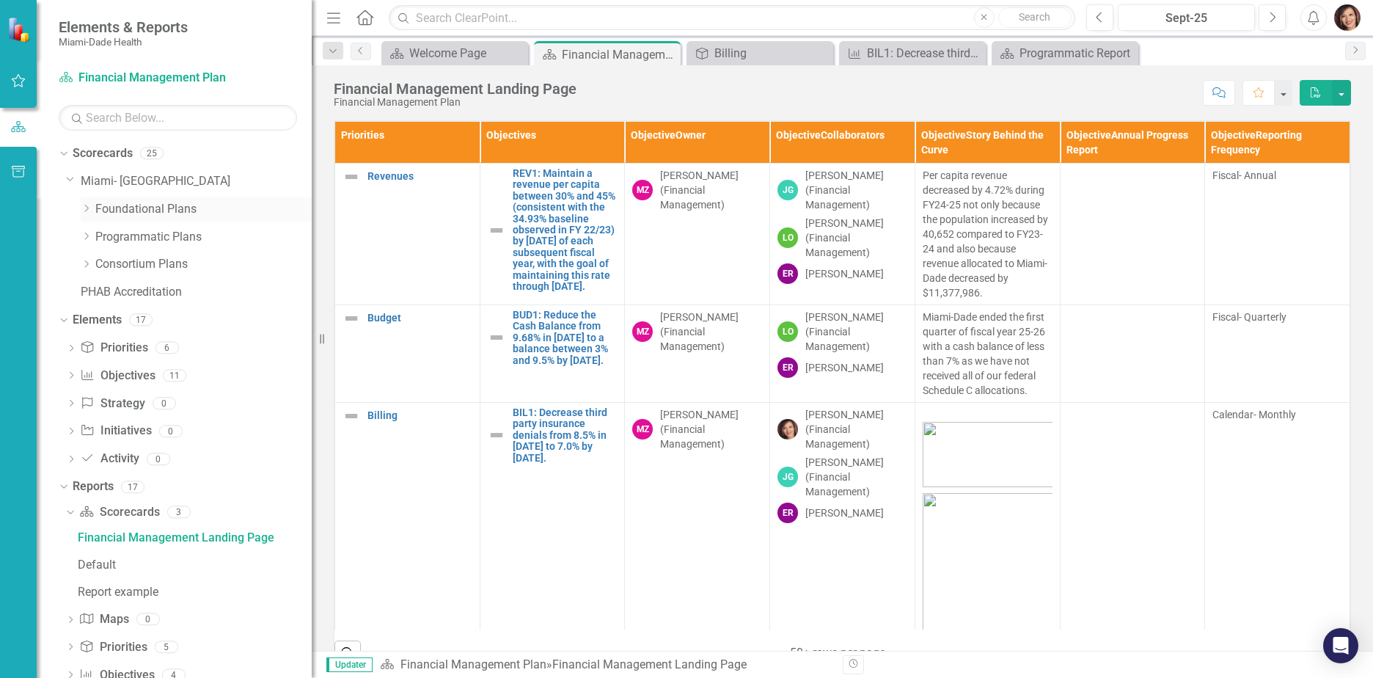
click at [84, 210] on icon "Dropdown" at bounding box center [86, 208] width 11 height 9
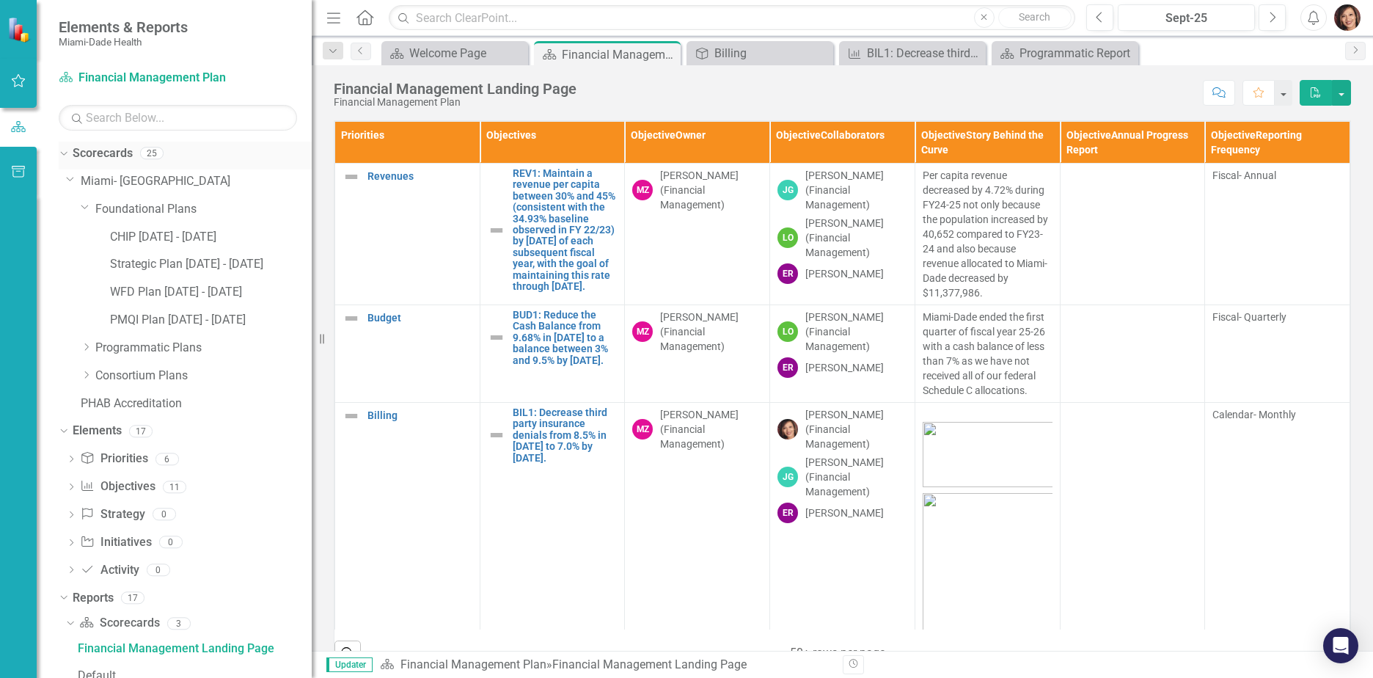
click at [65, 154] on icon "Dropdown" at bounding box center [62, 152] width 8 height 10
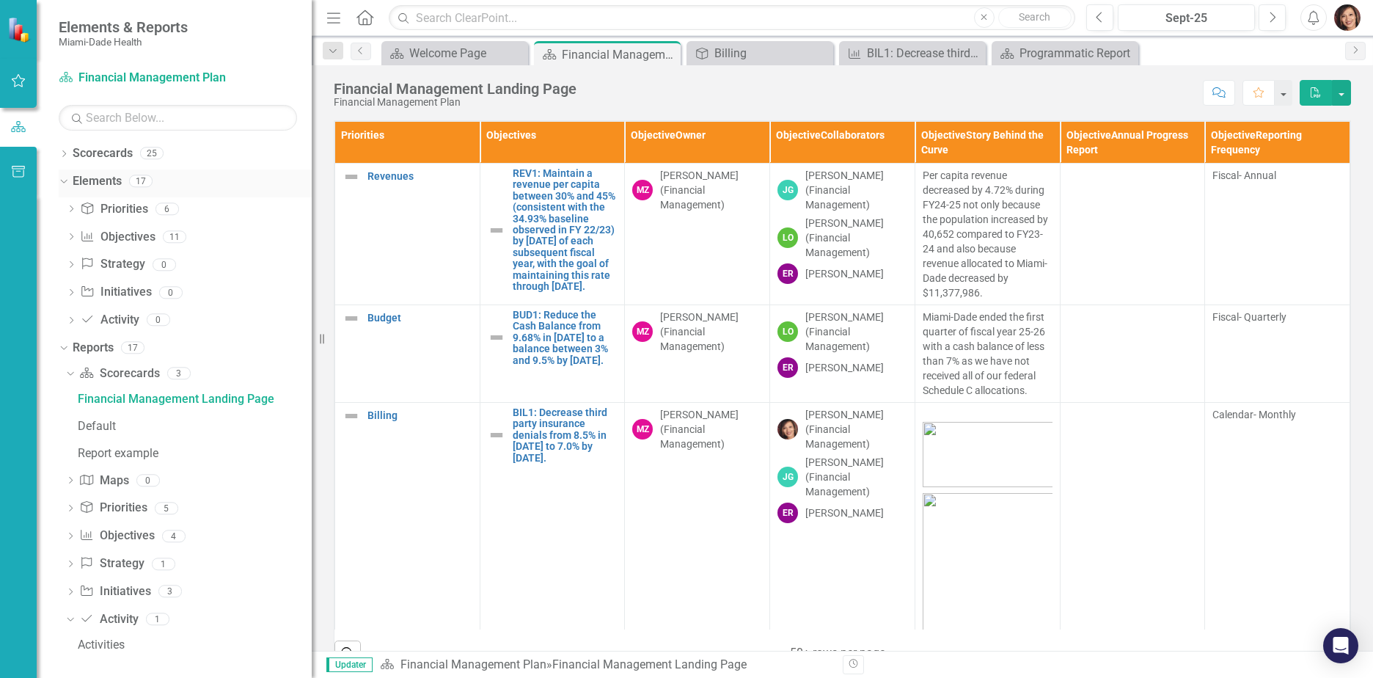
click at [63, 183] on icon "Dropdown" at bounding box center [62, 180] width 8 height 10
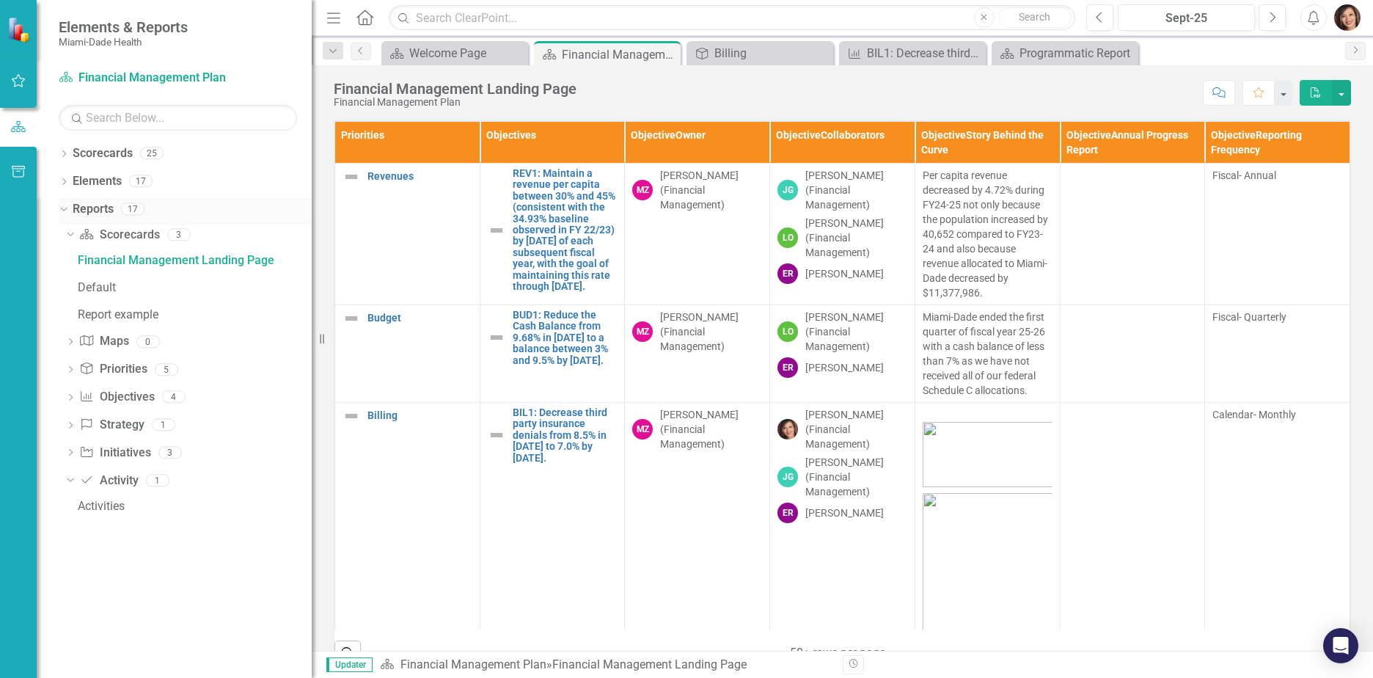
click at [66, 212] on icon "Dropdown" at bounding box center [62, 208] width 8 height 10
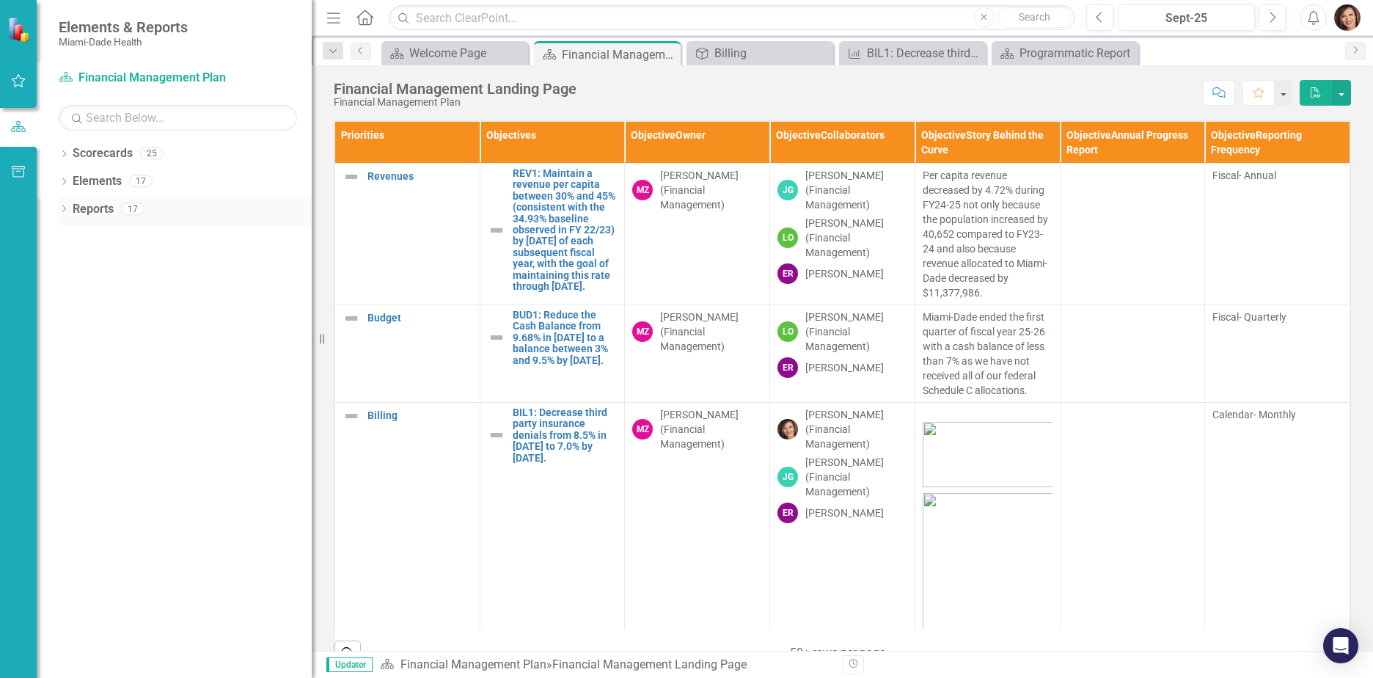
click at [62, 211] on icon "Dropdown" at bounding box center [64, 210] width 10 height 8
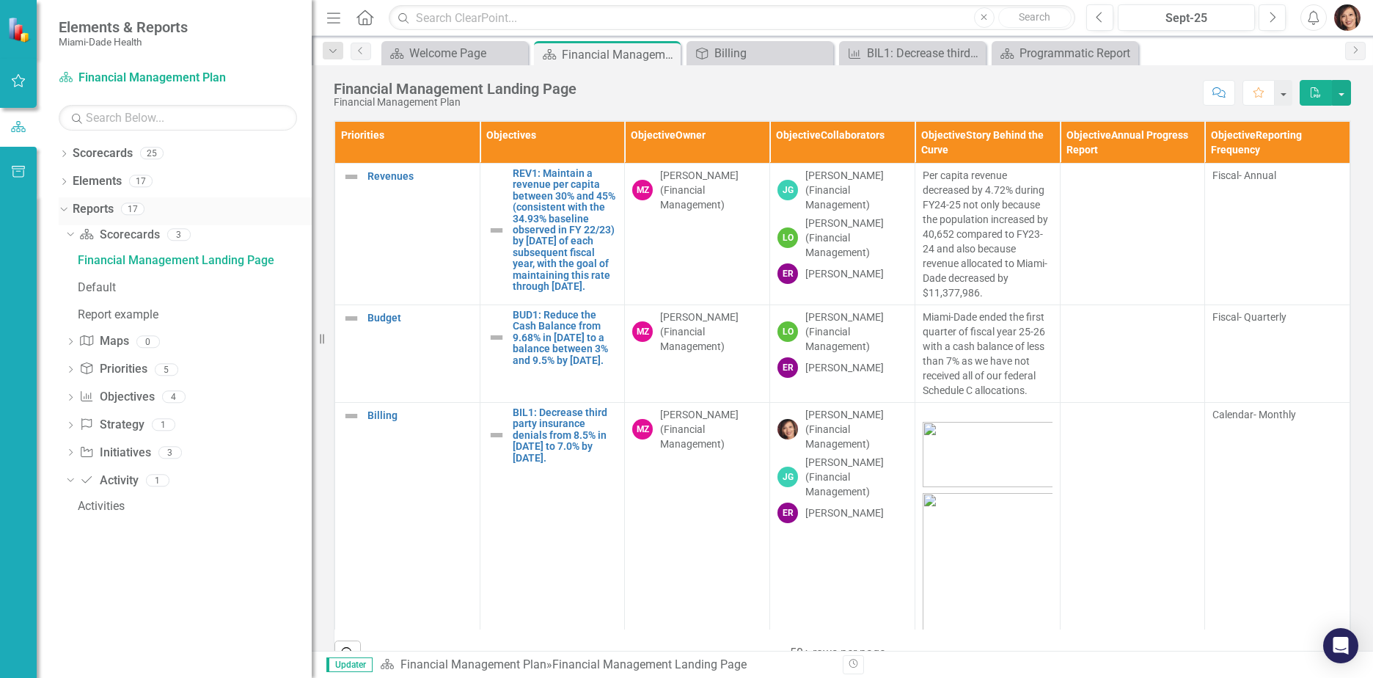
click at [62, 211] on icon "Dropdown" at bounding box center [62, 208] width 8 height 10
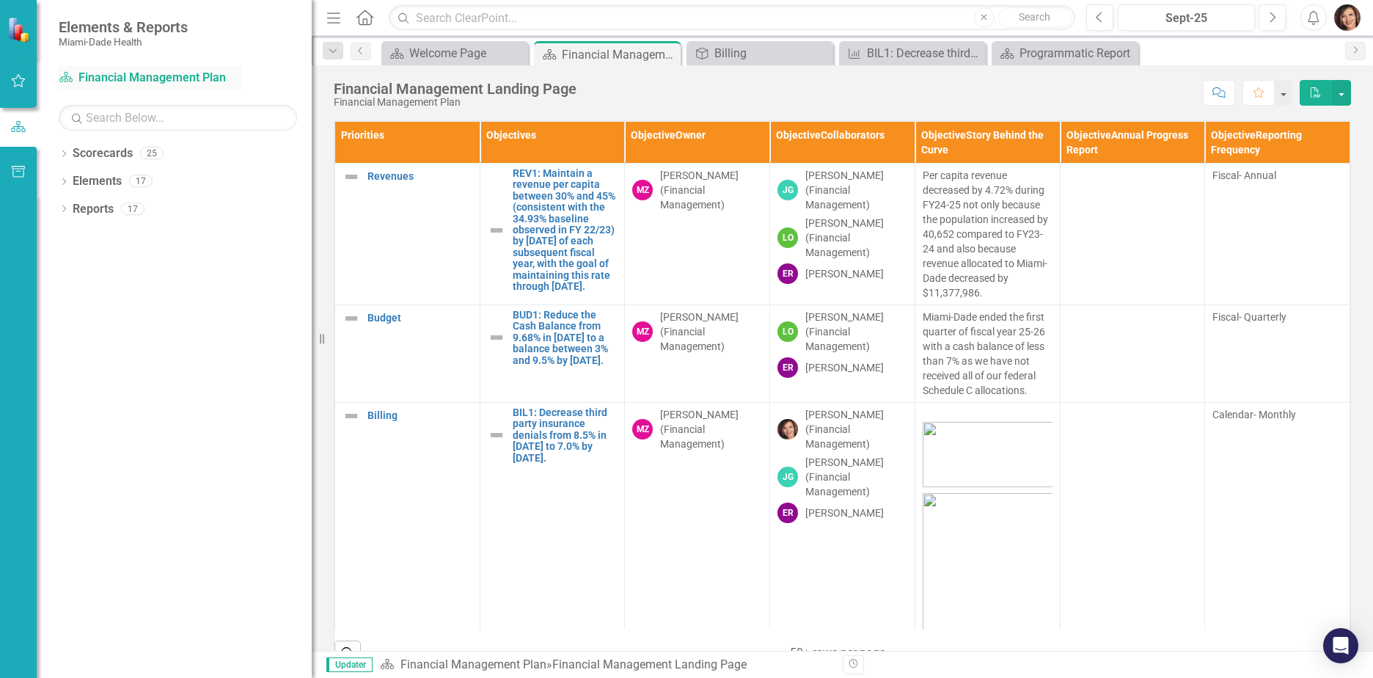
click at [111, 78] on link "Scorecard Financial Management Plan" at bounding box center [150, 78] width 183 height 17
click at [744, 62] on div "Billing" at bounding box center [762, 53] width 97 height 18
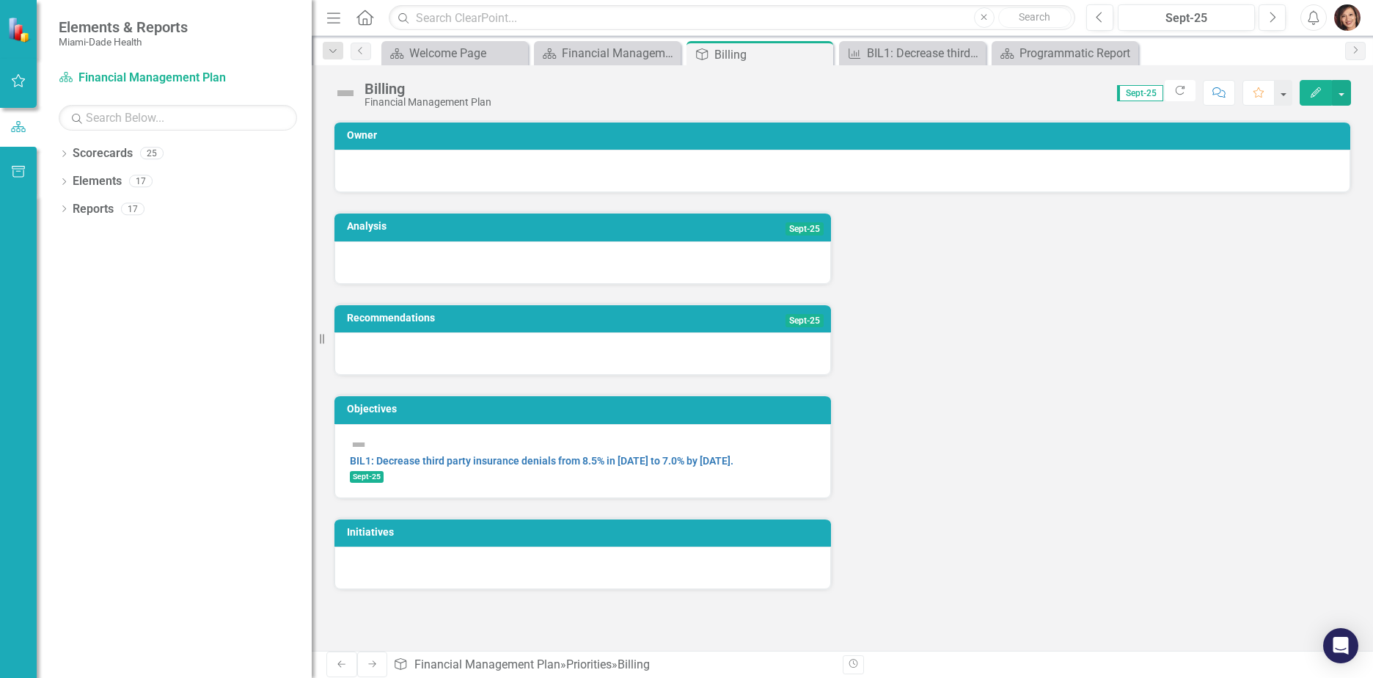
click at [1243, 322] on div "Analysis Sept-25 Recommendations Sept-25 Objectives BIL1: Decrease third party …" at bounding box center [842, 391] width 1039 height 397
click at [1213, 407] on div "Analysis Sept-25 Recommendations Sept-25 Objectives BIL1: Decrease third party …" at bounding box center [842, 391] width 1039 height 397
click at [627, 461] on div "BIL1: Decrease third party insurance denials from 8.5% in [DATE] to 7.0% by [DA…" at bounding box center [583, 452] width 466 height 32
click at [627, 455] on link "BIL1: Decrease third party insurance denials from 8.5% in [DATE] to 7.0% by [DA…" at bounding box center [541, 461] width 383 height 12
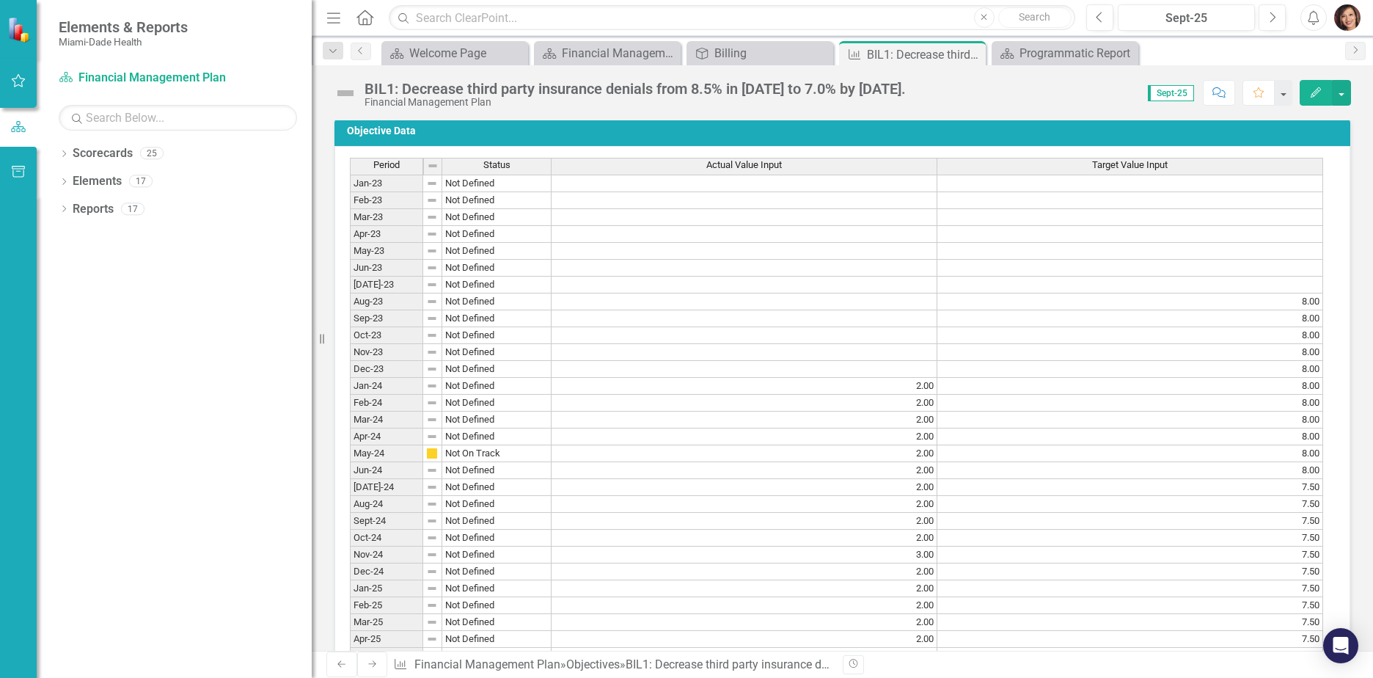
scroll to position [1057, 0]
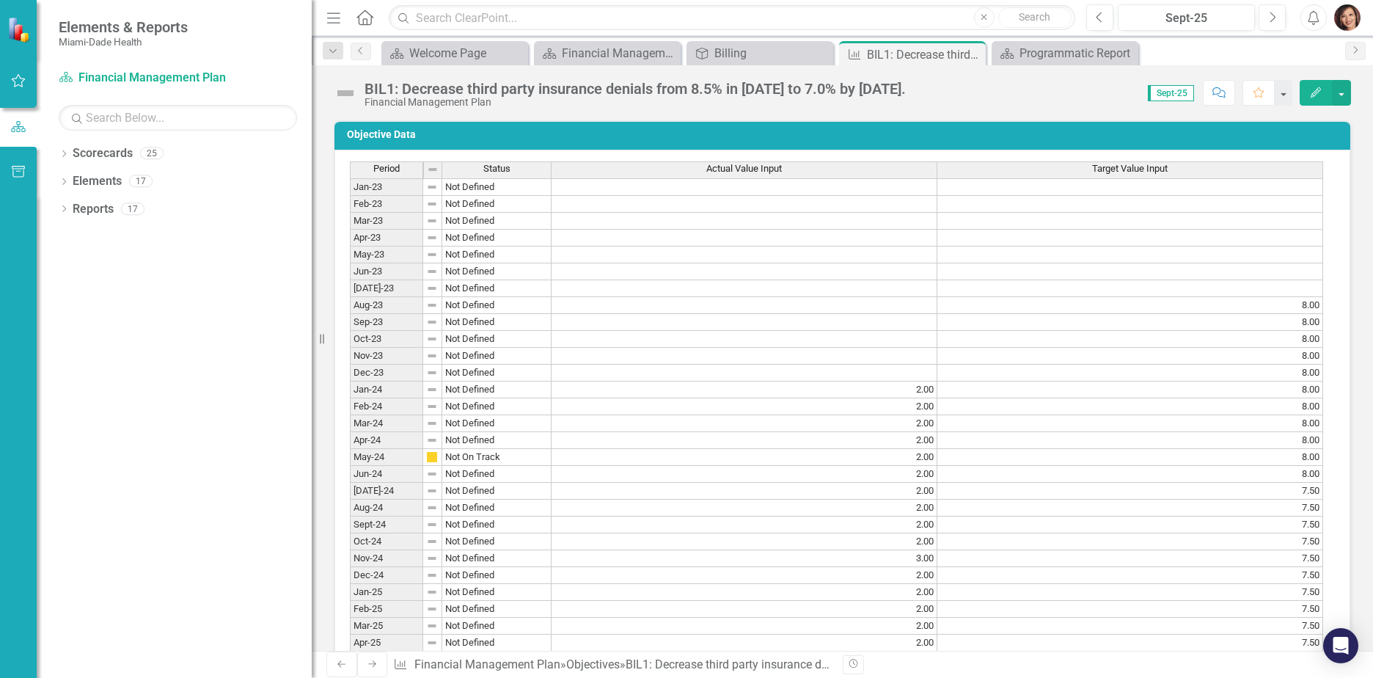
click at [893, 297] on td at bounding box center [744, 288] width 386 height 17
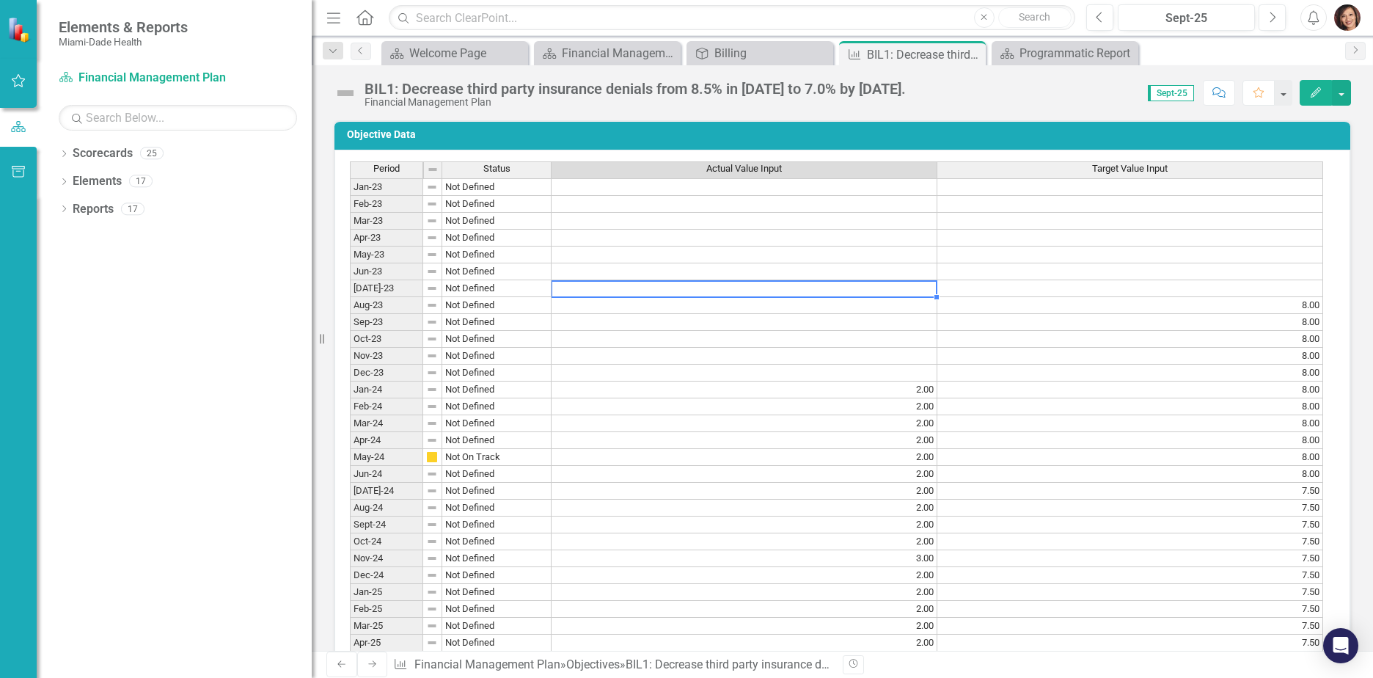
click at [906, 381] on td at bounding box center [744, 372] width 386 height 17
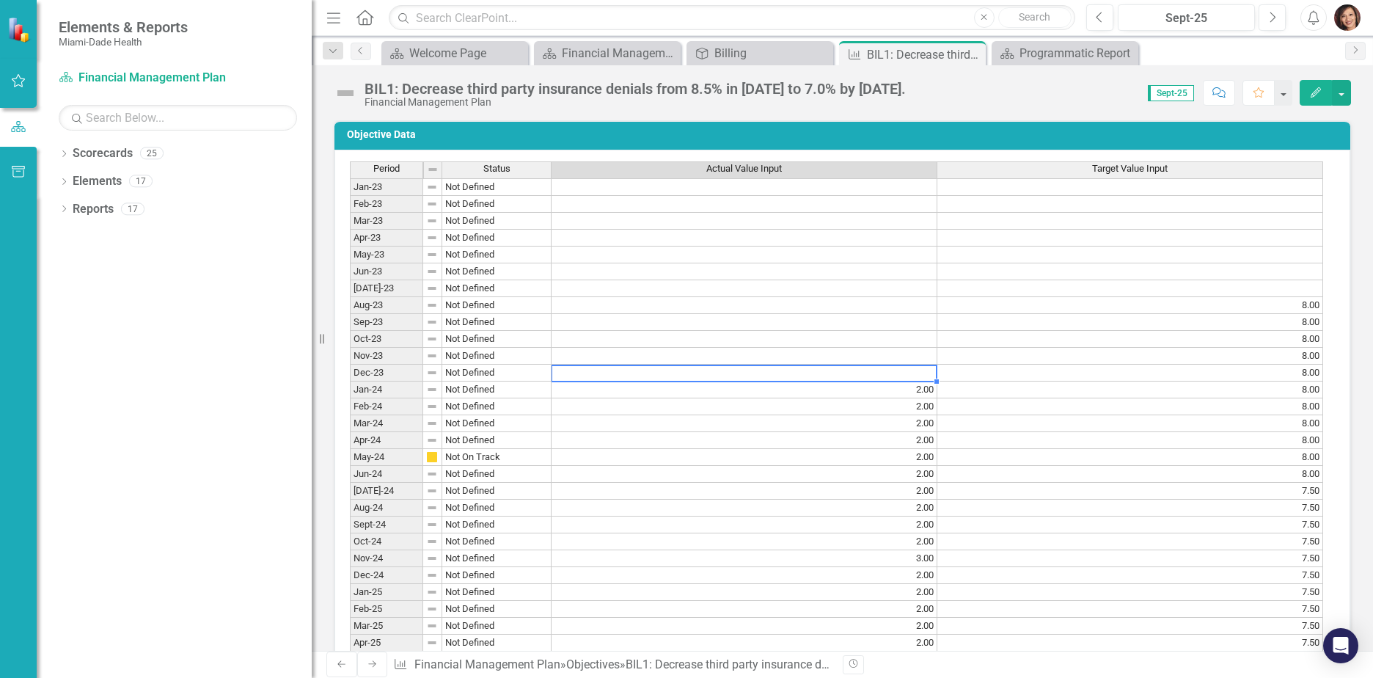
click at [903, 381] on td at bounding box center [744, 372] width 386 height 17
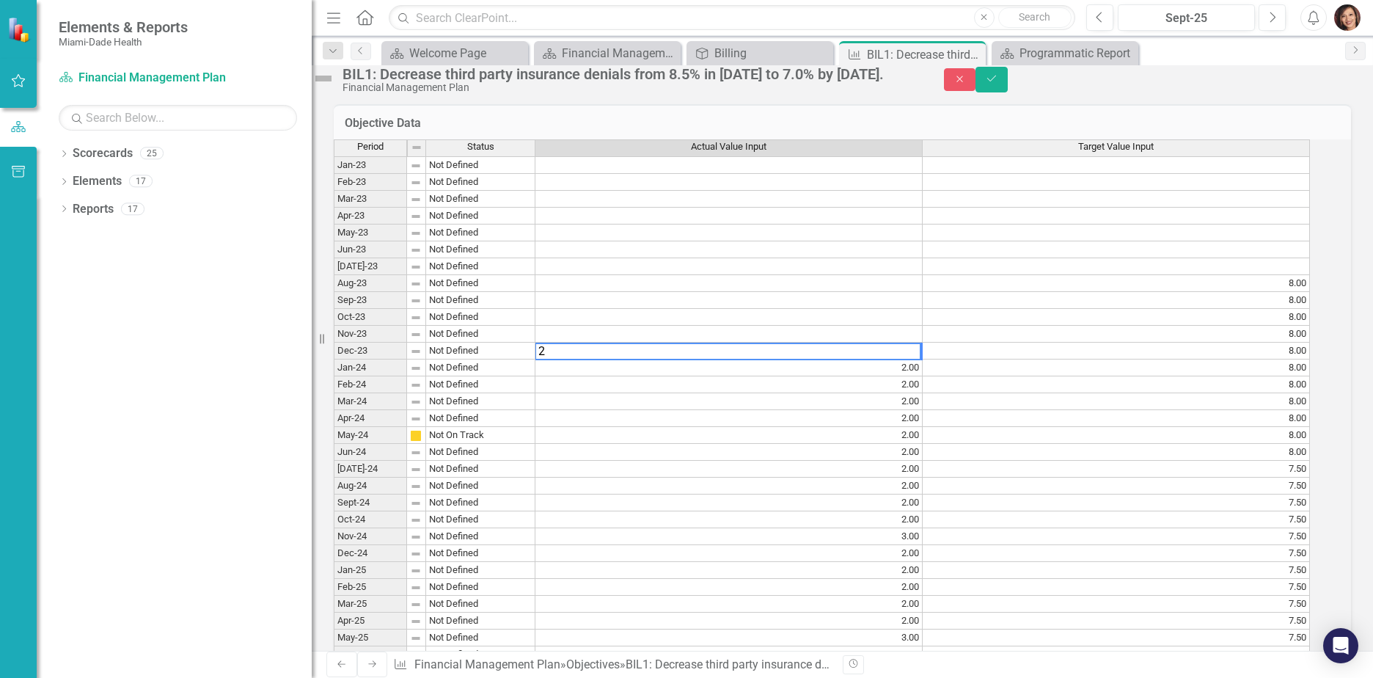
type textarea "2"
drag, startPoint x: 877, startPoint y: 444, endPoint x: 903, endPoint y: 416, distance: 38.9
click at [334, 444] on div "Period Status Actual Value Input Target Value Input Jan-23 Not Defined Feb-23 N…" at bounding box center [334, 653] width 0 height 1029
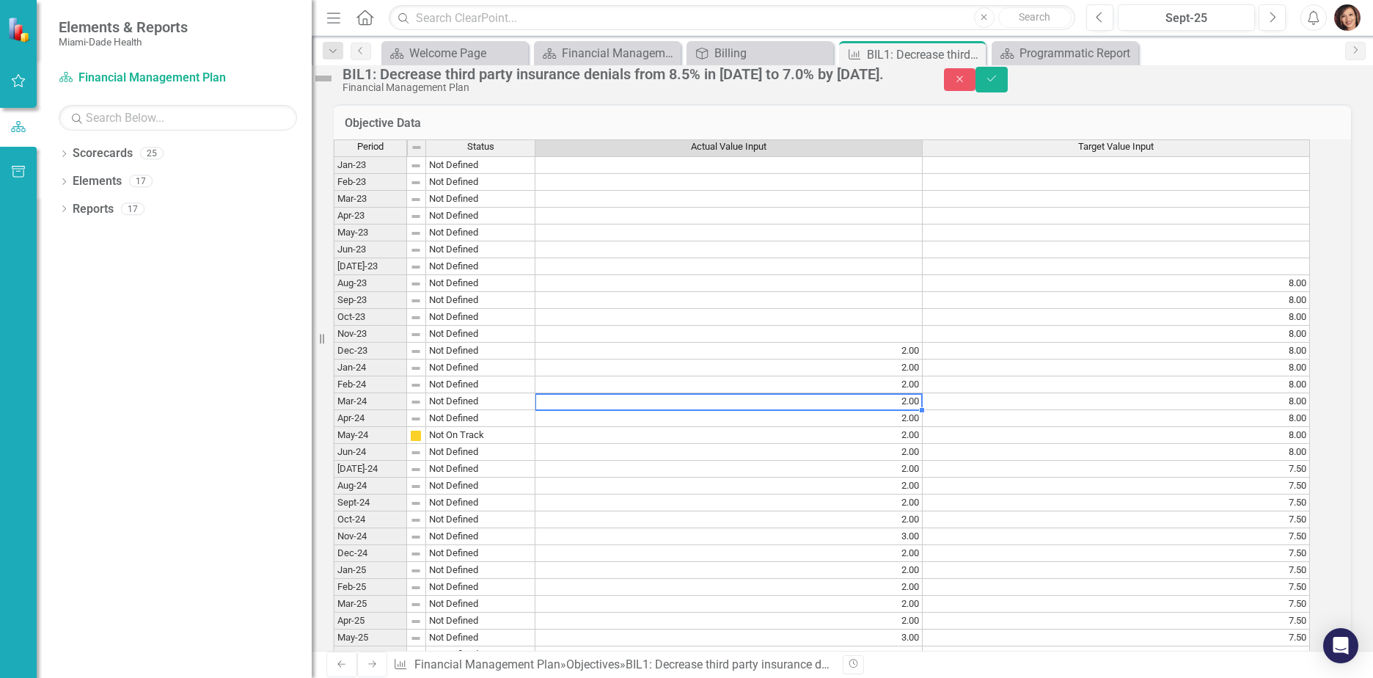
click at [908, 342] on td at bounding box center [728, 334] width 387 height 17
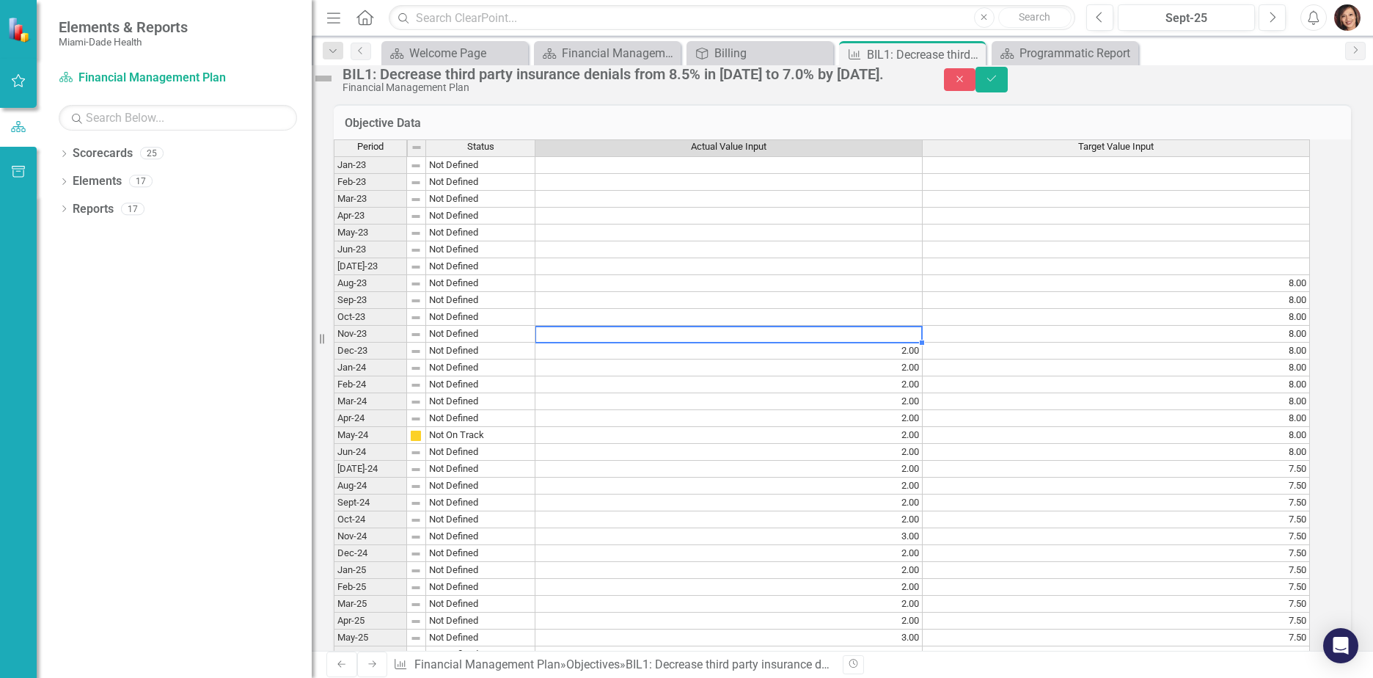
click at [922, 342] on td at bounding box center [728, 334] width 387 height 17
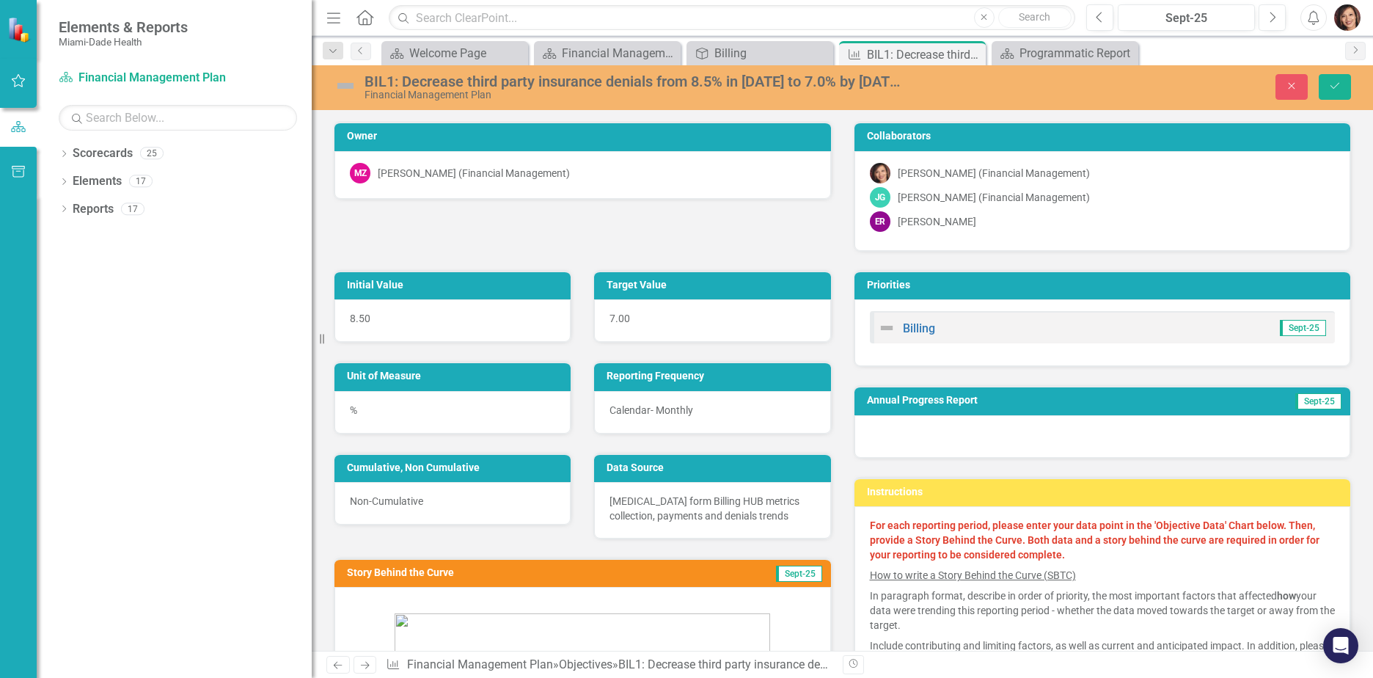
scroll to position [1057, 0]
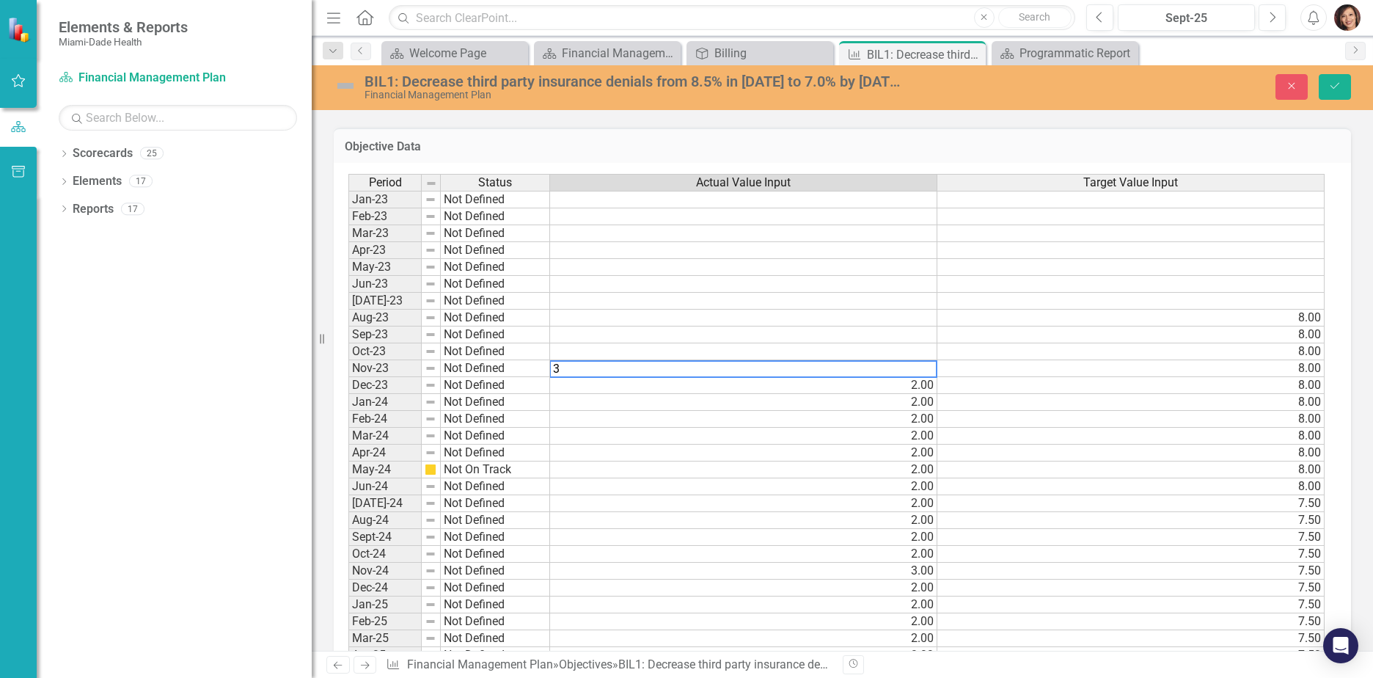
click at [1150, 455] on td "8.00" at bounding box center [1130, 452] width 387 height 17
type textarea "8"
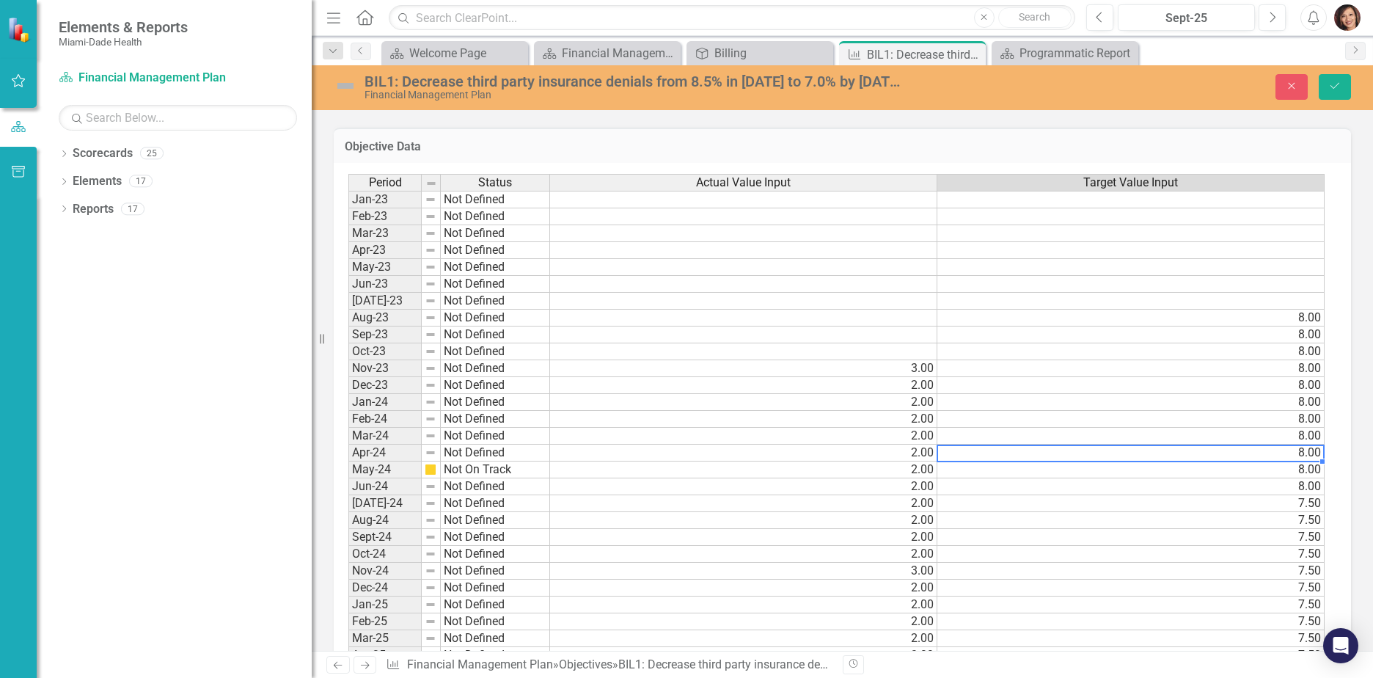
click at [918, 345] on td at bounding box center [743, 351] width 387 height 17
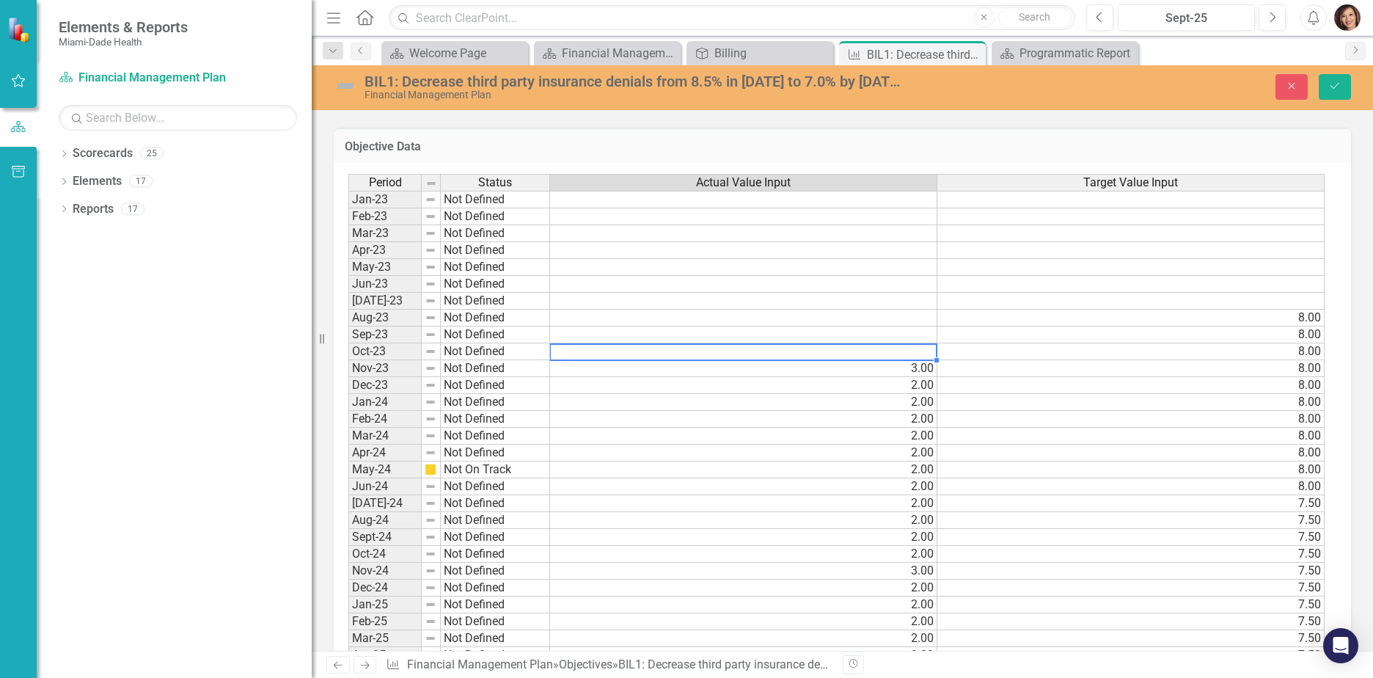
click at [919, 348] on td at bounding box center [743, 351] width 387 height 17
type textarea "2"
click at [922, 331] on td at bounding box center [743, 334] width 387 height 17
click at [928, 335] on td at bounding box center [743, 334] width 387 height 17
type textarea "3"
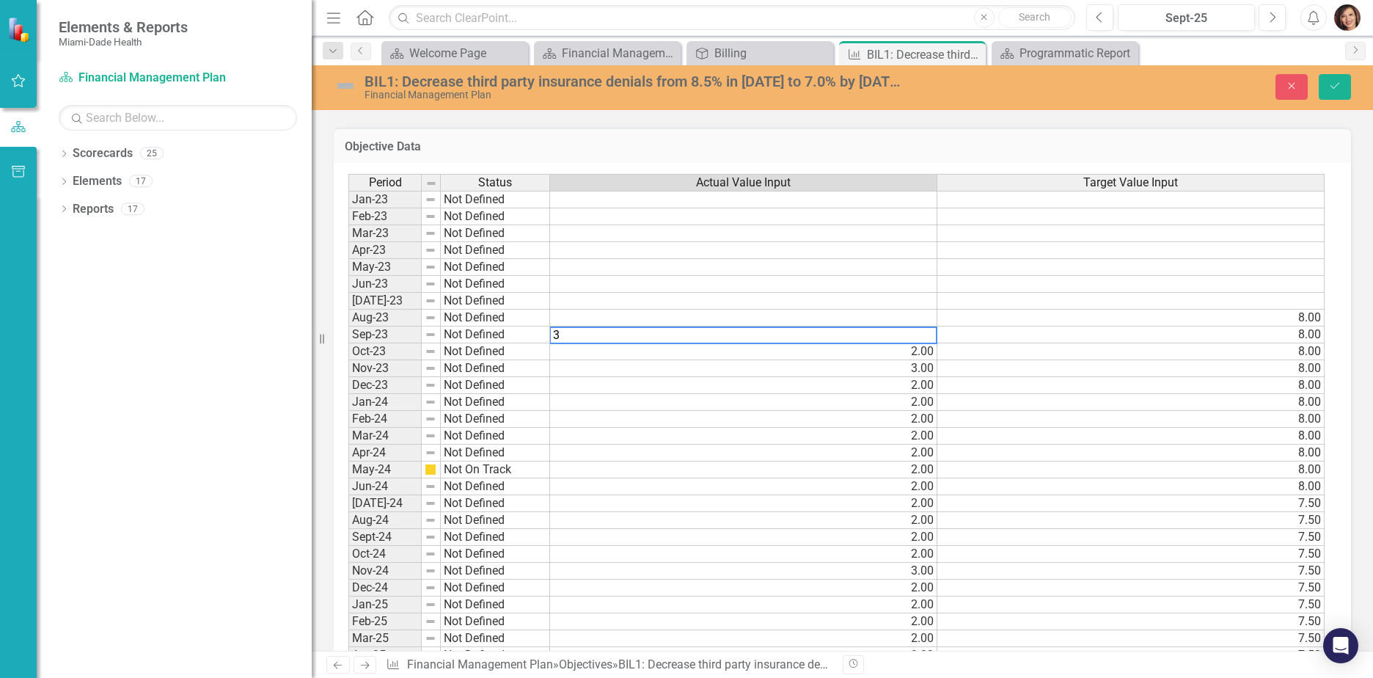
click at [919, 315] on td at bounding box center [743, 317] width 387 height 17
drag, startPoint x: 924, startPoint y: 317, endPoint x: 953, endPoint y: 320, distance: 29.6
click at [924, 317] on td at bounding box center [743, 317] width 387 height 17
click at [915, 315] on td at bounding box center [743, 317] width 387 height 17
click at [884, 384] on td "2.00" at bounding box center [743, 385] width 387 height 17
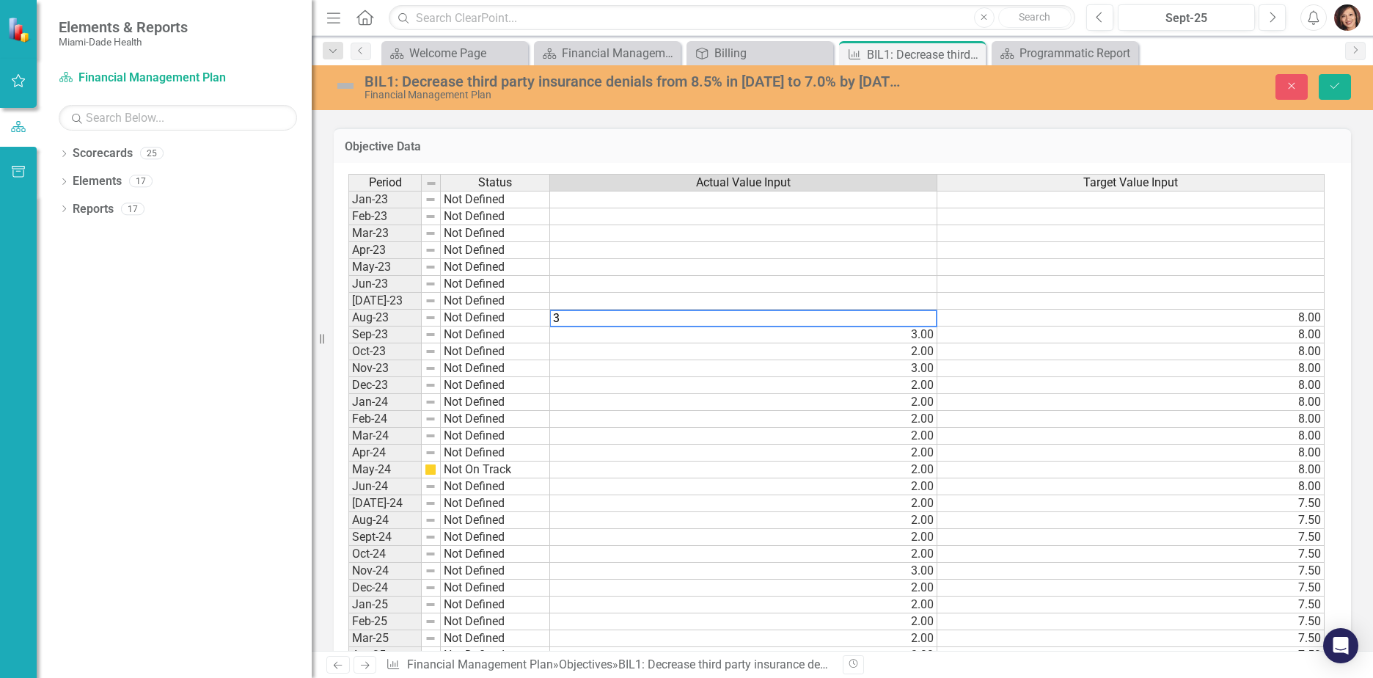
type textarea "2"
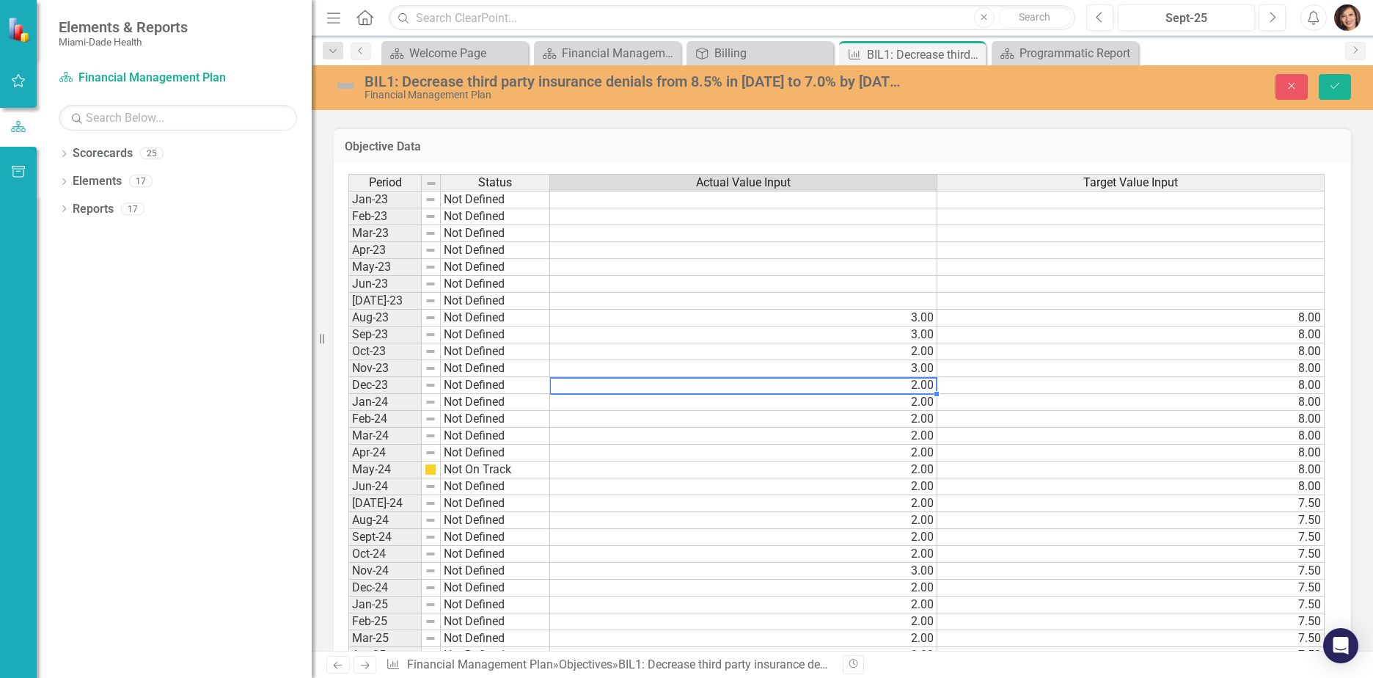
click at [864, 307] on td at bounding box center [743, 301] width 387 height 17
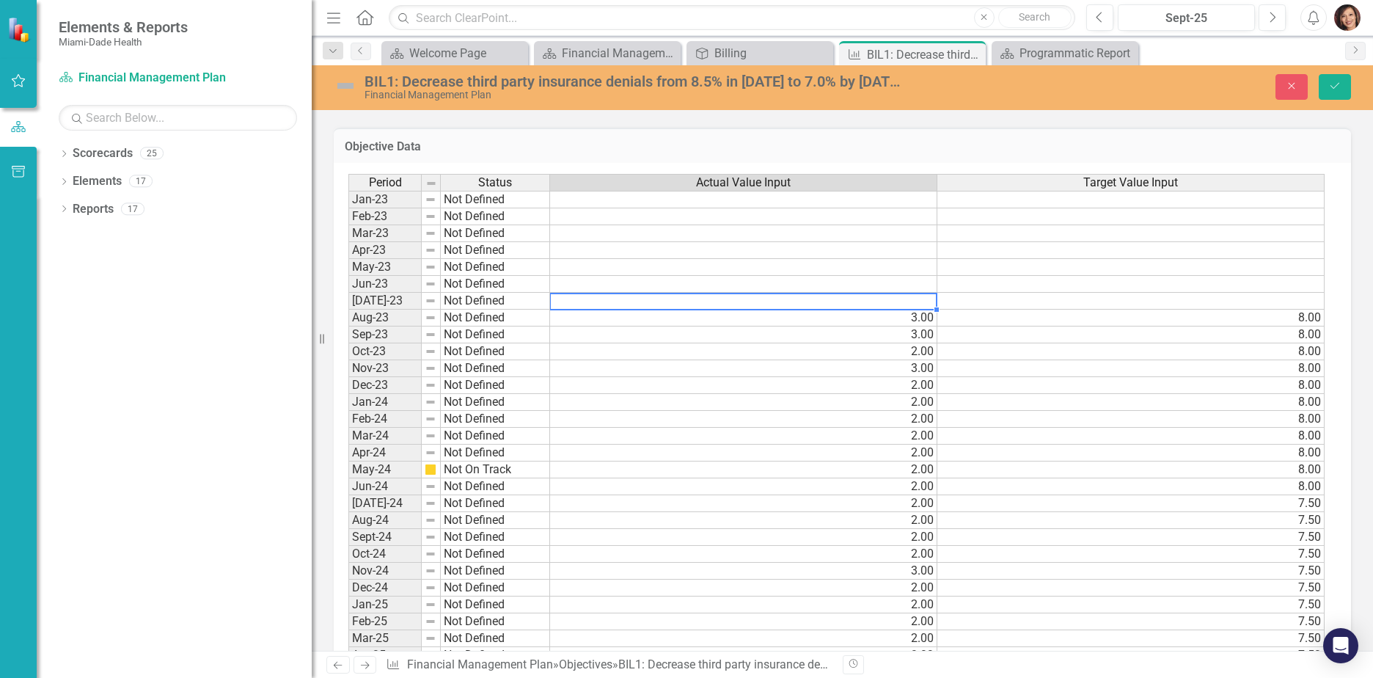
click at [919, 301] on td at bounding box center [743, 301] width 387 height 17
click at [842, 447] on td "2.00" at bounding box center [743, 452] width 387 height 17
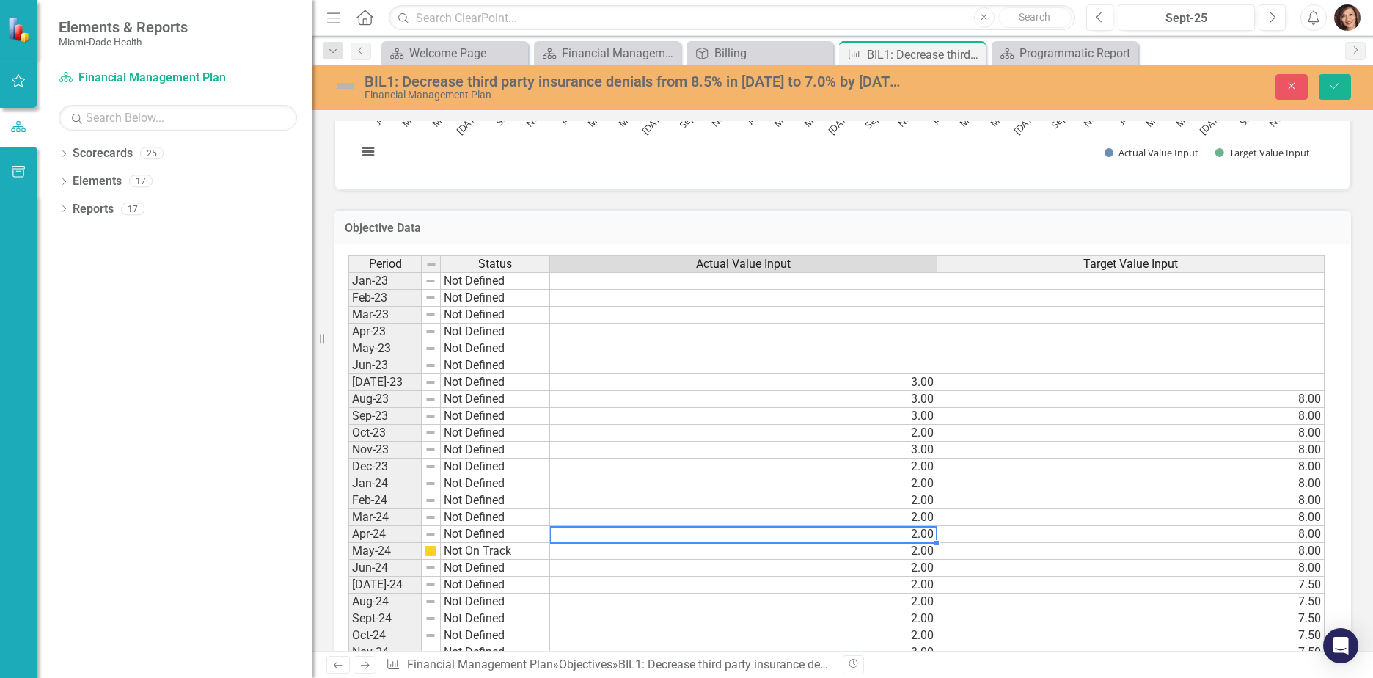
scroll to position [911, 0]
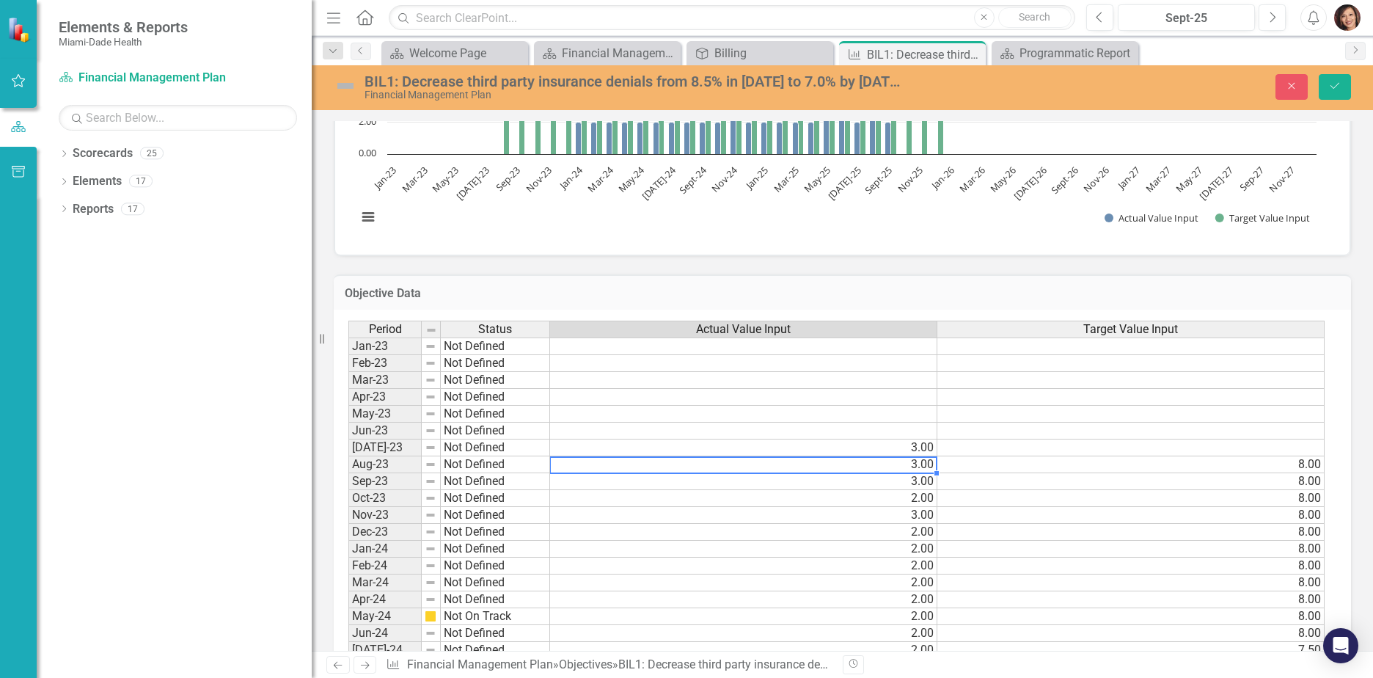
click at [917, 428] on td at bounding box center [743, 430] width 387 height 17
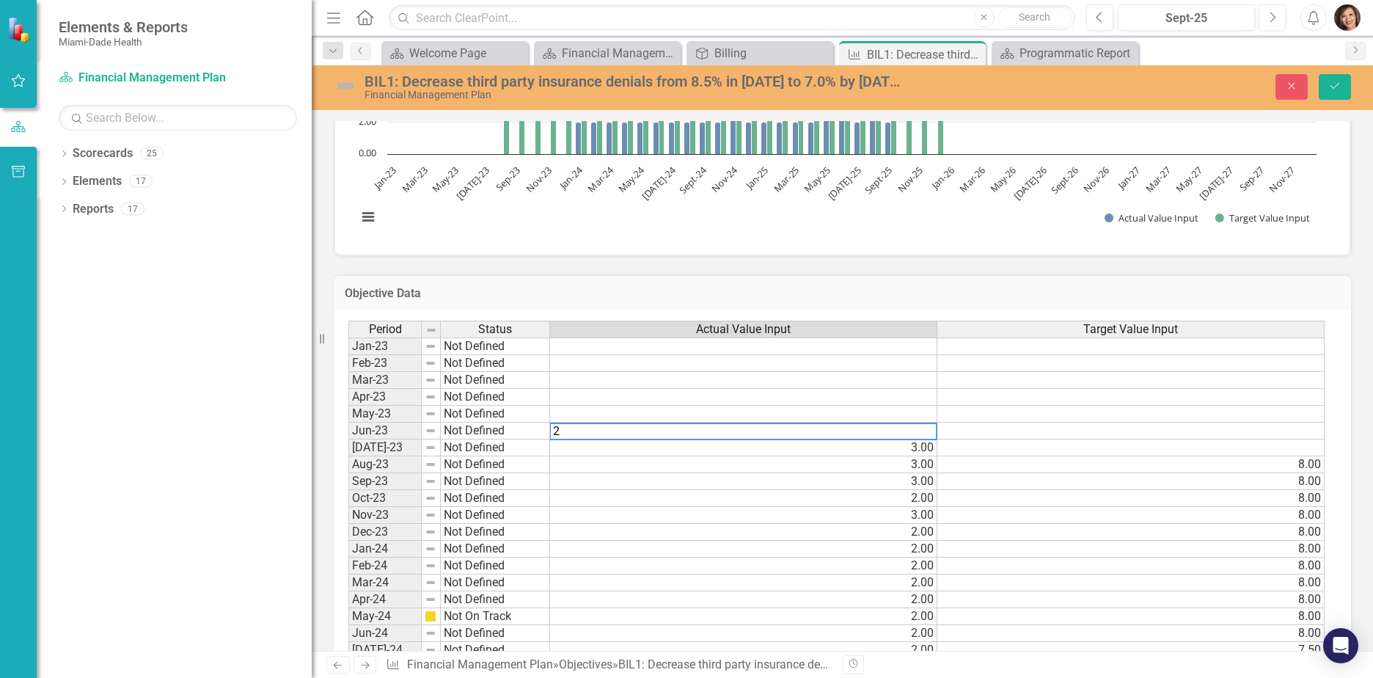
type textarea "2"
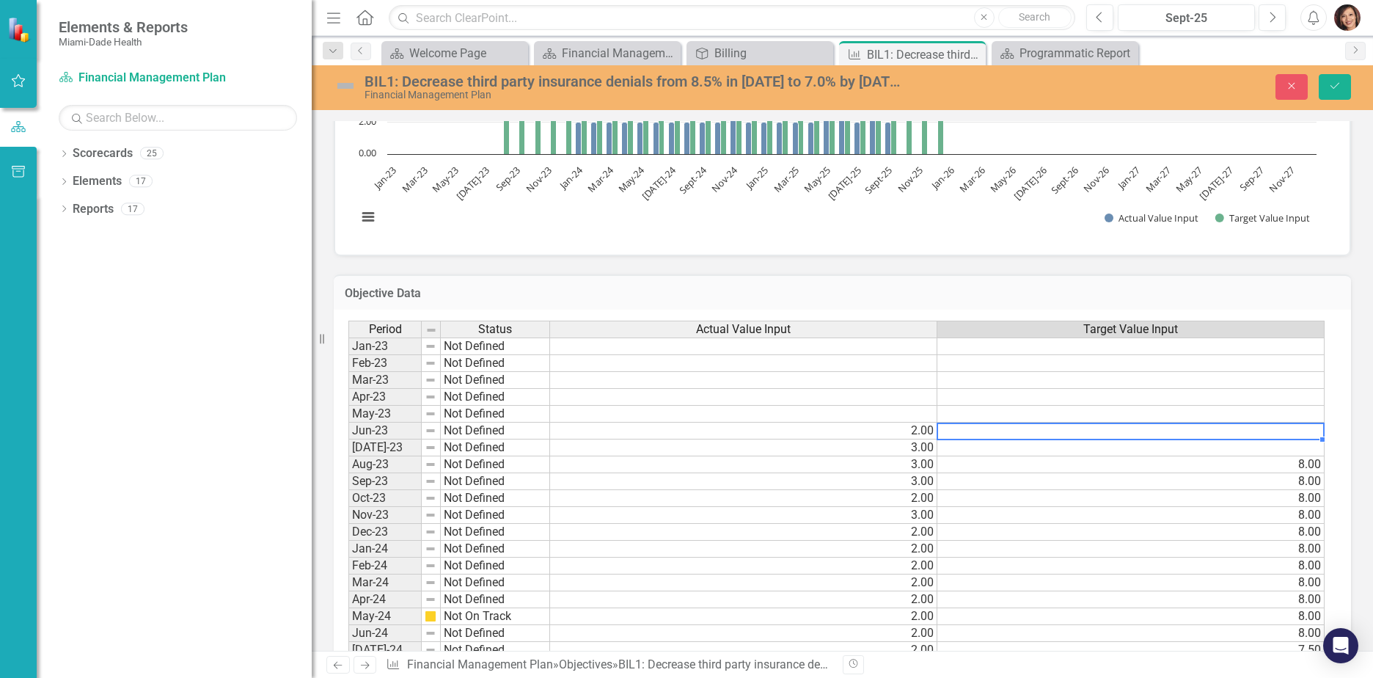
click at [915, 409] on td at bounding box center [743, 413] width 387 height 17
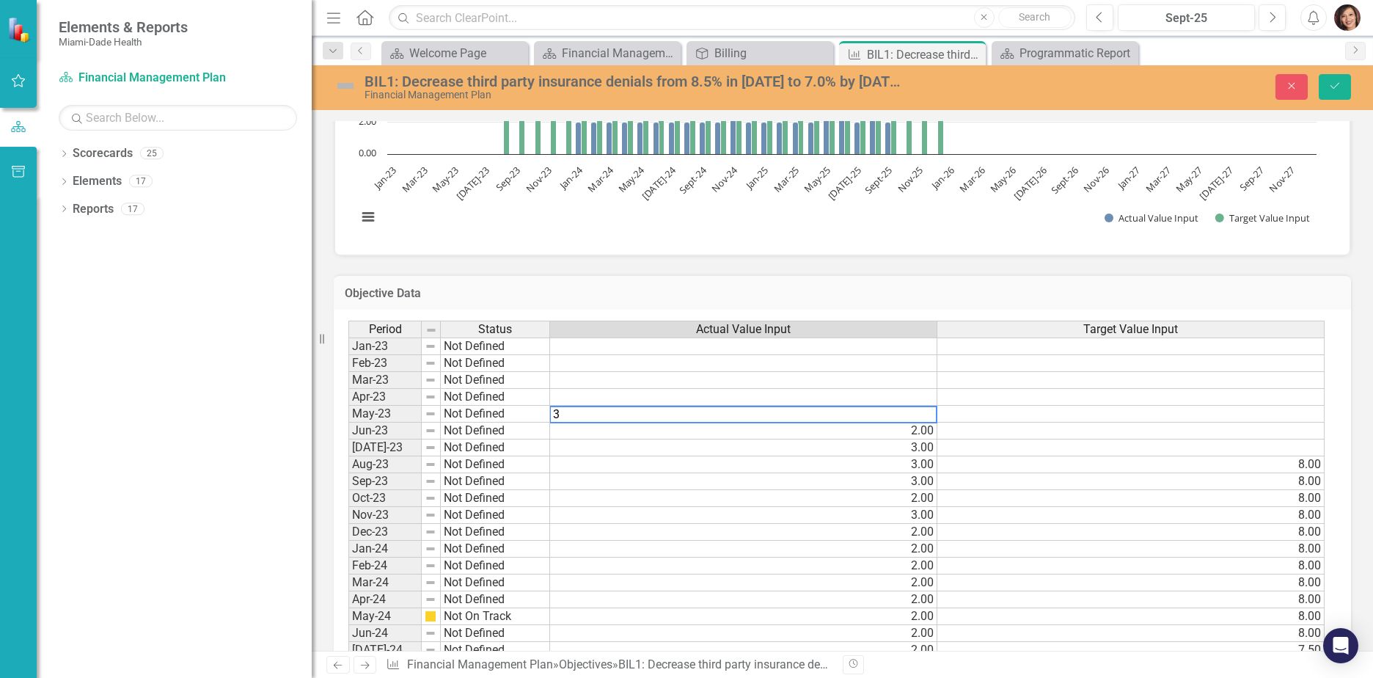
type textarea "8"
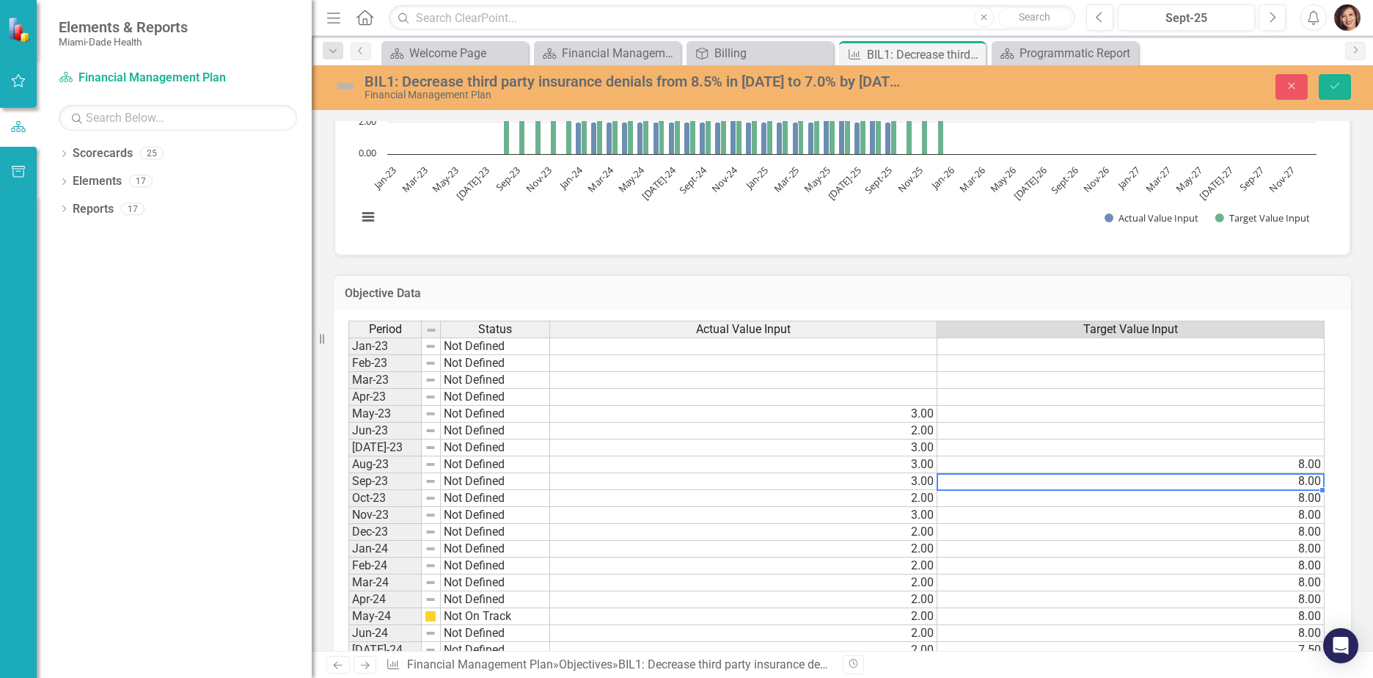
click at [1035, 477] on td "8.00" at bounding box center [1130, 481] width 387 height 17
drag, startPoint x: 1018, startPoint y: 469, endPoint x: 987, endPoint y: 452, distance: 35.1
click at [1018, 469] on td "8.00" at bounding box center [1130, 464] width 387 height 17
click at [914, 410] on td "3.00" at bounding box center [743, 413] width 387 height 17
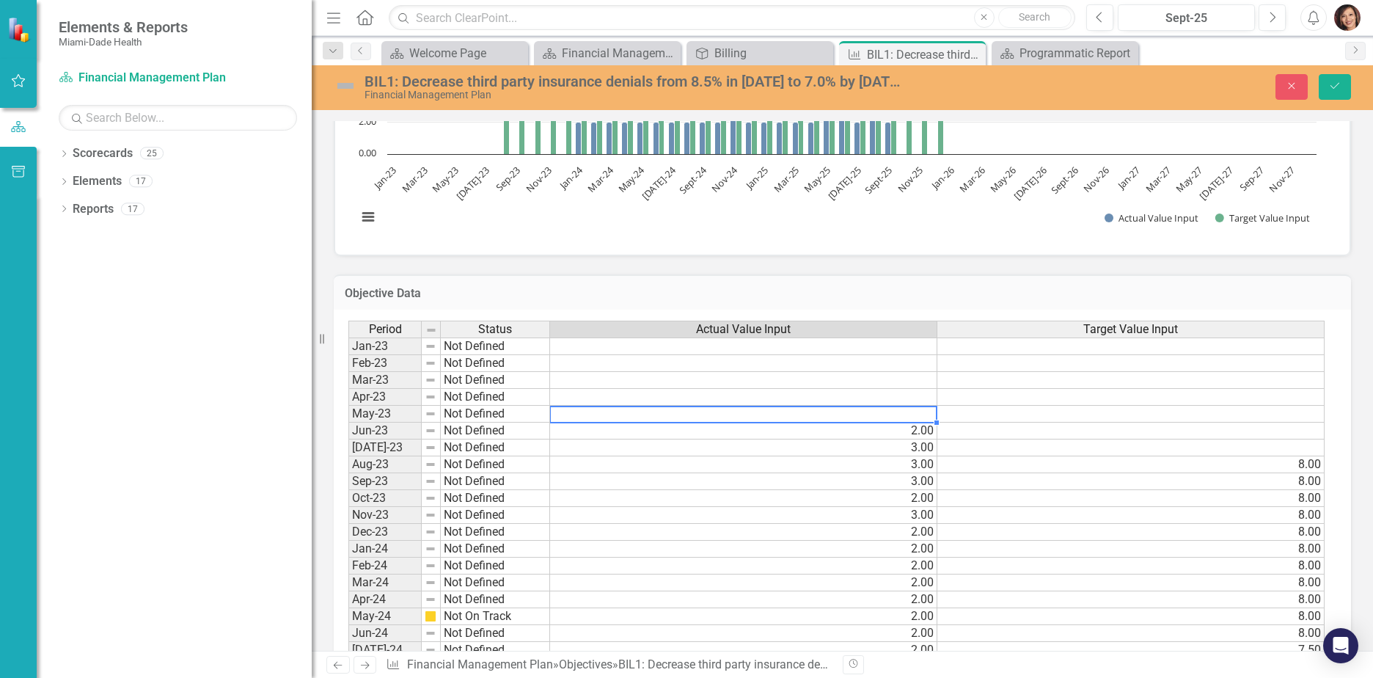
click at [925, 433] on td "2.00" at bounding box center [743, 430] width 387 height 17
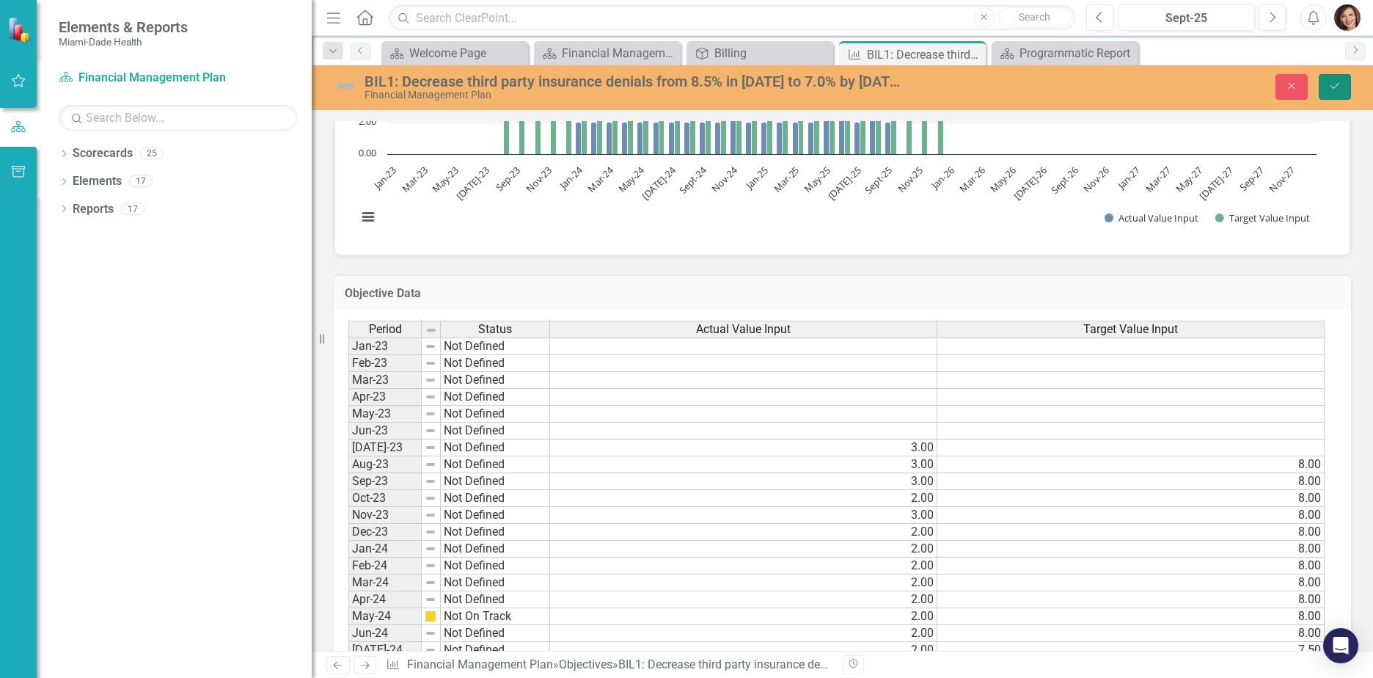
click at [1336, 87] on icon "Save" at bounding box center [1334, 86] width 13 height 10
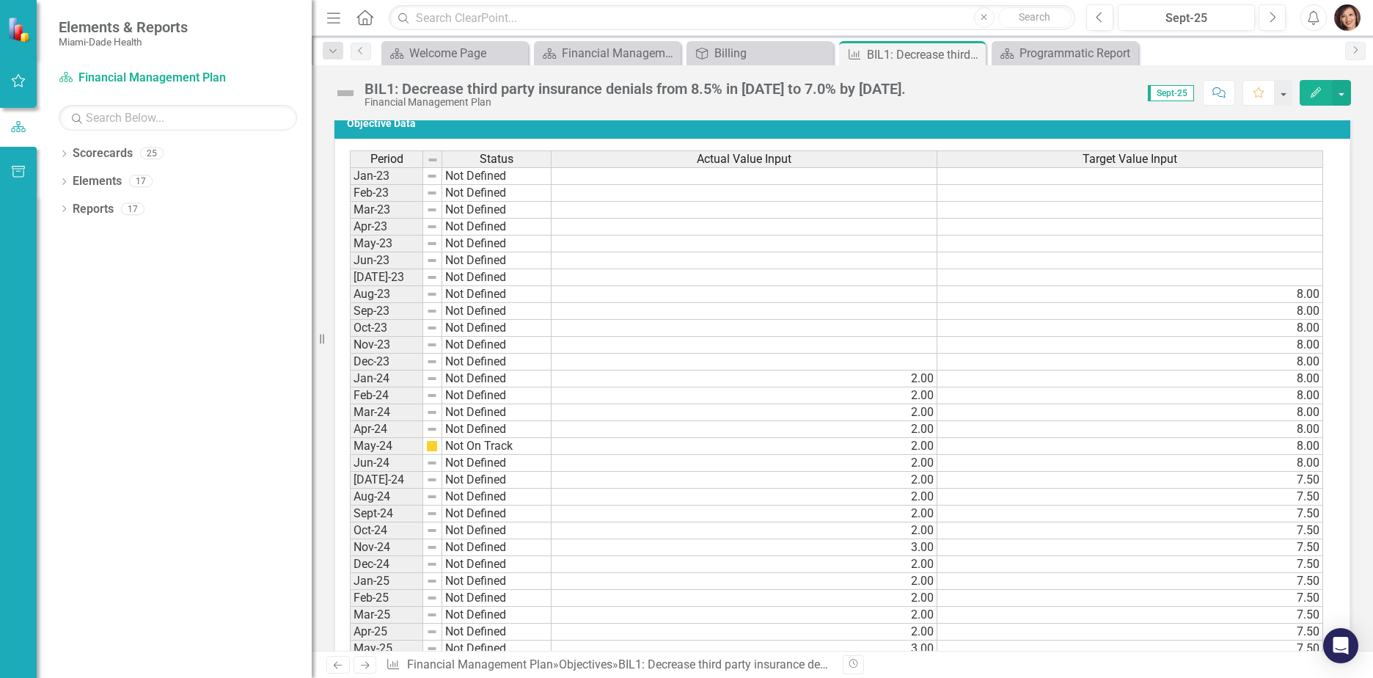
scroll to position [1173, 0]
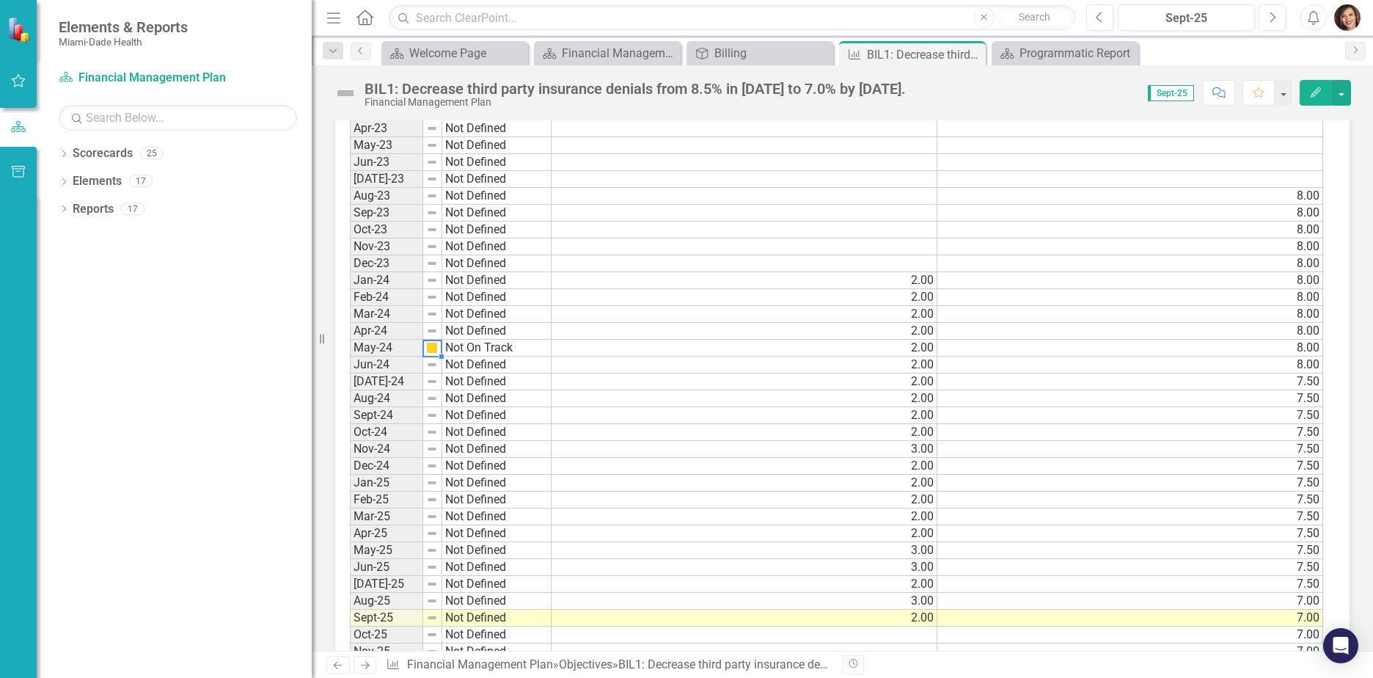
click at [924, 345] on td "2.00" at bounding box center [744, 347] width 386 height 17
click at [481, 345] on td "Not On Track" at bounding box center [496, 347] width 109 height 17
click at [435, 349] on img at bounding box center [432, 348] width 12 height 12
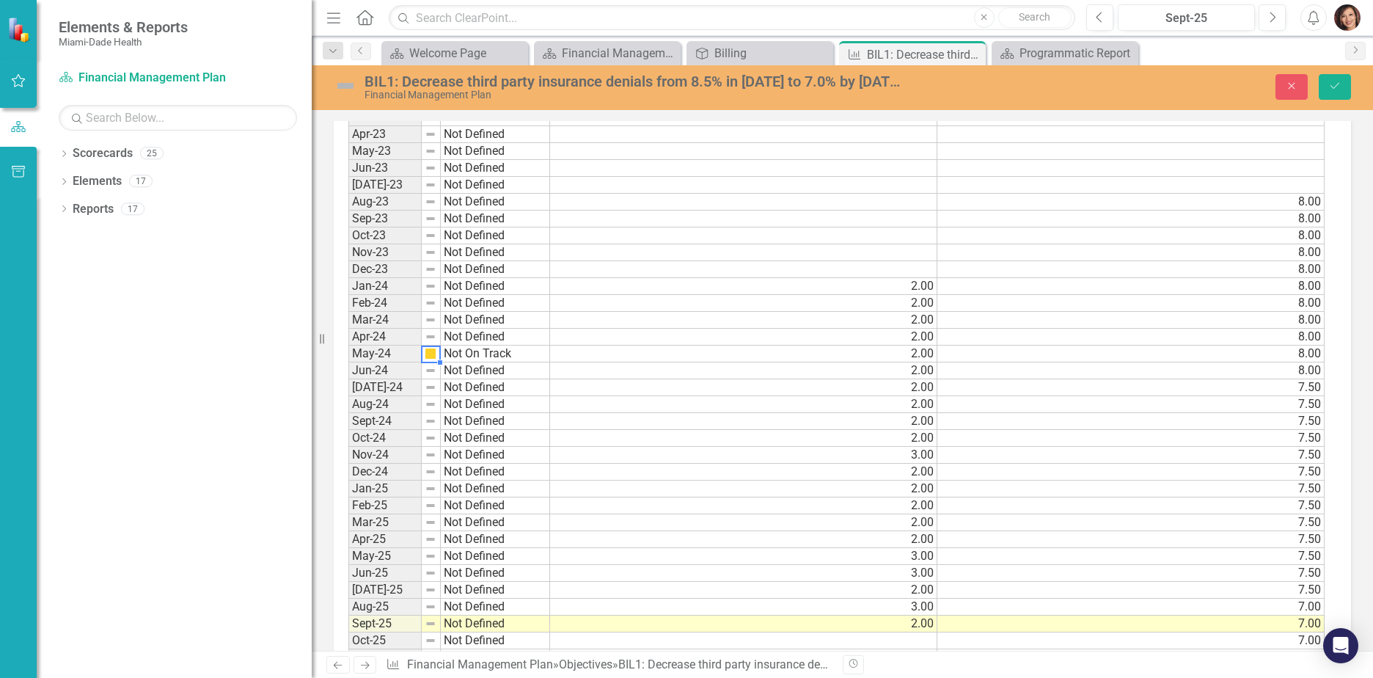
scroll to position [1178, 0]
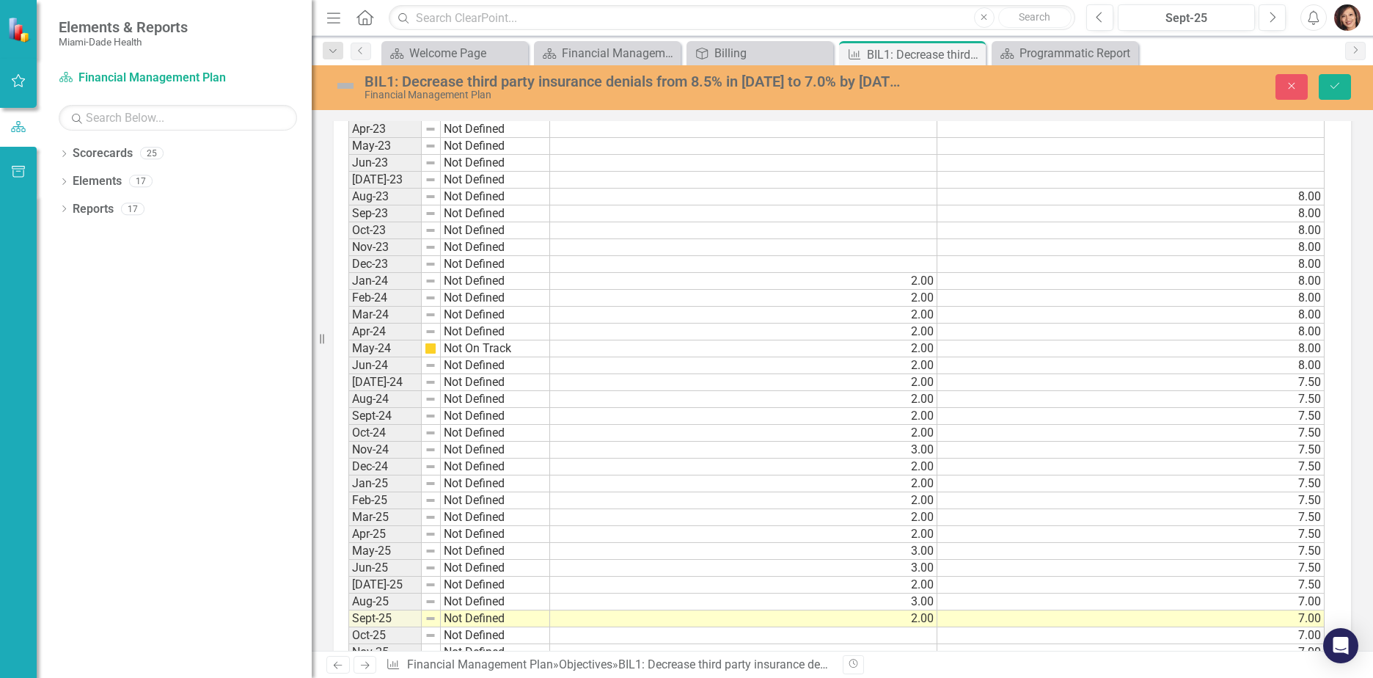
click at [150, 359] on div "Dropdown Scorecards 25 Dropdown Miami- Dade County Dropdown Foundational Plans …" at bounding box center [174, 410] width 275 height 536
click at [109, 73] on link "Scorecard Financial Management Plan" at bounding box center [150, 78] width 183 height 17
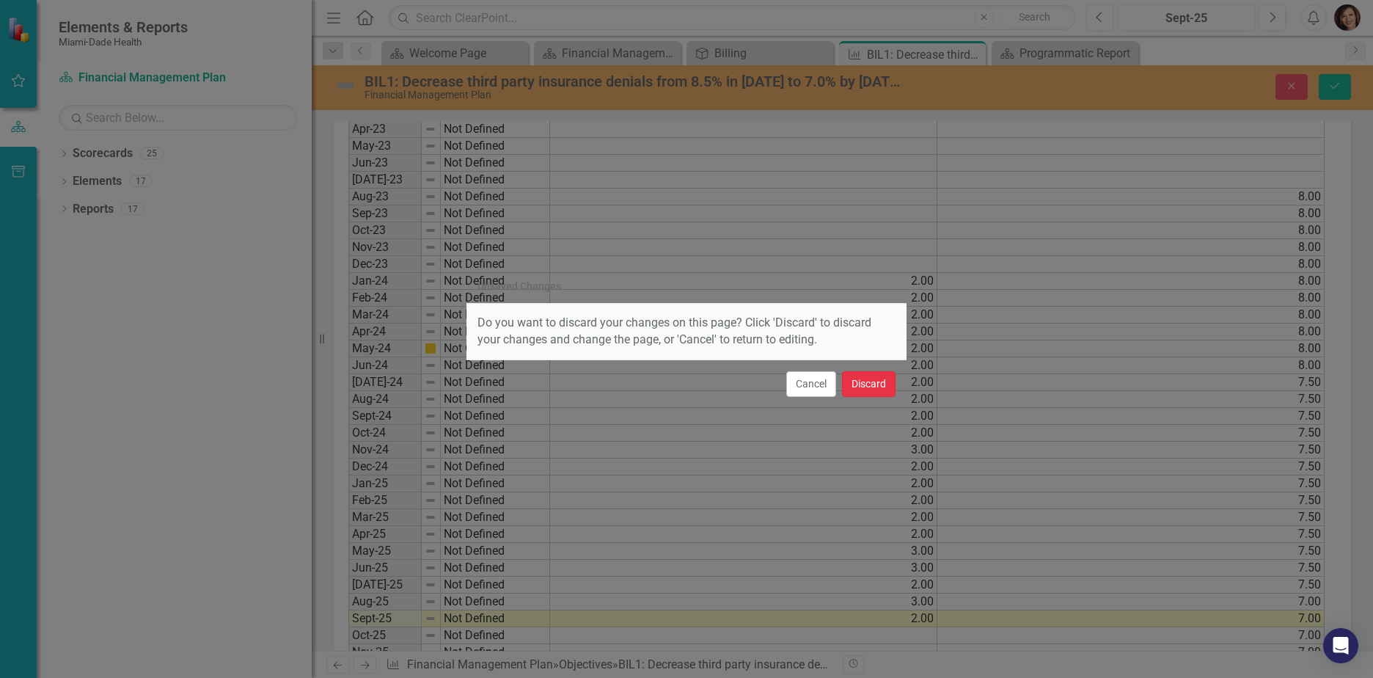
click at [870, 384] on button "Discard" at bounding box center [869, 384] width 54 height 26
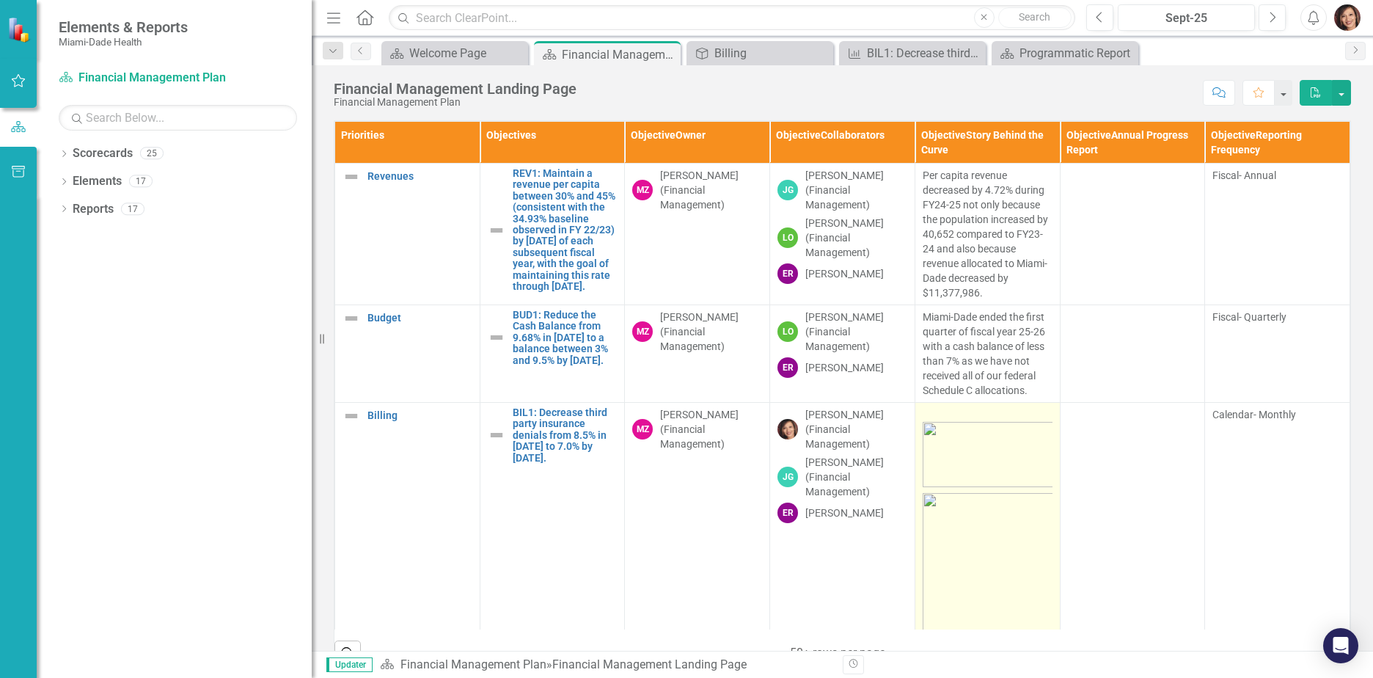
click at [940, 454] on img at bounding box center [987, 454] width 130 height 65
click at [958, 454] on img at bounding box center [987, 454] width 130 height 65
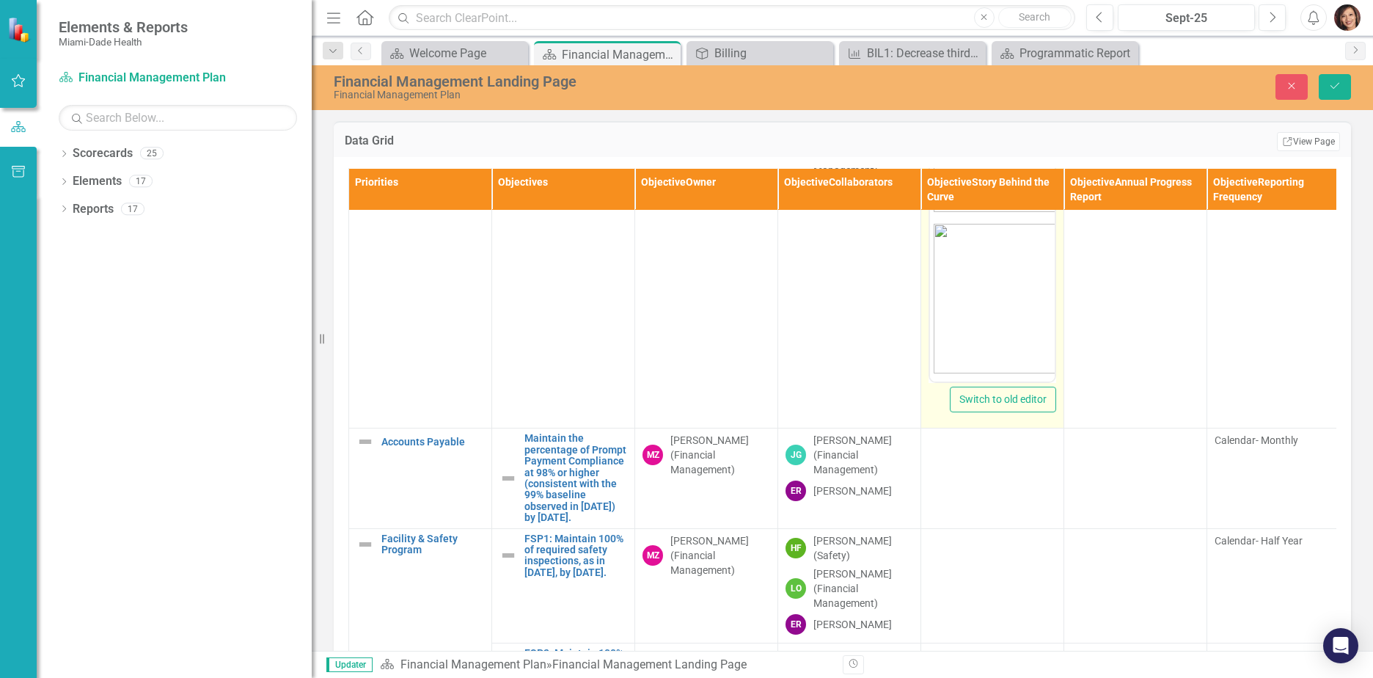
scroll to position [367, 0]
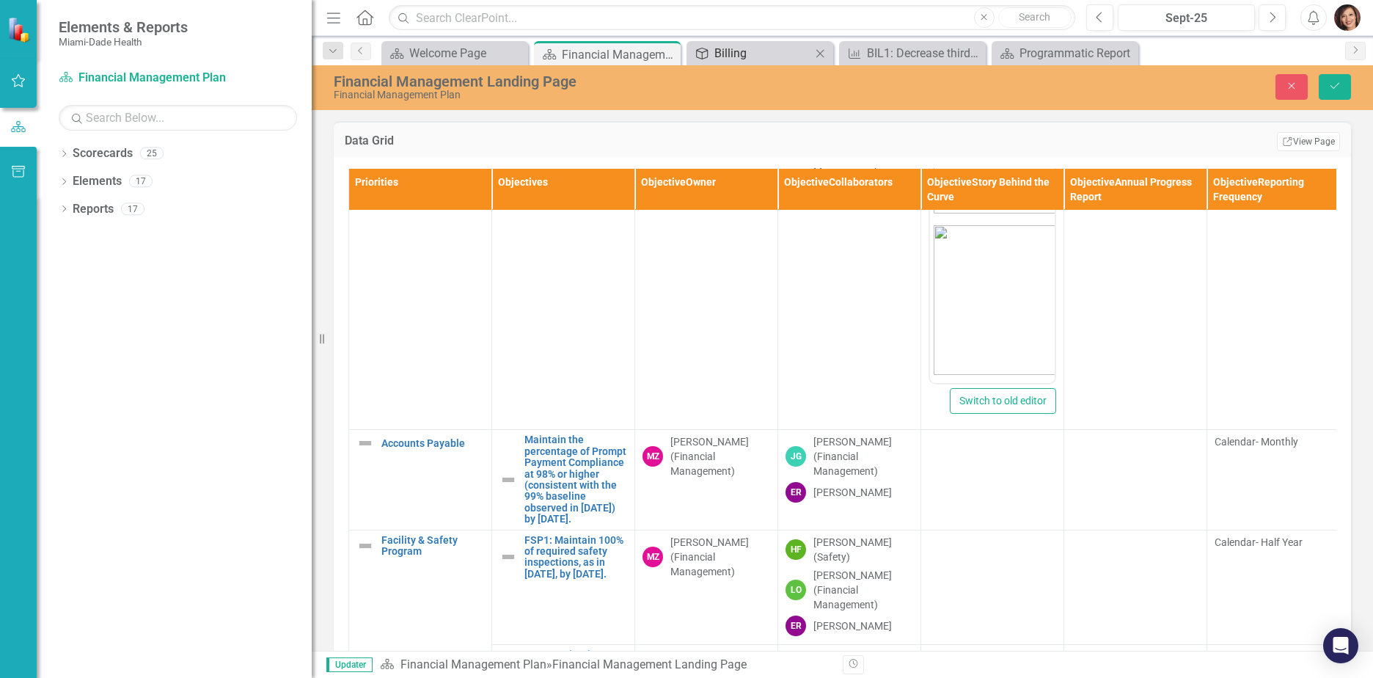
click at [736, 51] on div "Billing" at bounding box center [762, 53] width 97 height 18
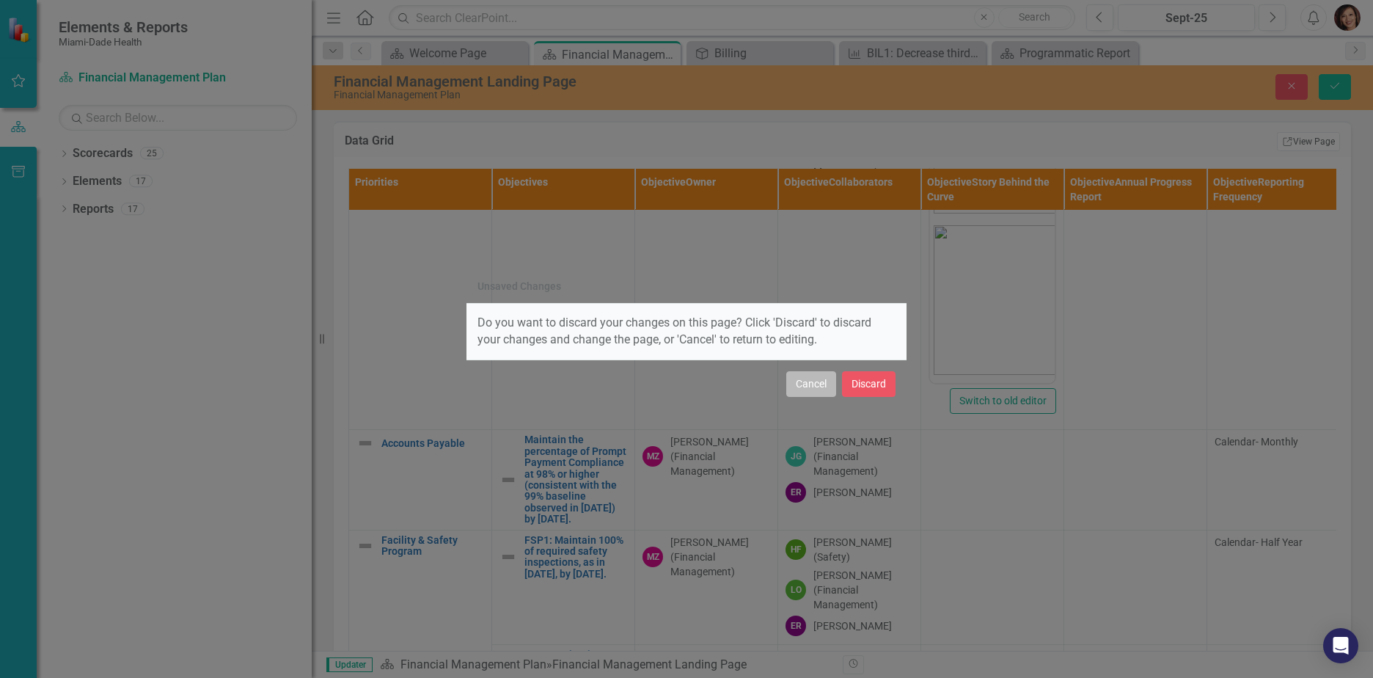
click at [818, 385] on button "Cancel" at bounding box center [811, 384] width 50 height 26
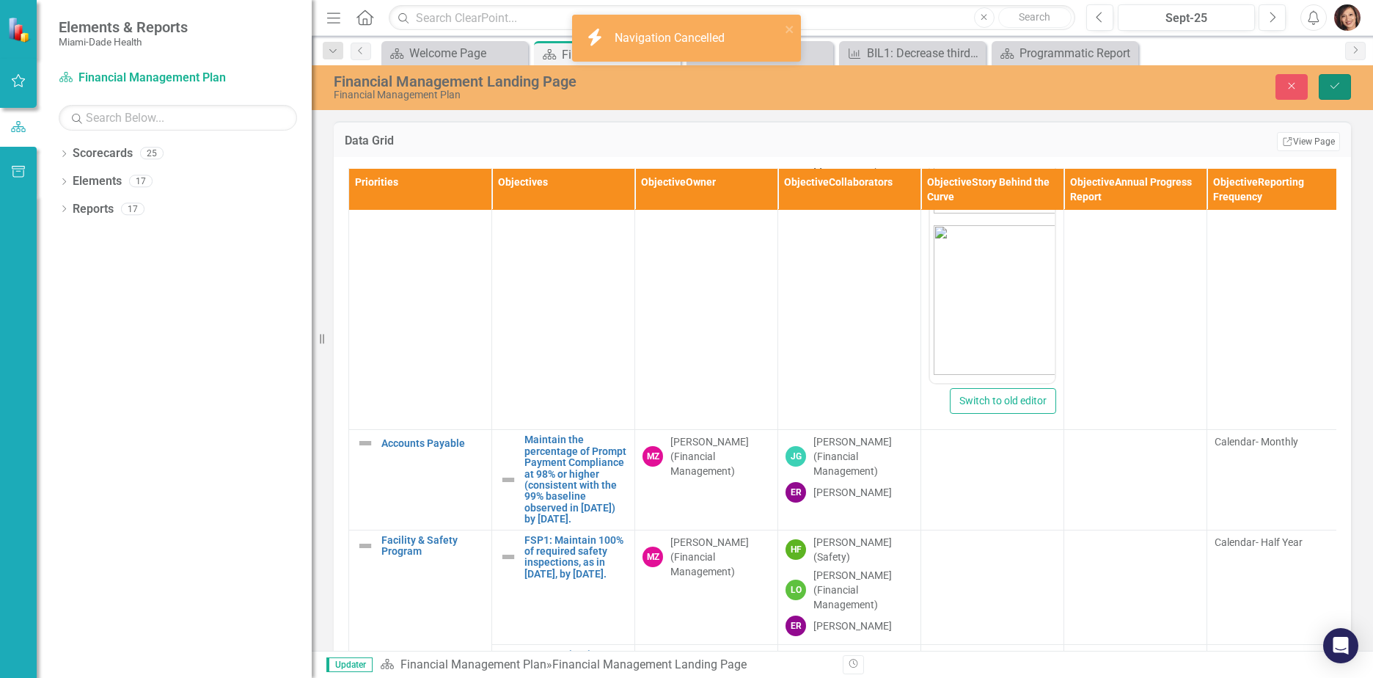
click at [1334, 94] on button "Save" at bounding box center [1334, 87] width 32 height 26
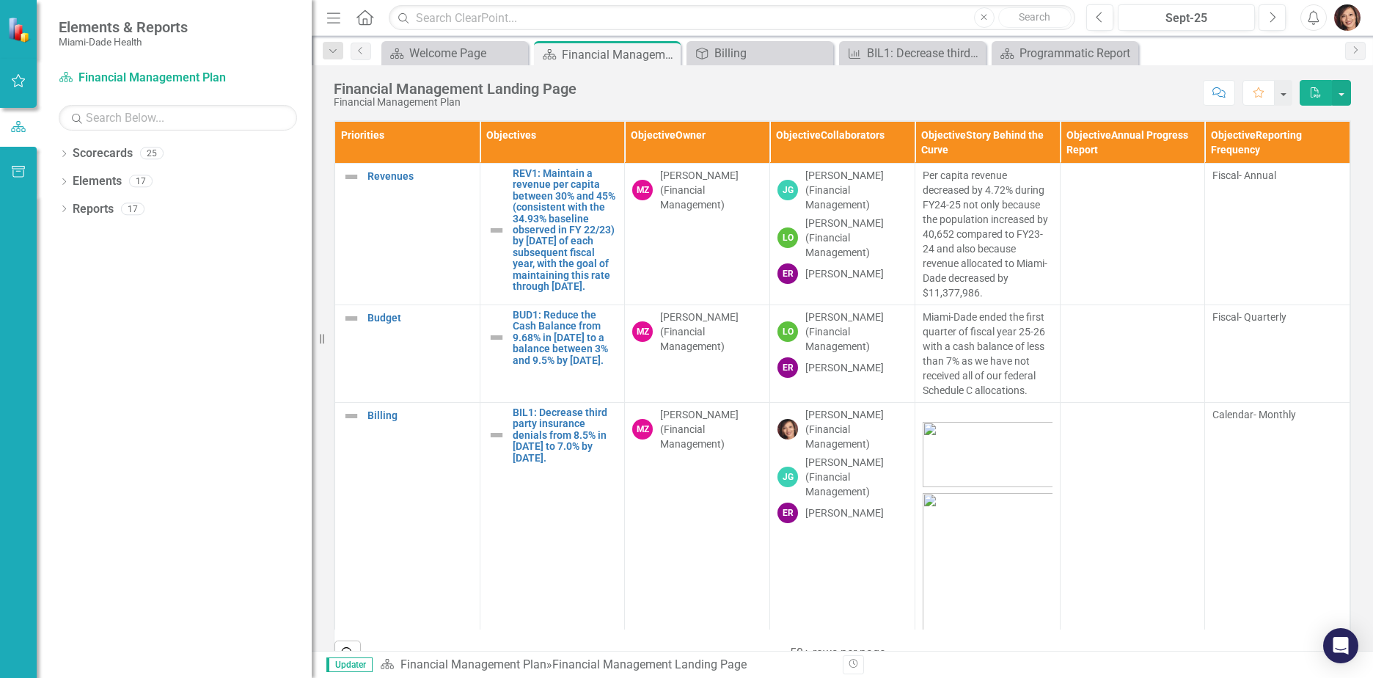
click at [788, 52] on div "icon.bolt Navigation Cancelled" at bounding box center [686, 44] width 235 height 65
click at [741, 55] on div "Billing" at bounding box center [762, 53] width 97 height 18
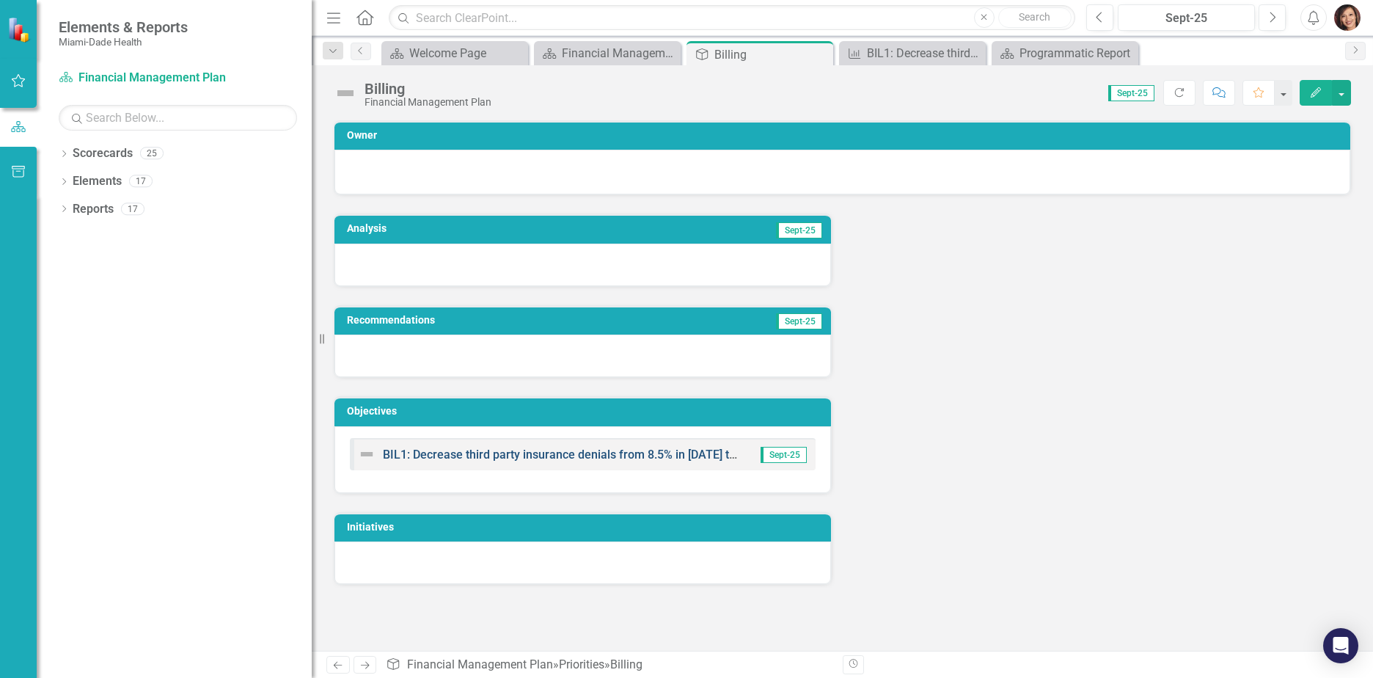
click at [652, 458] on link "BIL1: Decrease third party insurance denials from 8.5% in [DATE] to 7.0% by [DA…" at bounding box center [601, 454] width 436 height 14
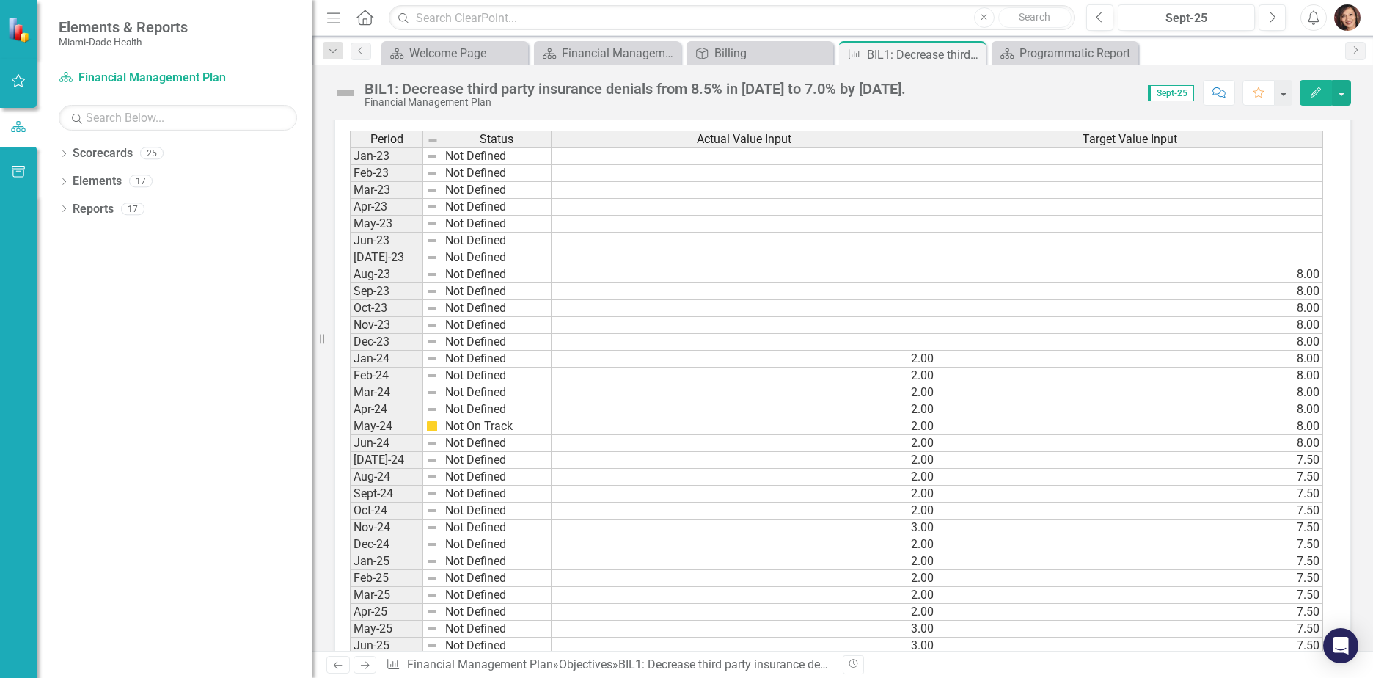
scroll to position [1100, 0]
click at [905, 268] on td at bounding box center [744, 269] width 386 height 17
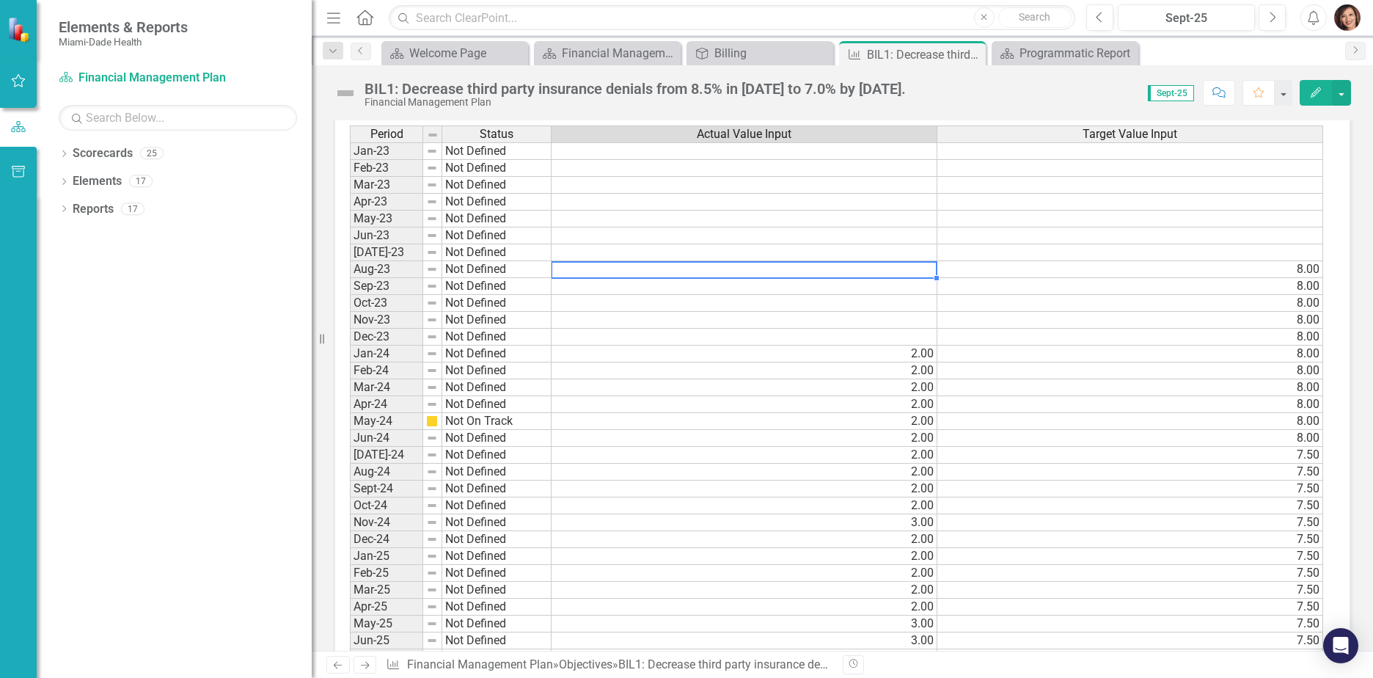
click at [910, 248] on td at bounding box center [744, 252] width 386 height 17
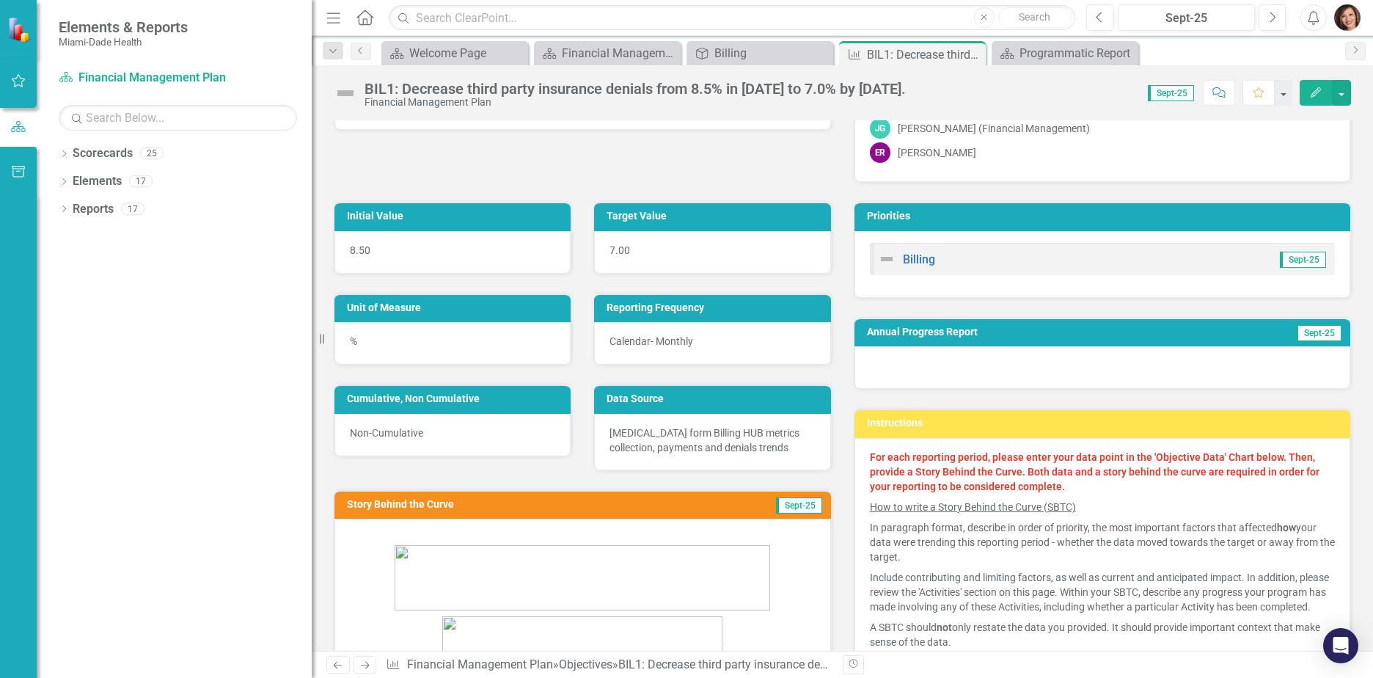
scroll to position [0, 0]
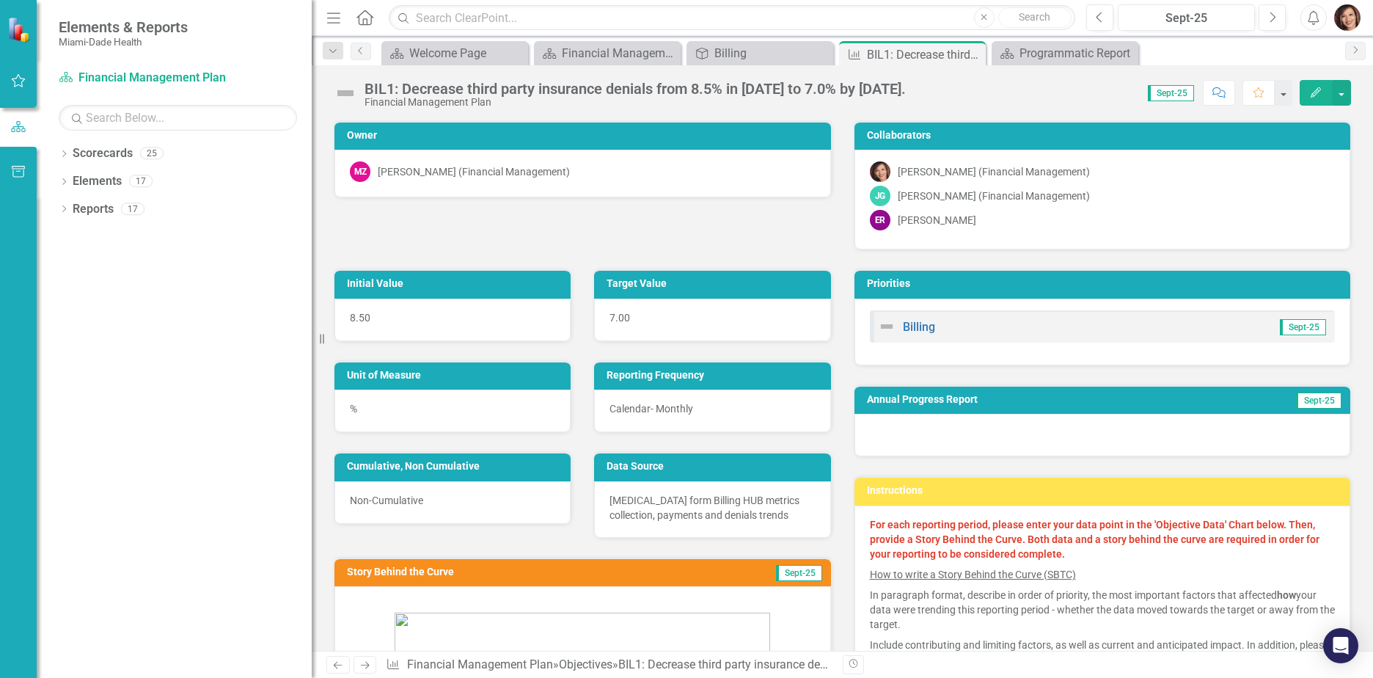
click at [1351, 18] on img "button" at bounding box center [1347, 17] width 26 height 26
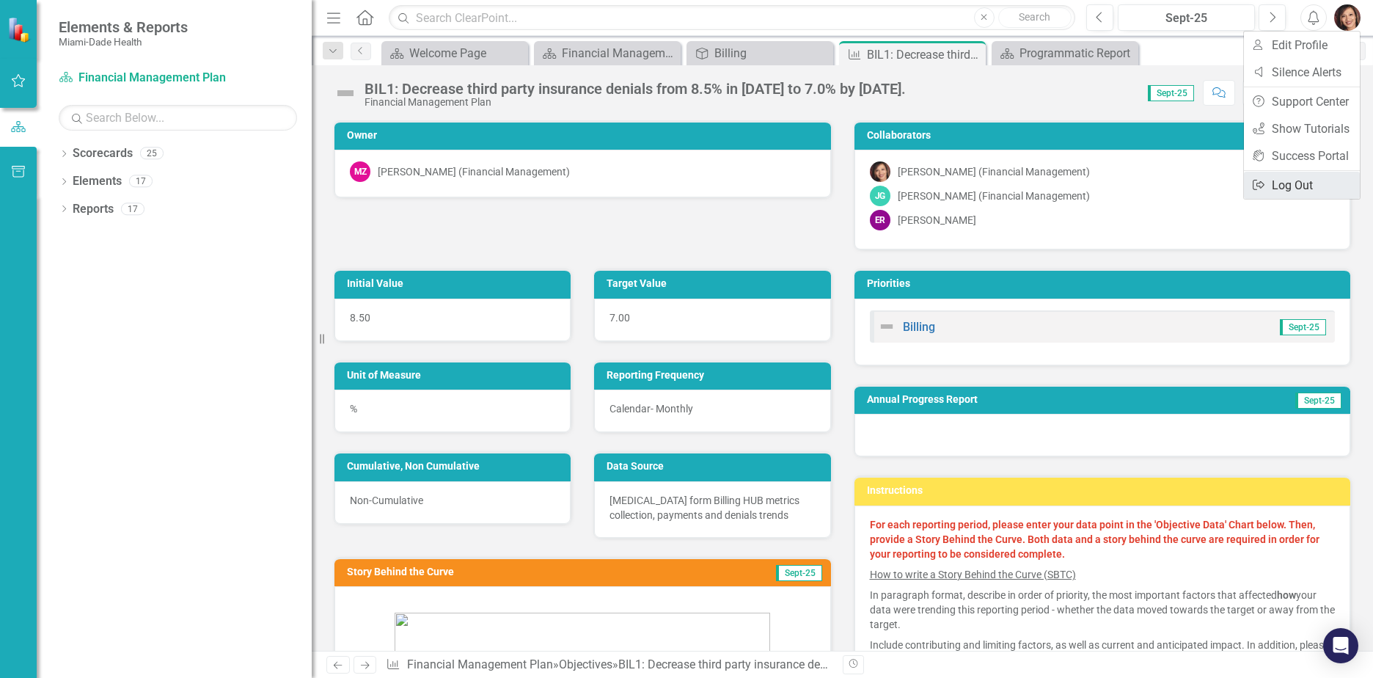
click at [1304, 183] on link "Logout Log Out" at bounding box center [1302, 185] width 116 height 27
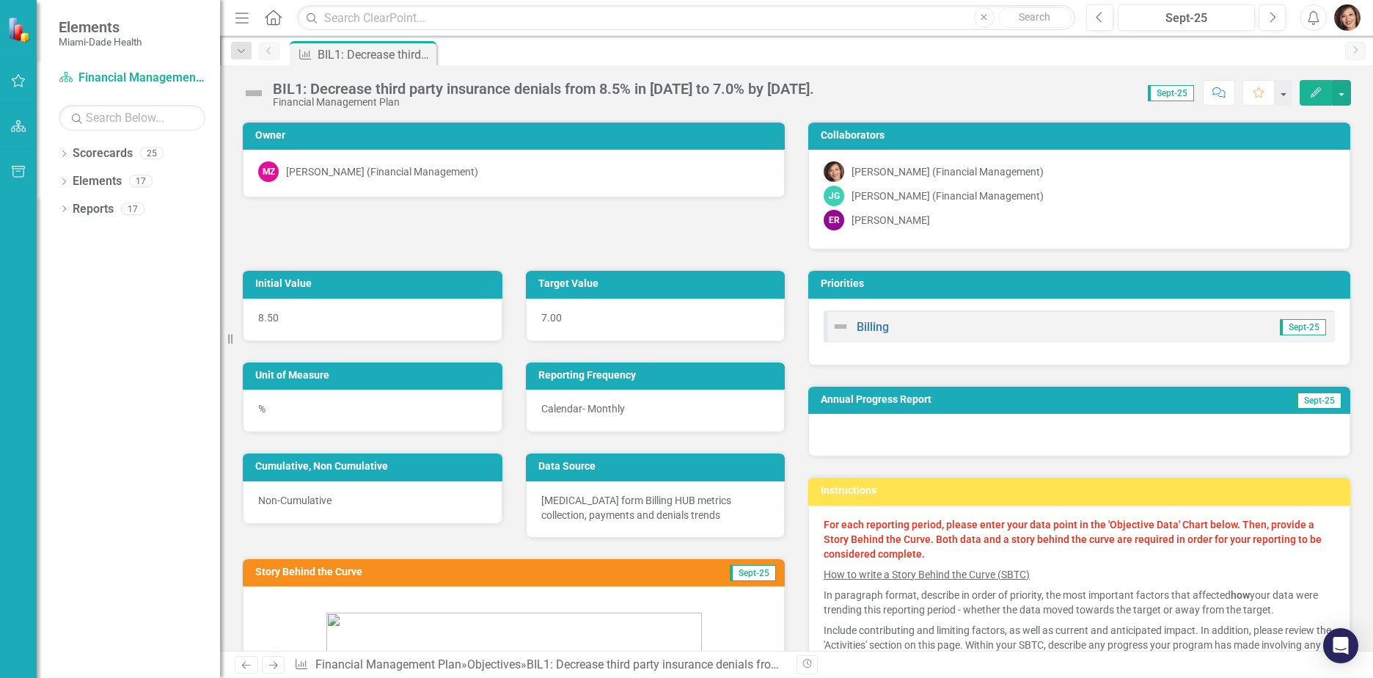
click at [867, 335] on div "Billing" at bounding box center [859, 326] width 57 height 18
